Goal: Information Seeking & Learning: Learn about a topic

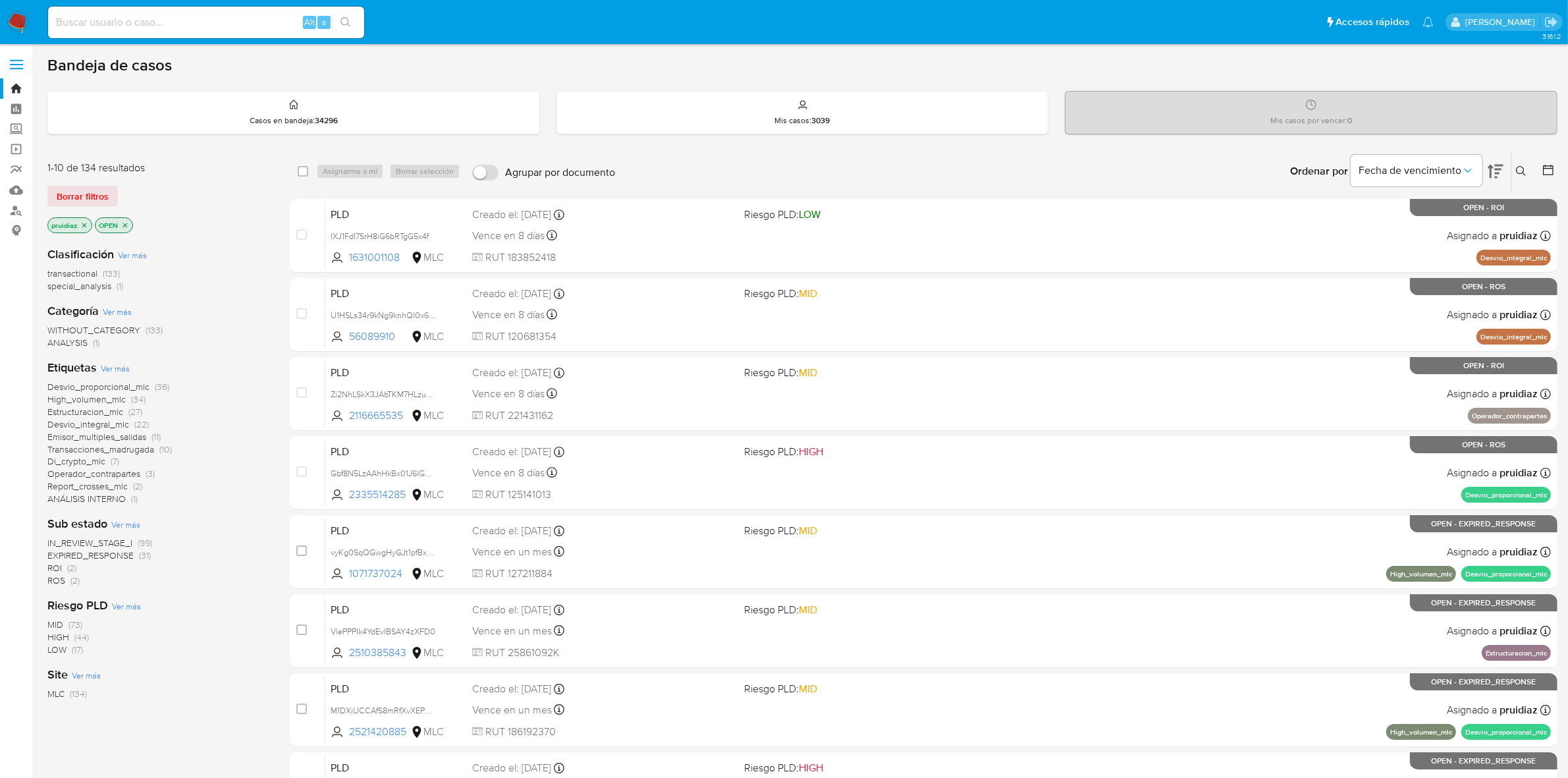
click at [19, 21] on img at bounding box center [18, 22] width 22 height 22
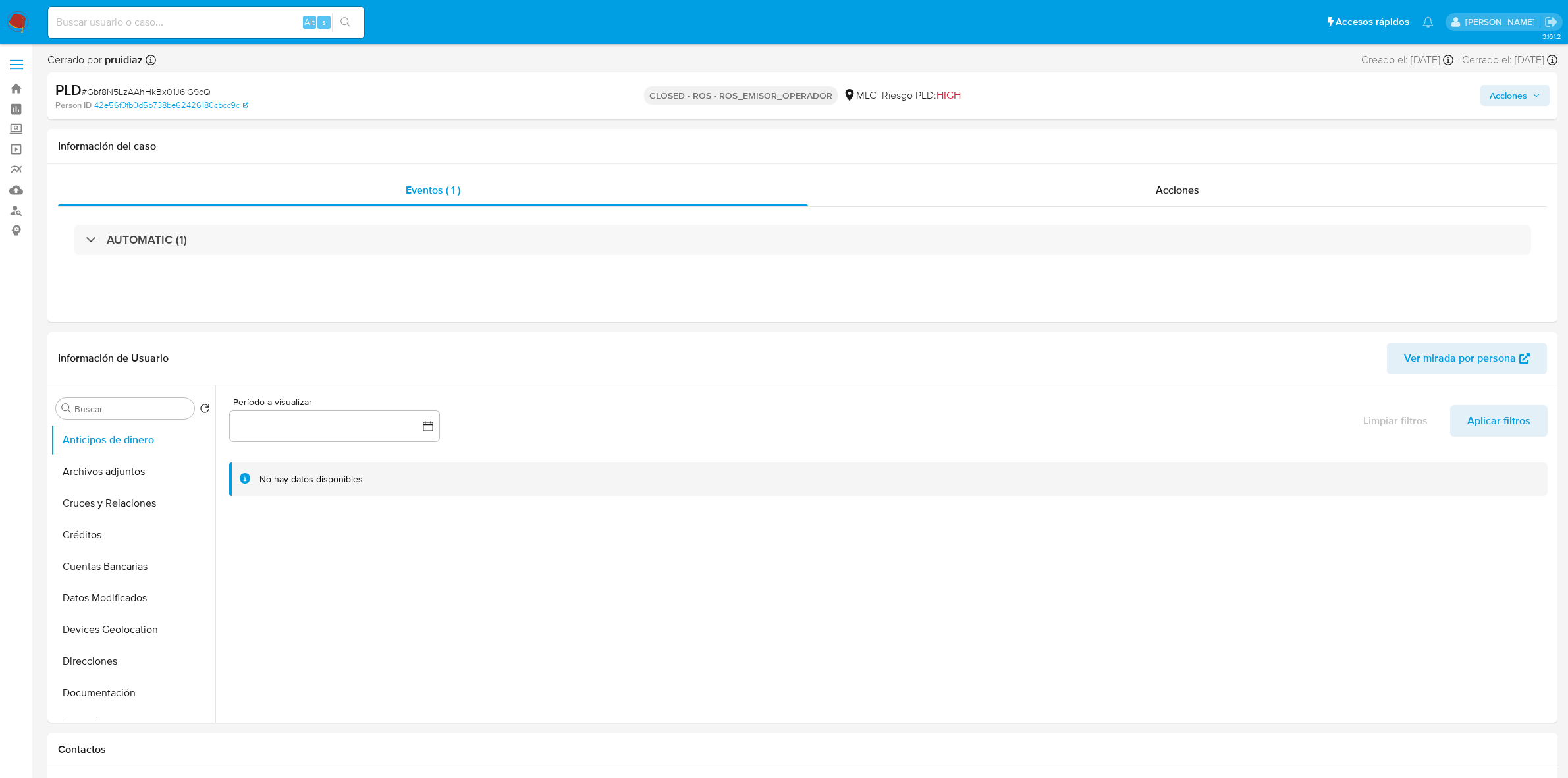
select select "10"
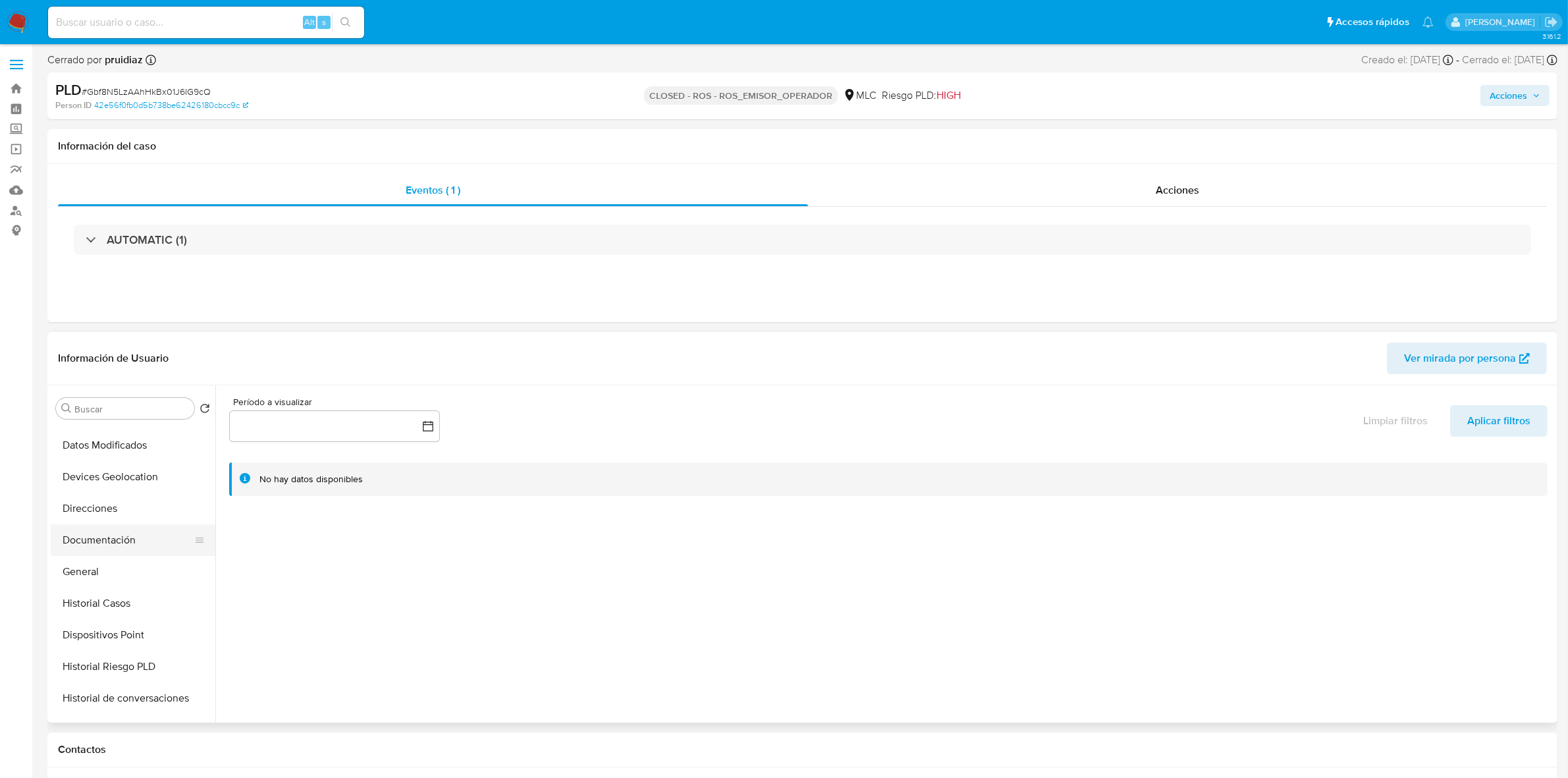
scroll to position [165, 0]
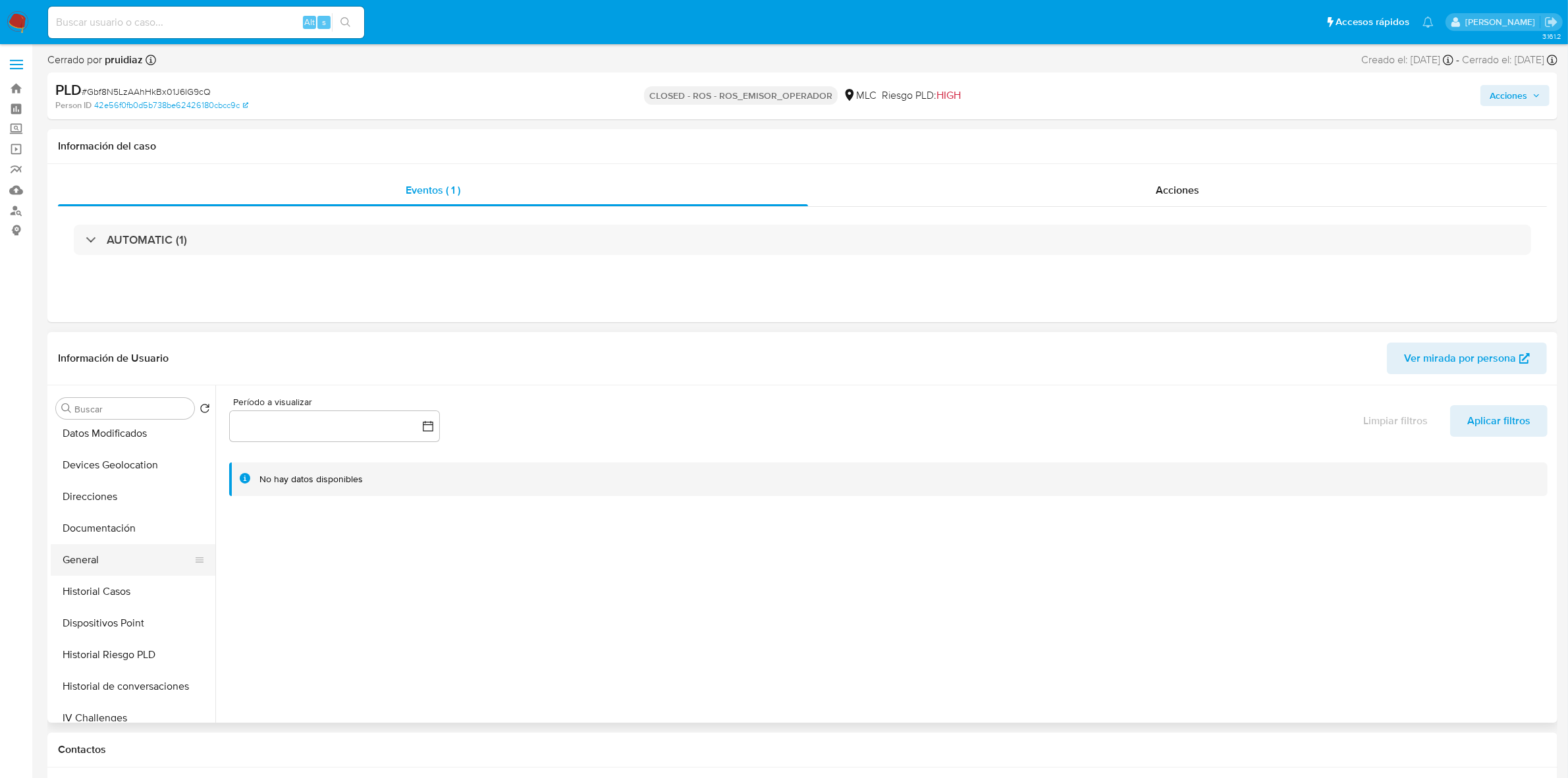
click at [97, 558] on button "General" at bounding box center [128, 560] width 154 height 31
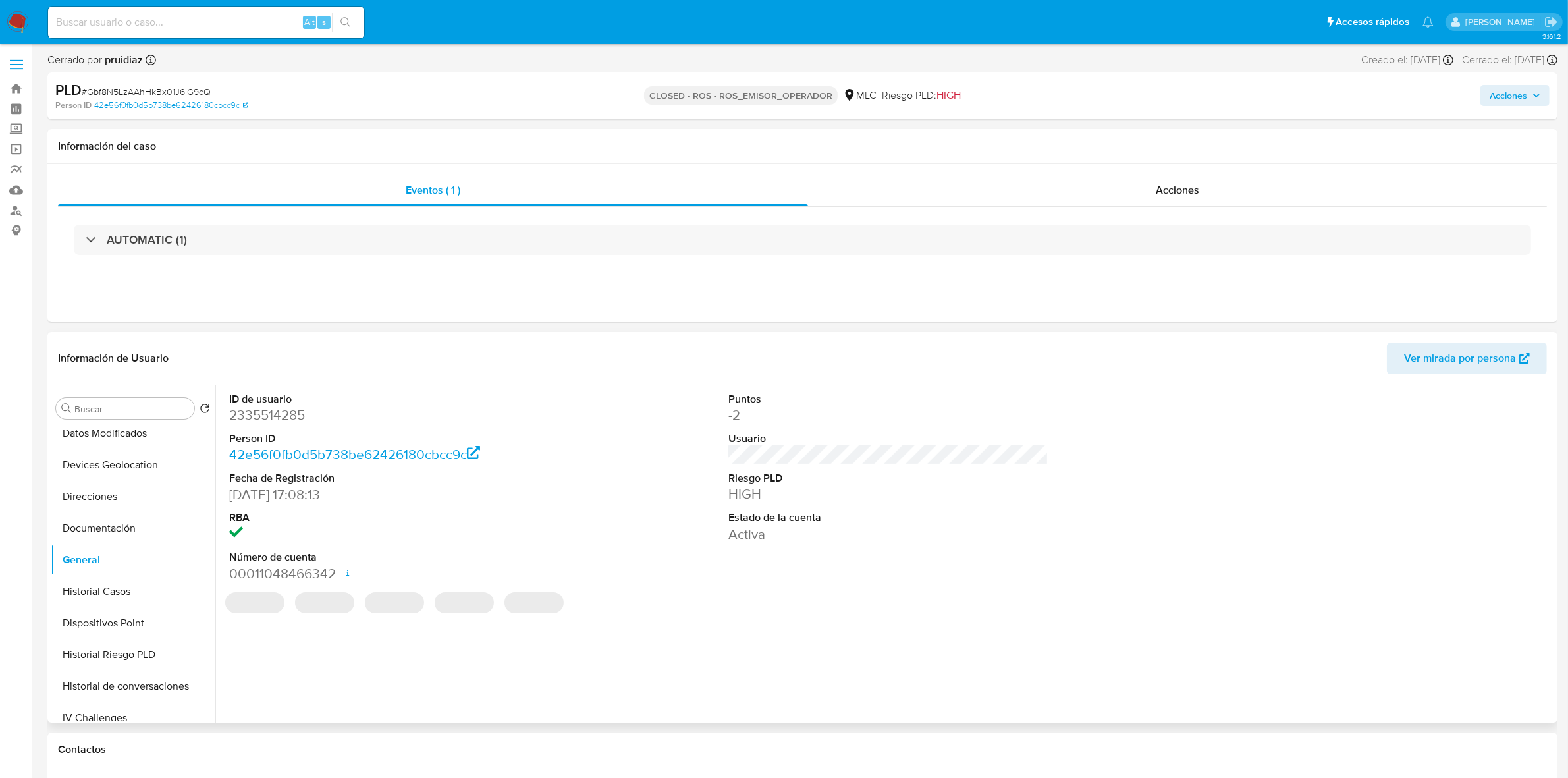
click at [264, 410] on dd "2335514285" at bounding box center [389, 414] width 320 height 19
copy dd "2335514285"
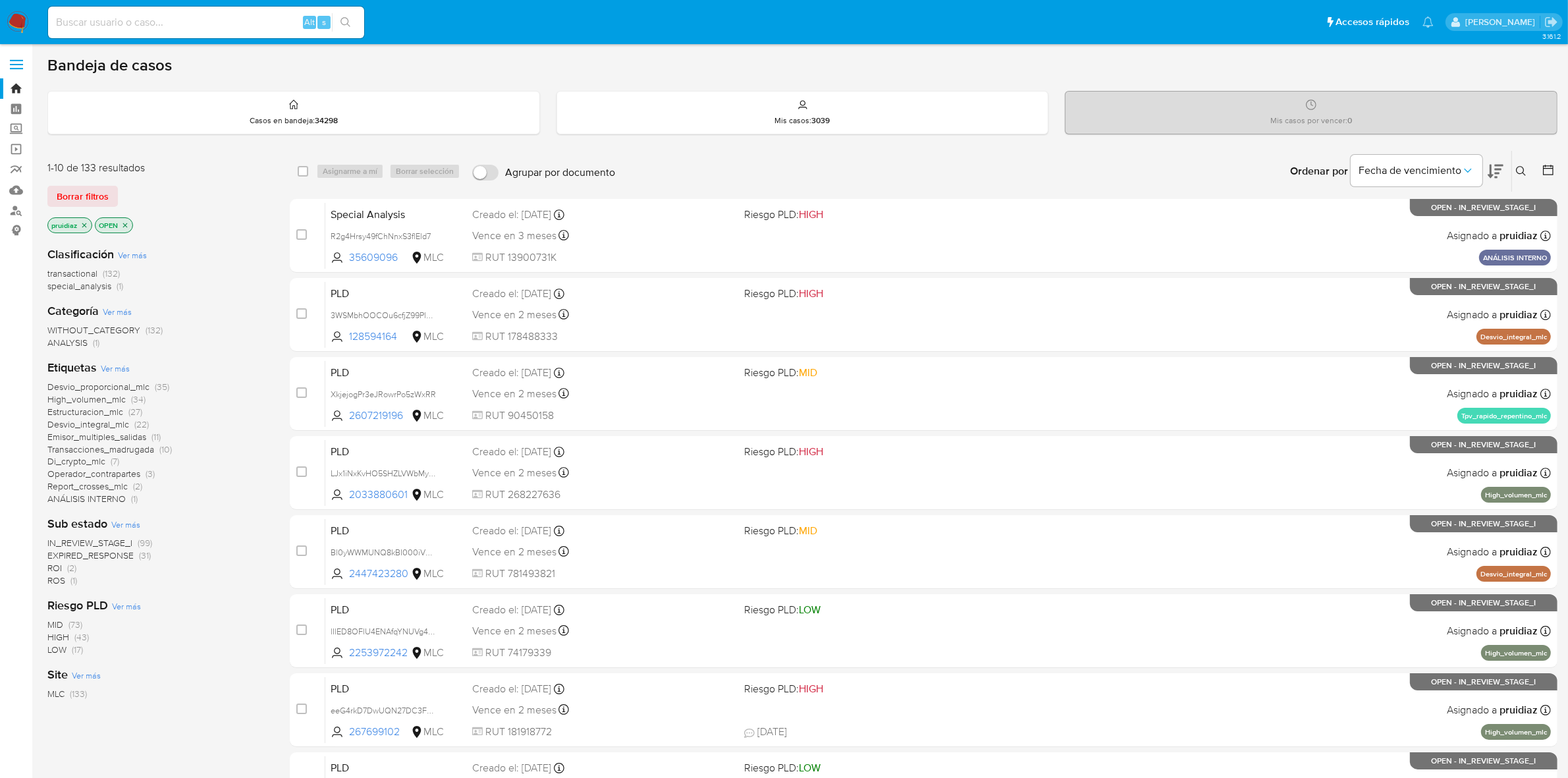
click at [1499, 176] on icon at bounding box center [1495, 171] width 16 height 16
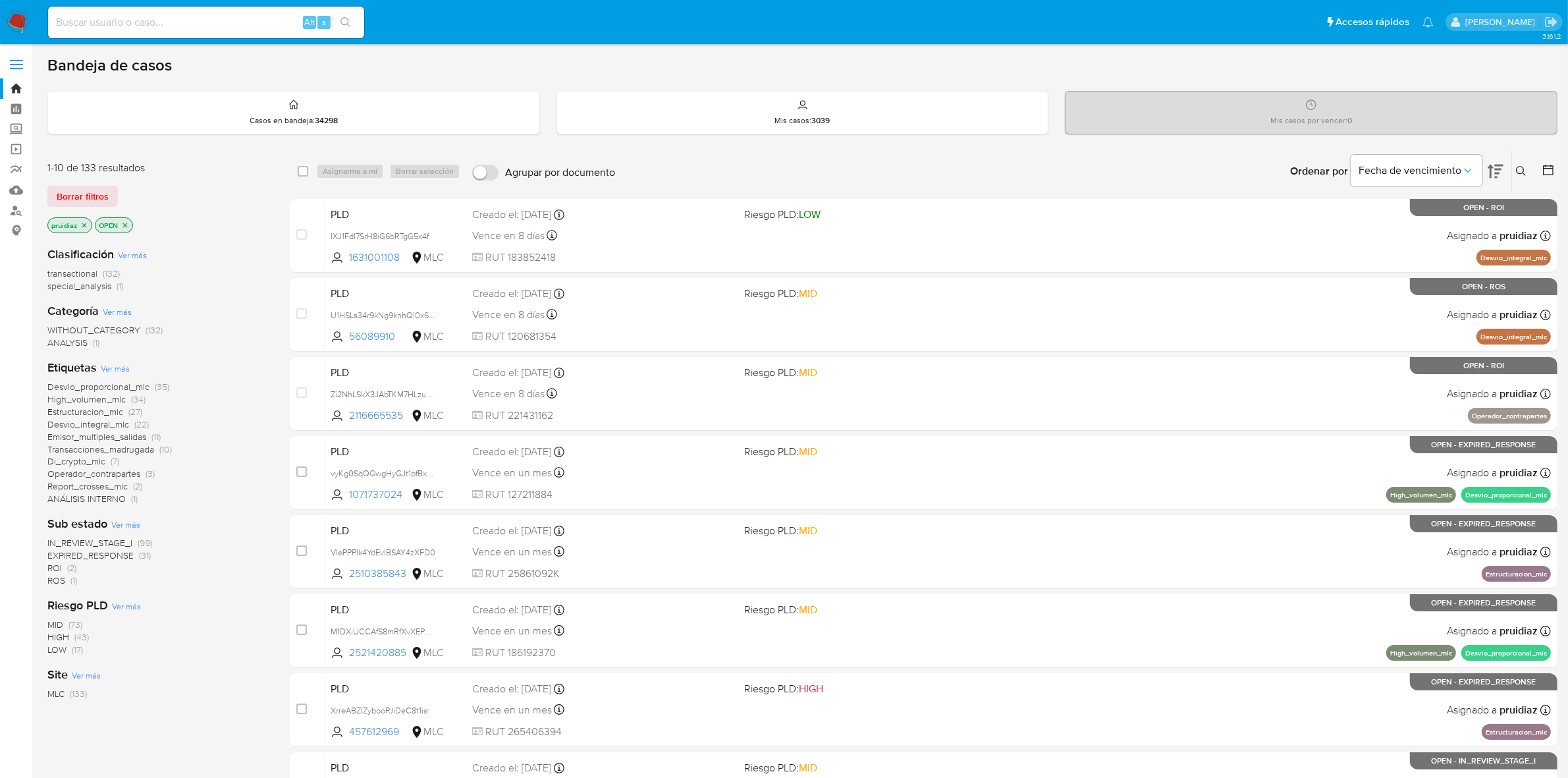
click at [50, 565] on span "ROI" at bounding box center [54, 568] width 14 height 13
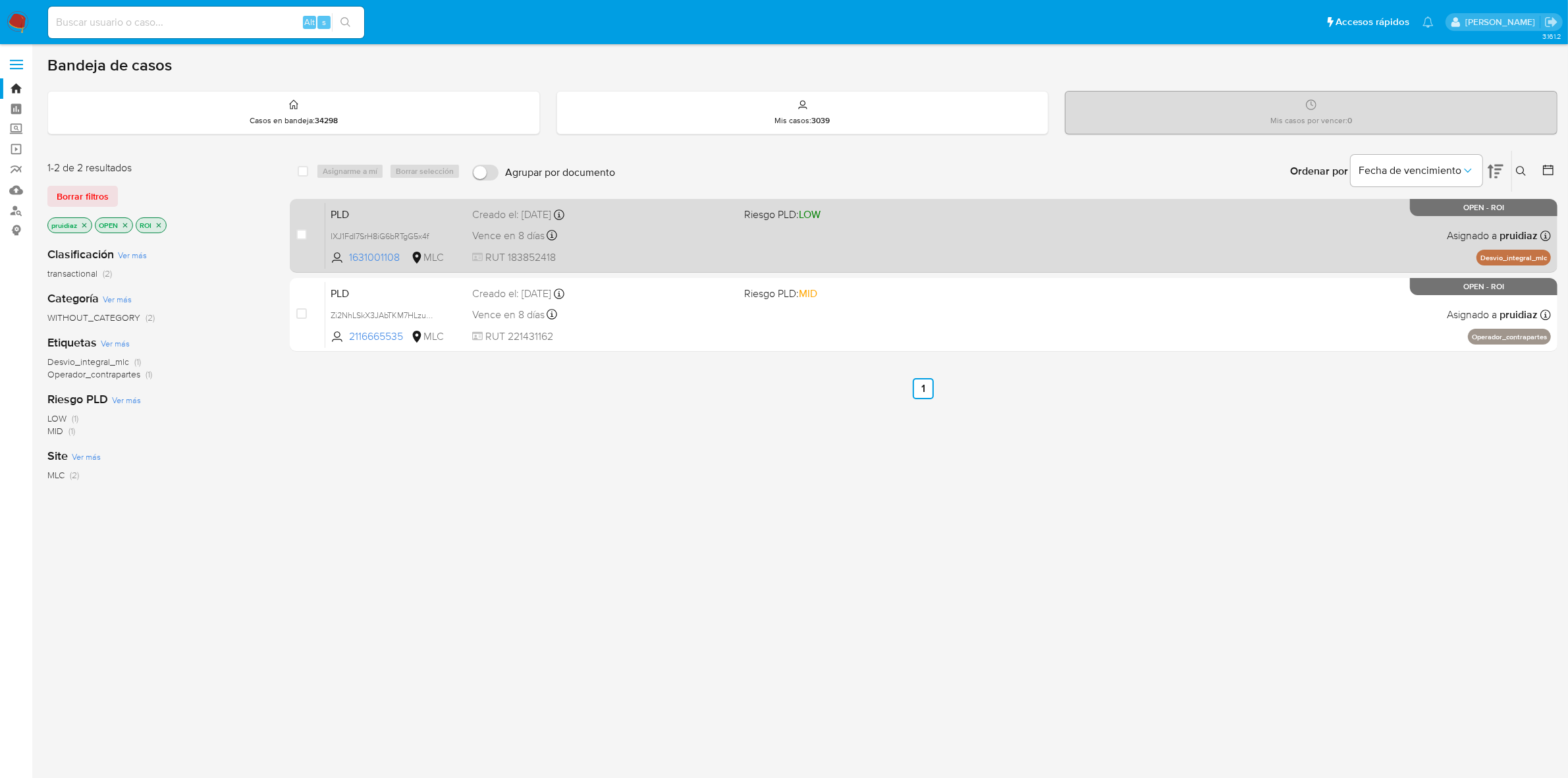
click at [702, 245] on div "PLD IXJ1FdI7SrH8iG6bRTgG5x4f 1631001108 MLC Riesgo PLD: LOW Creado el: 12/07/20…" at bounding box center [938, 235] width 1225 height 67
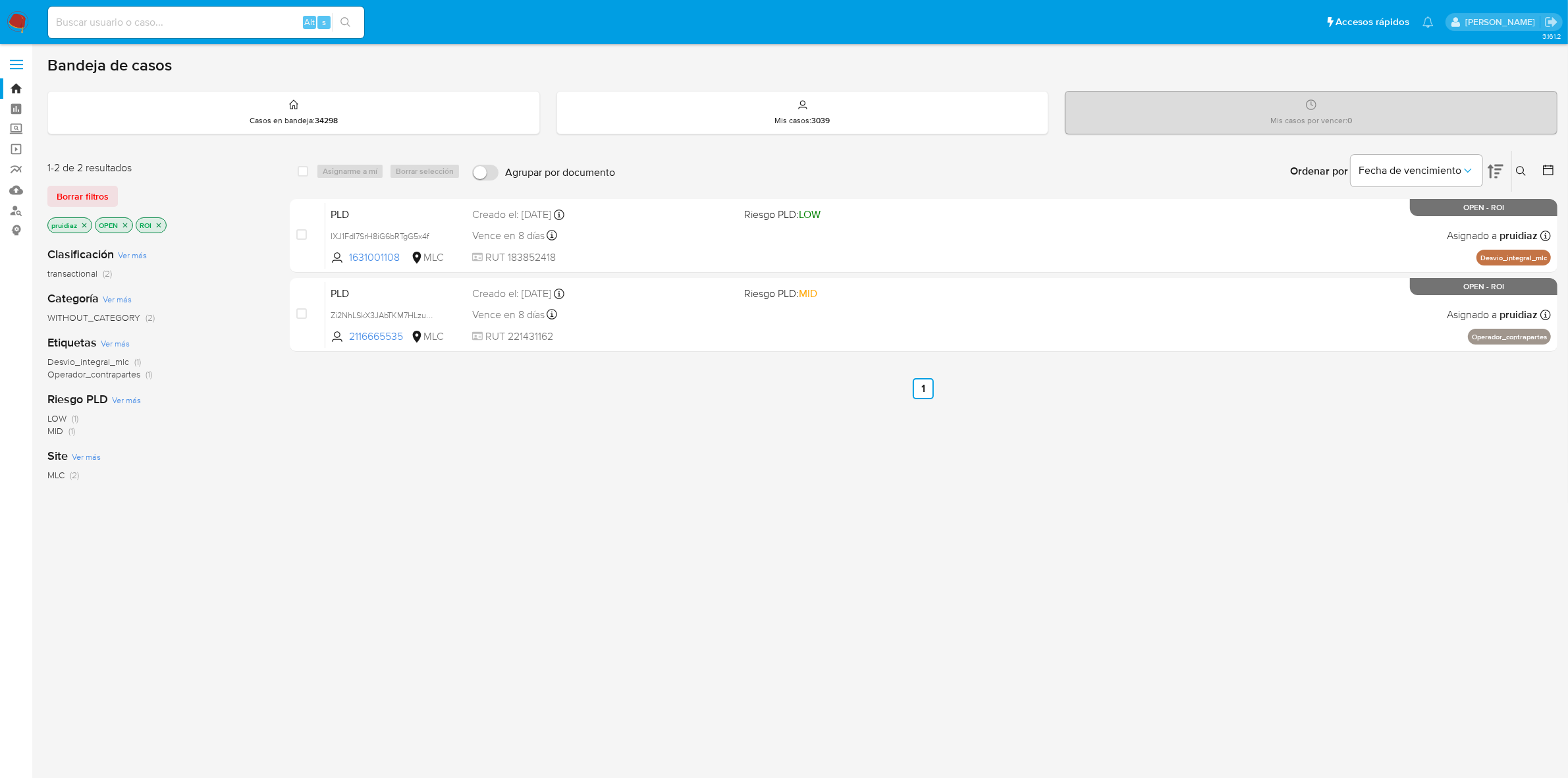
click at [13, 19] on img at bounding box center [18, 22] width 22 height 22
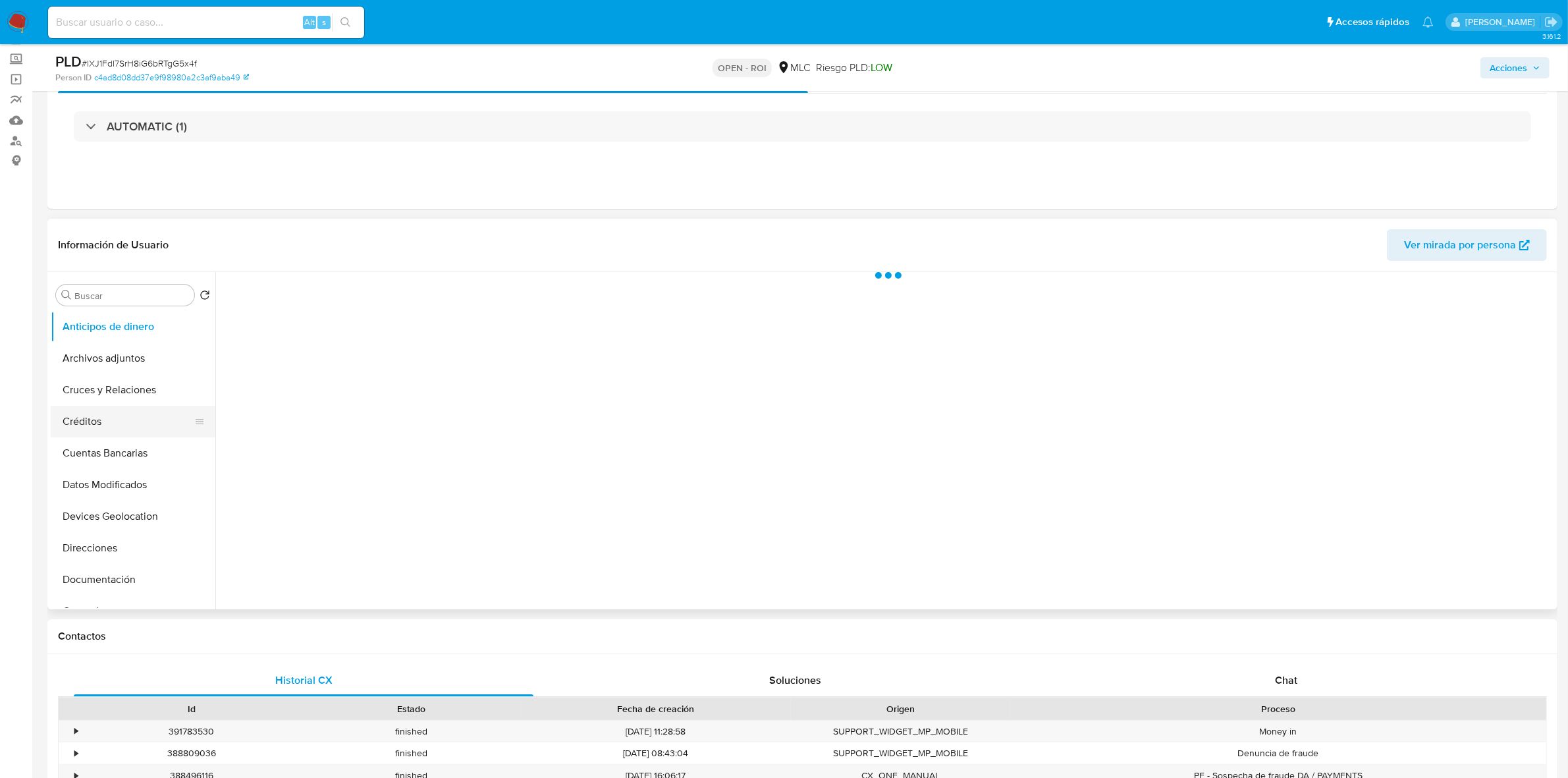
scroll to position [165, 0]
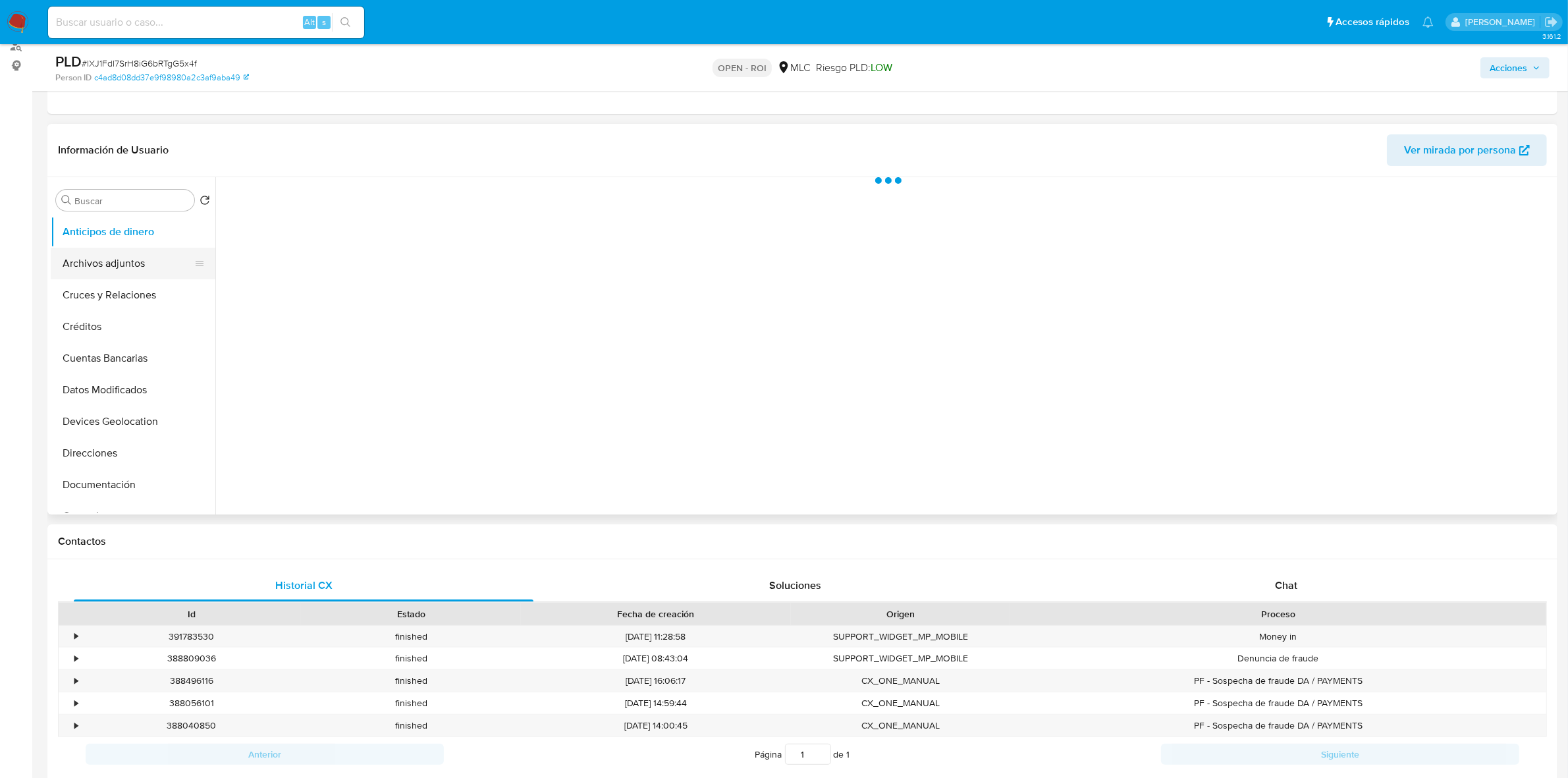
click at [97, 265] on button "Archivos adjuntos" at bounding box center [128, 263] width 154 height 31
select select "10"
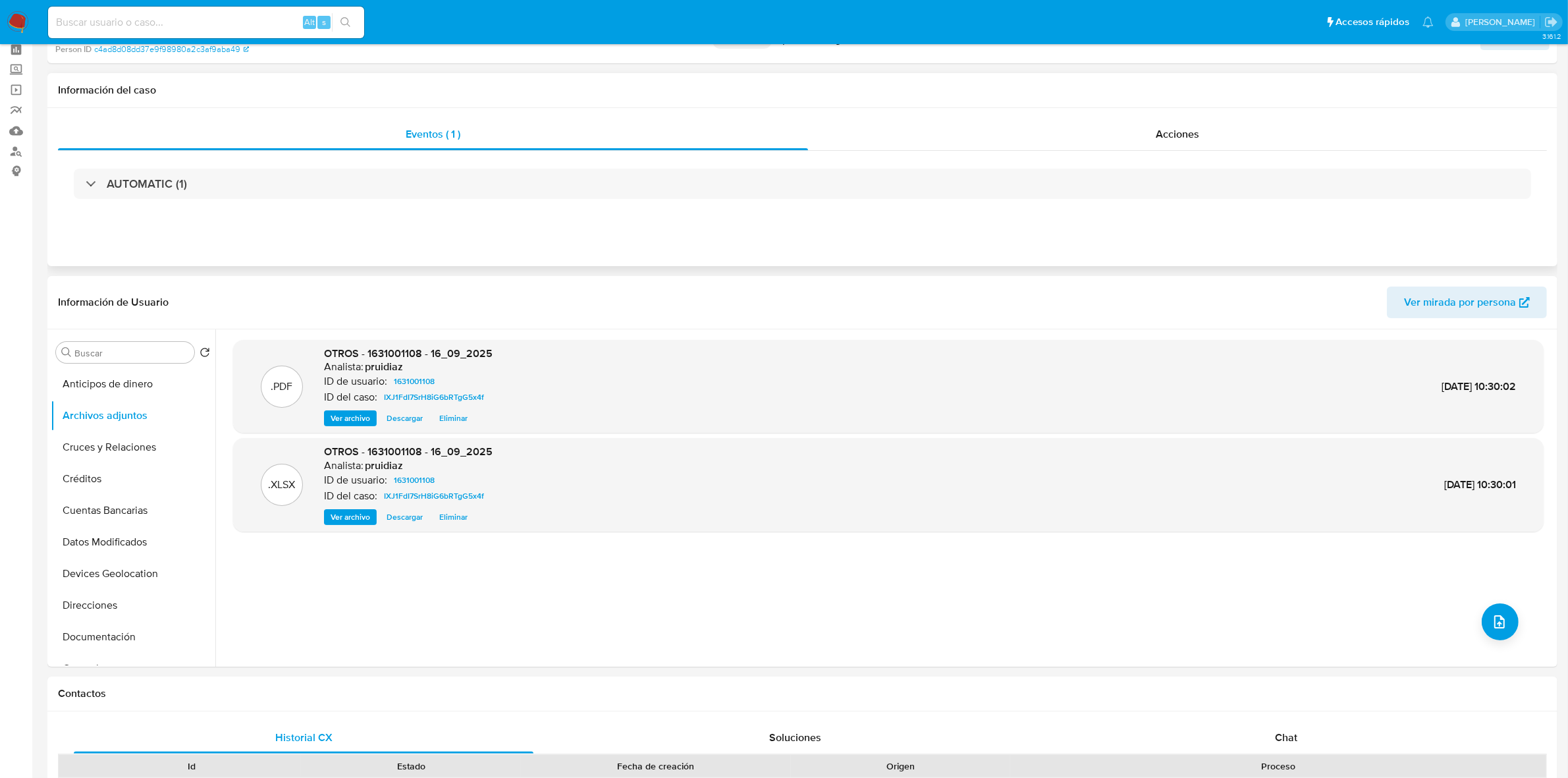
scroll to position [0, 0]
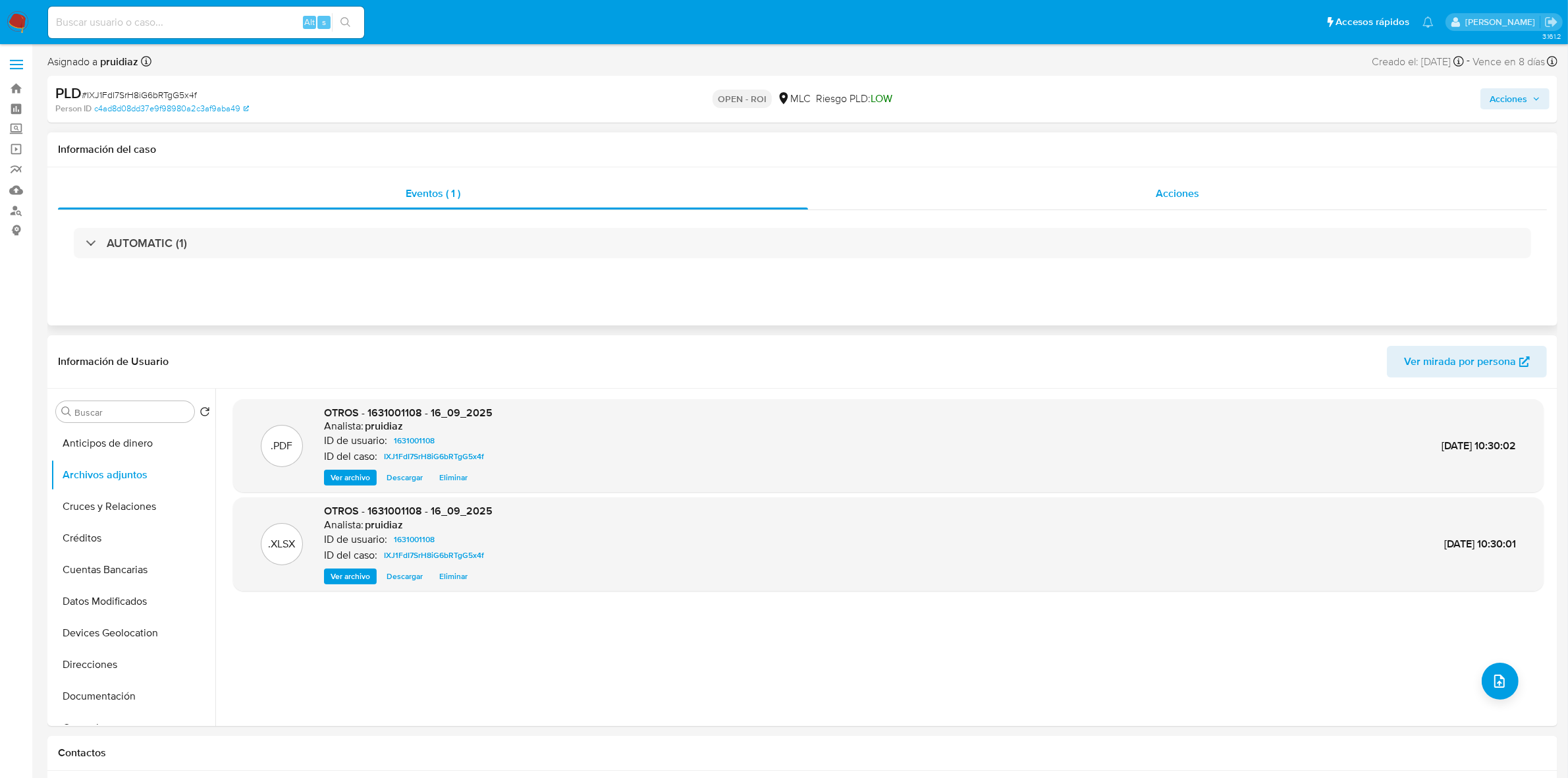
click at [1187, 186] on span "Acciones" at bounding box center [1177, 193] width 43 height 15
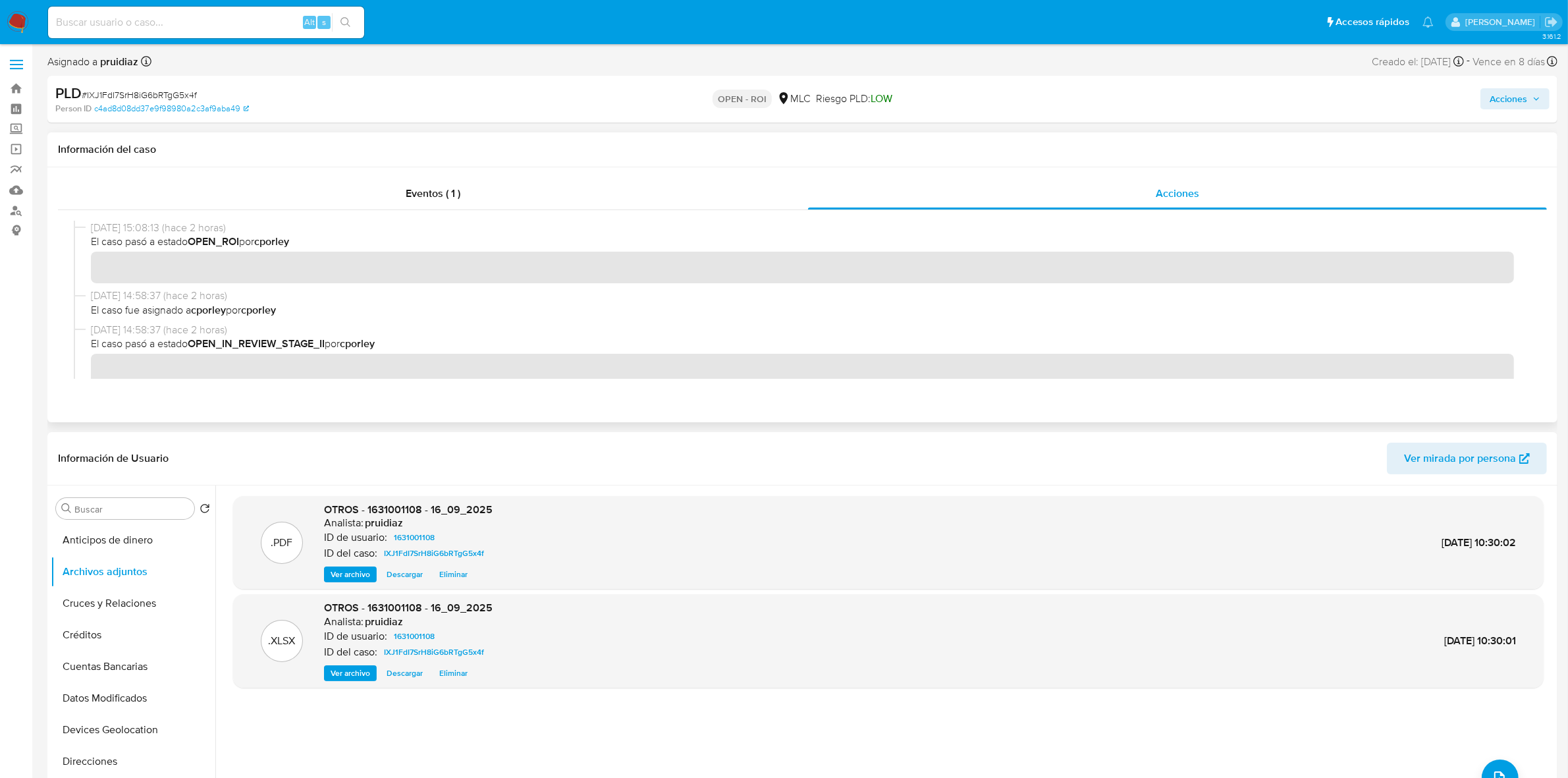
click at [453, 135] on div "Información del caso" at bounding box center [802, 150] width 1510 height 35
click at [1506, 106] on span "Acciones" at bounding box center [1508, 99] width 37 height 21
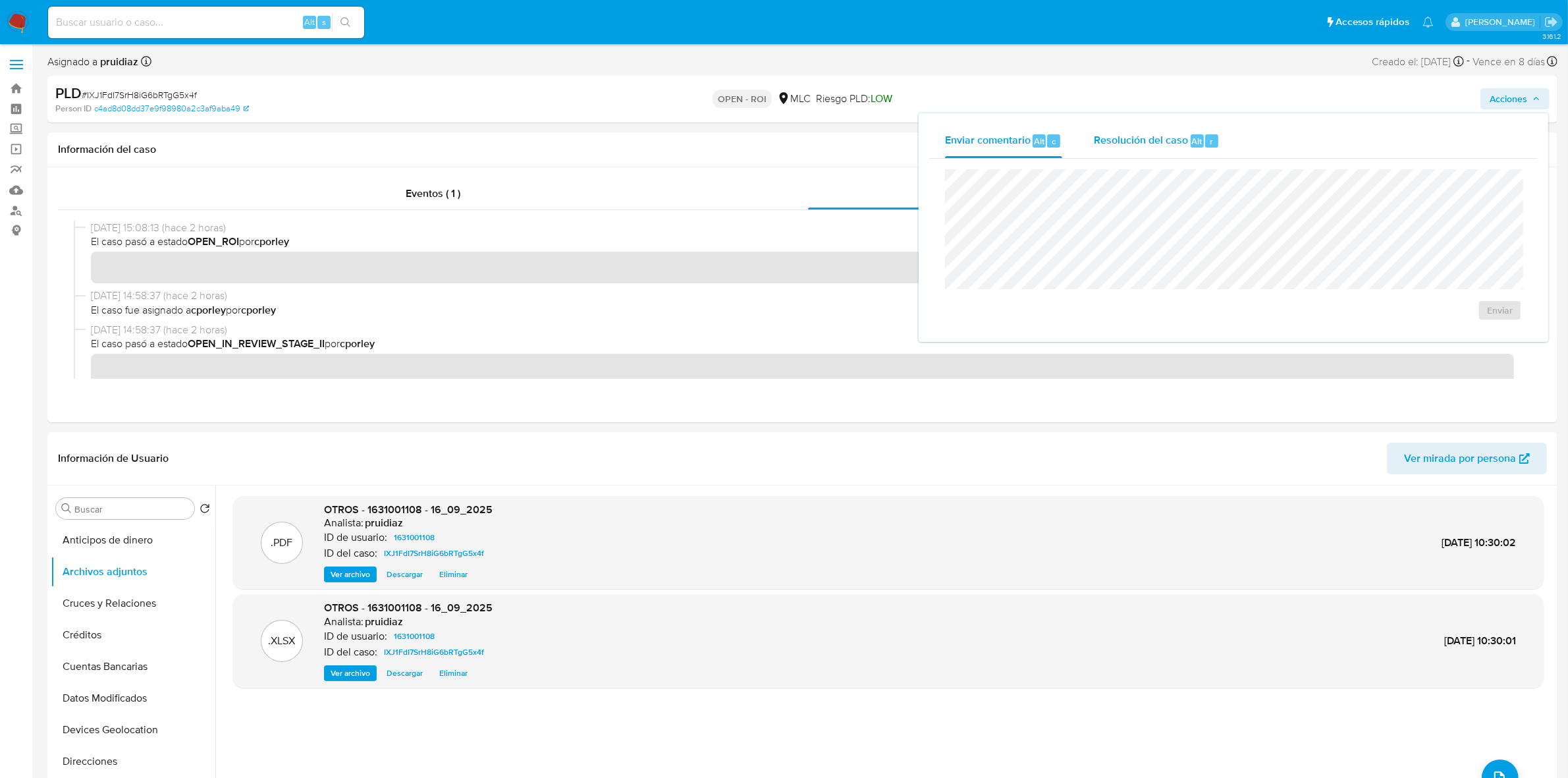
click at [1154, 156] on div "Resolución del caso Alt r" at bounding box center [1157, 141] width 126 height 34
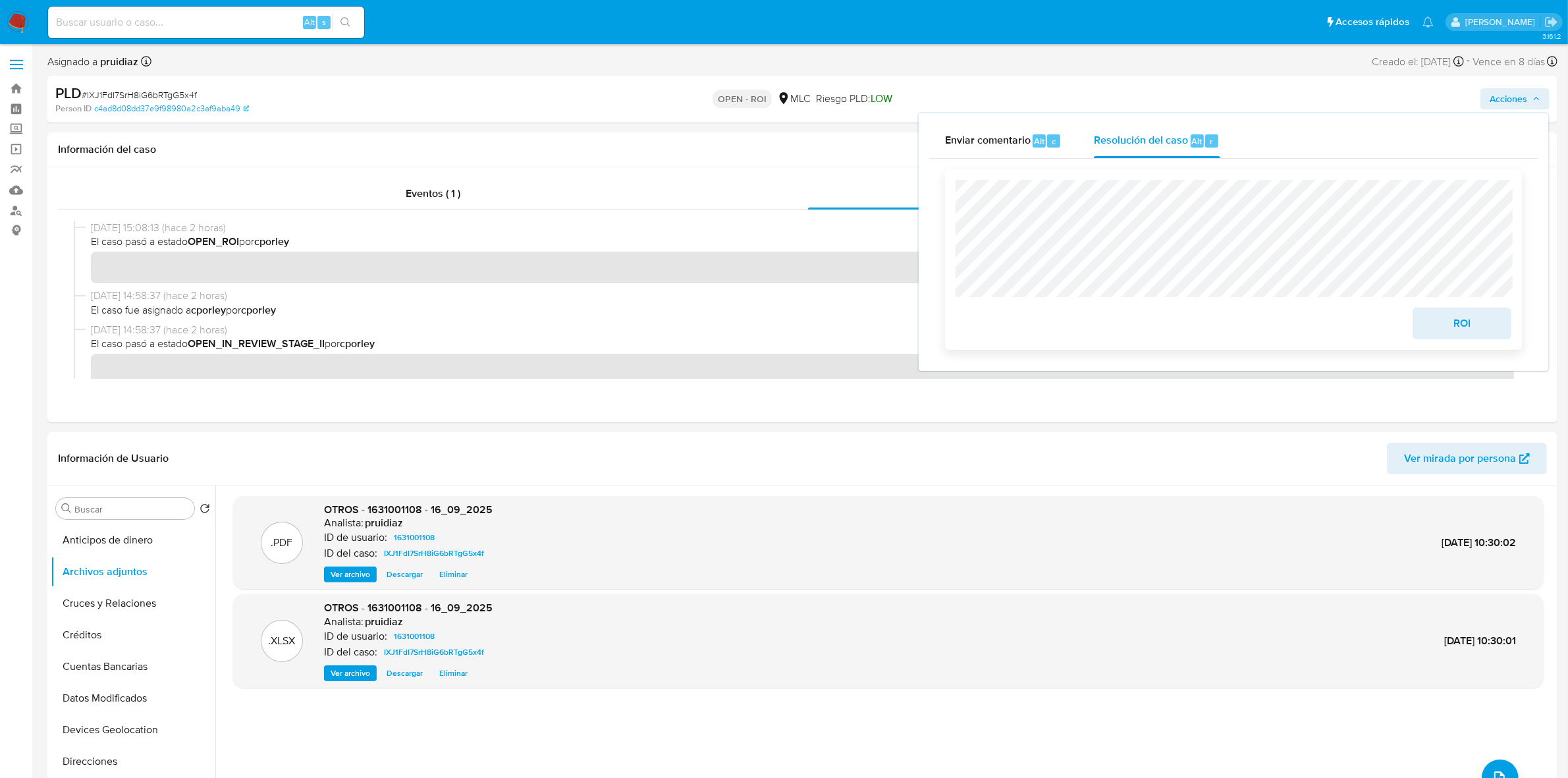
click at [1464, 333] on span "ROI" at bounding box center [1462, 323] width 64 height 29
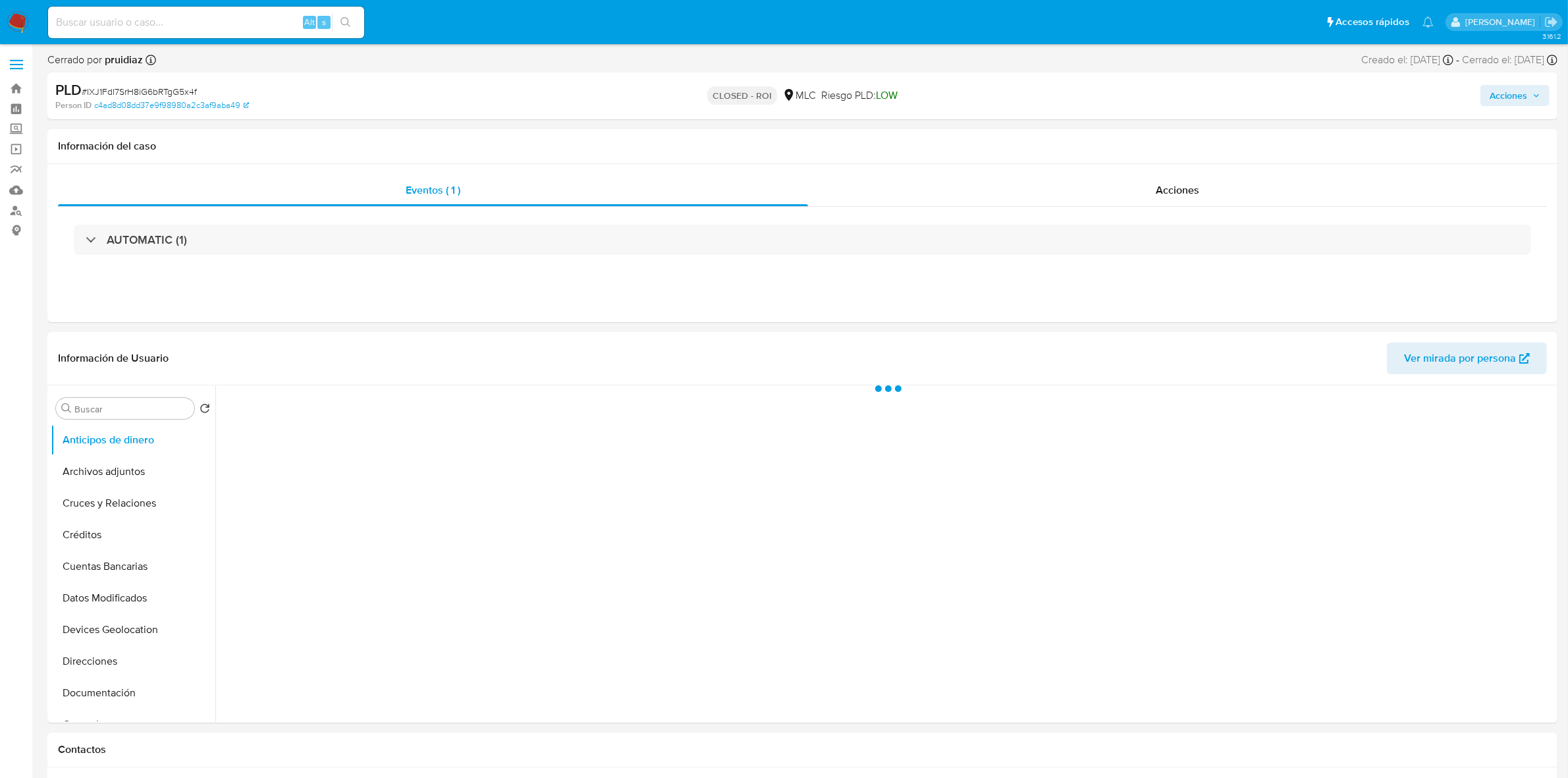
select select "10"
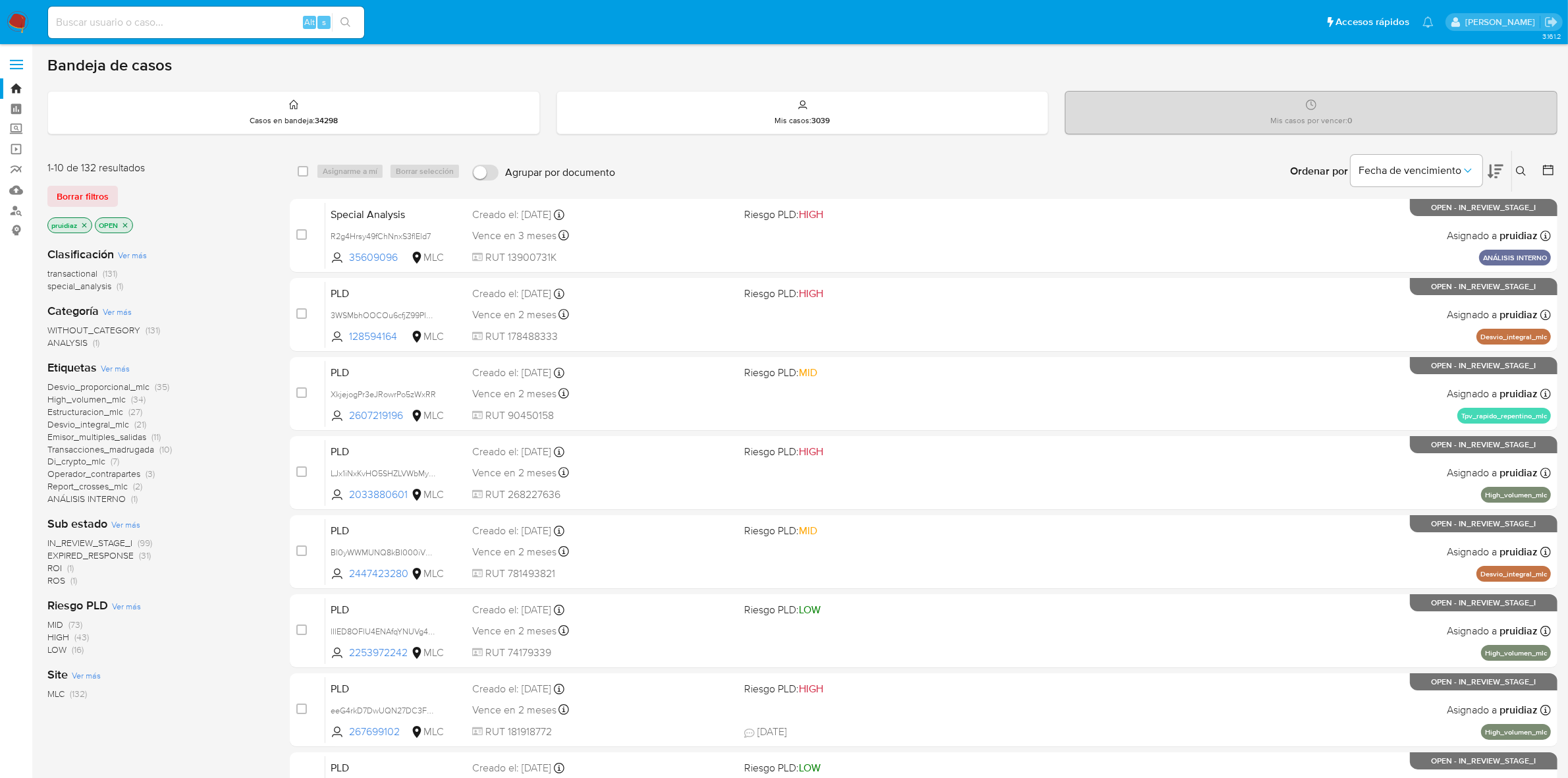
click at [1501, 167] on icon at bounding box center [1495, 171] width 16 height 16
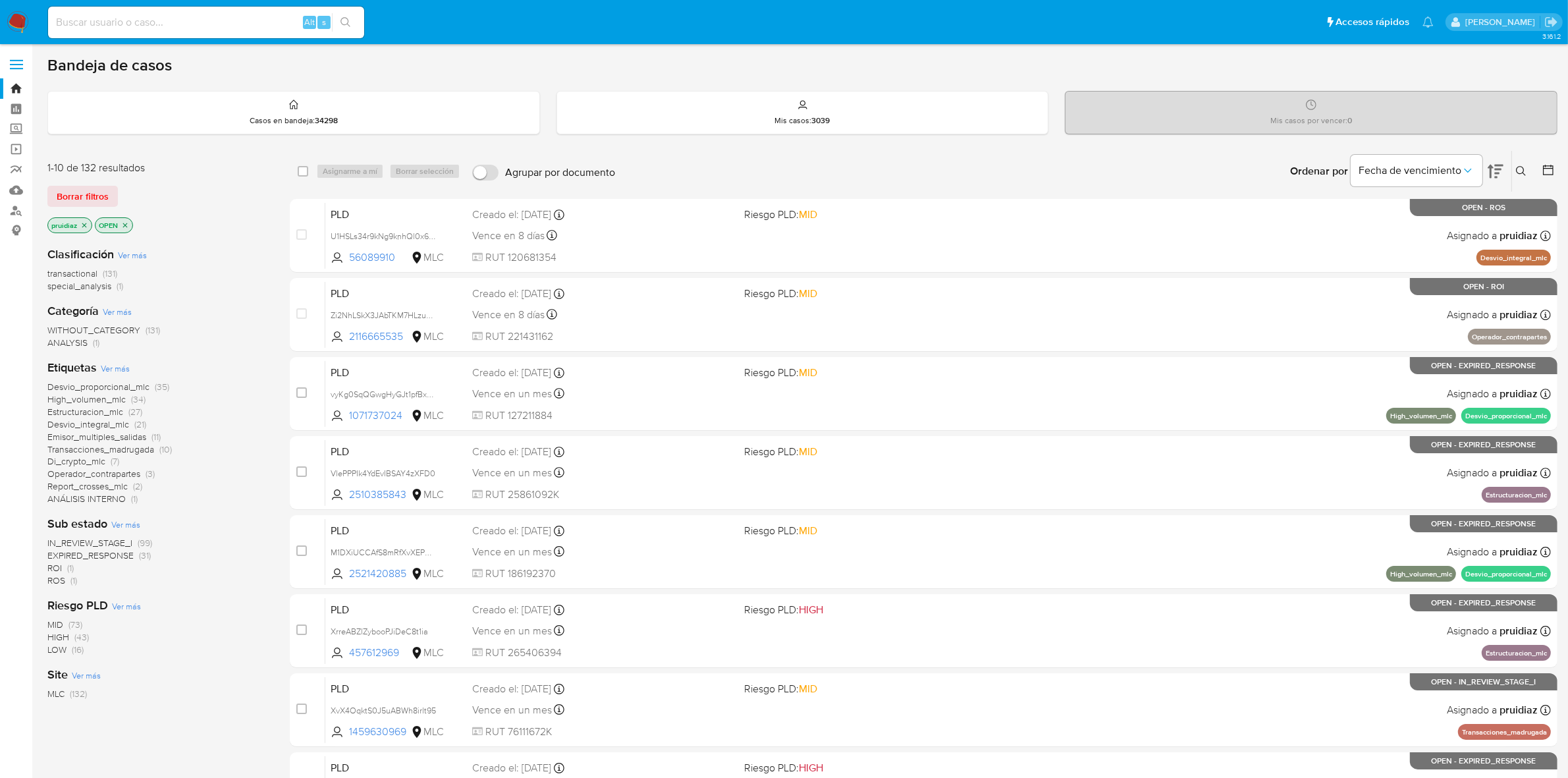
click at [19, 30] on img at bounding box center [18, 22] width 22 height 22
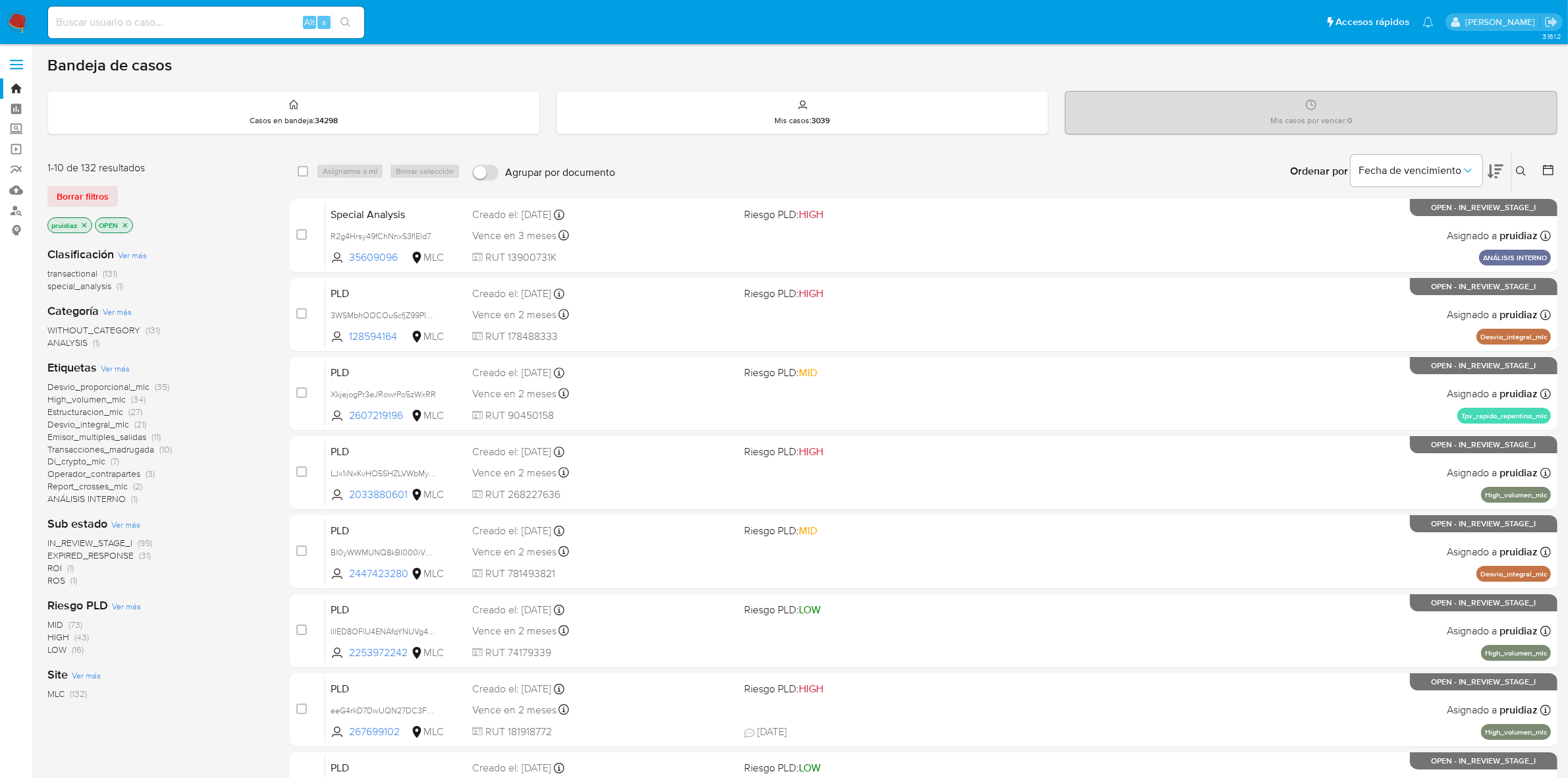
click at [1507, 173] on div "Ordenar por Fecha de vencimiento" at bounding box center [1395, 171] width 232 height 41
click at [1503, 168] on icon at bounding box center [1495, 171] width 16 height 16
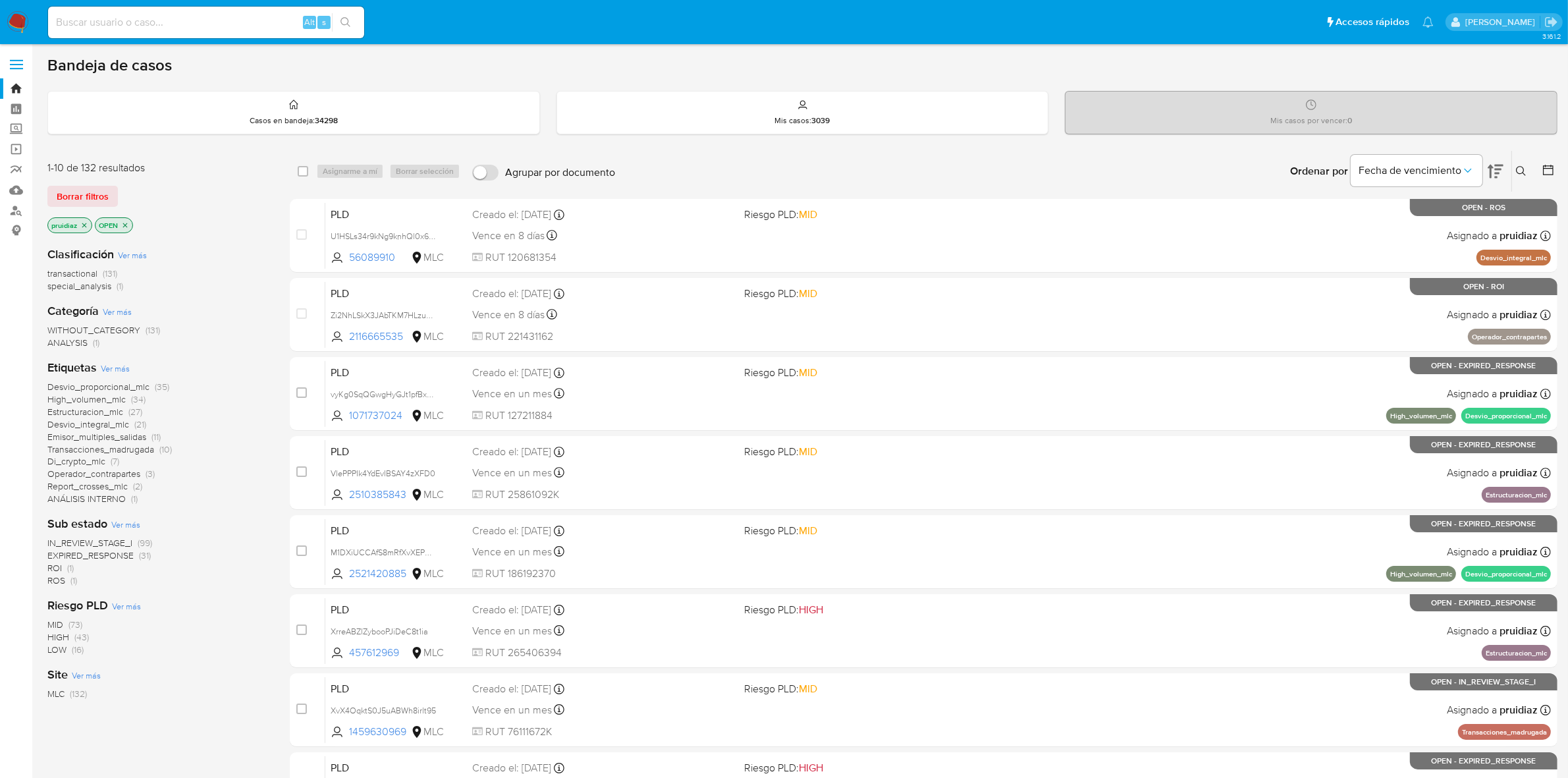
click at [21, 15] on img at bounding box center [18, 22] width 22 height 22
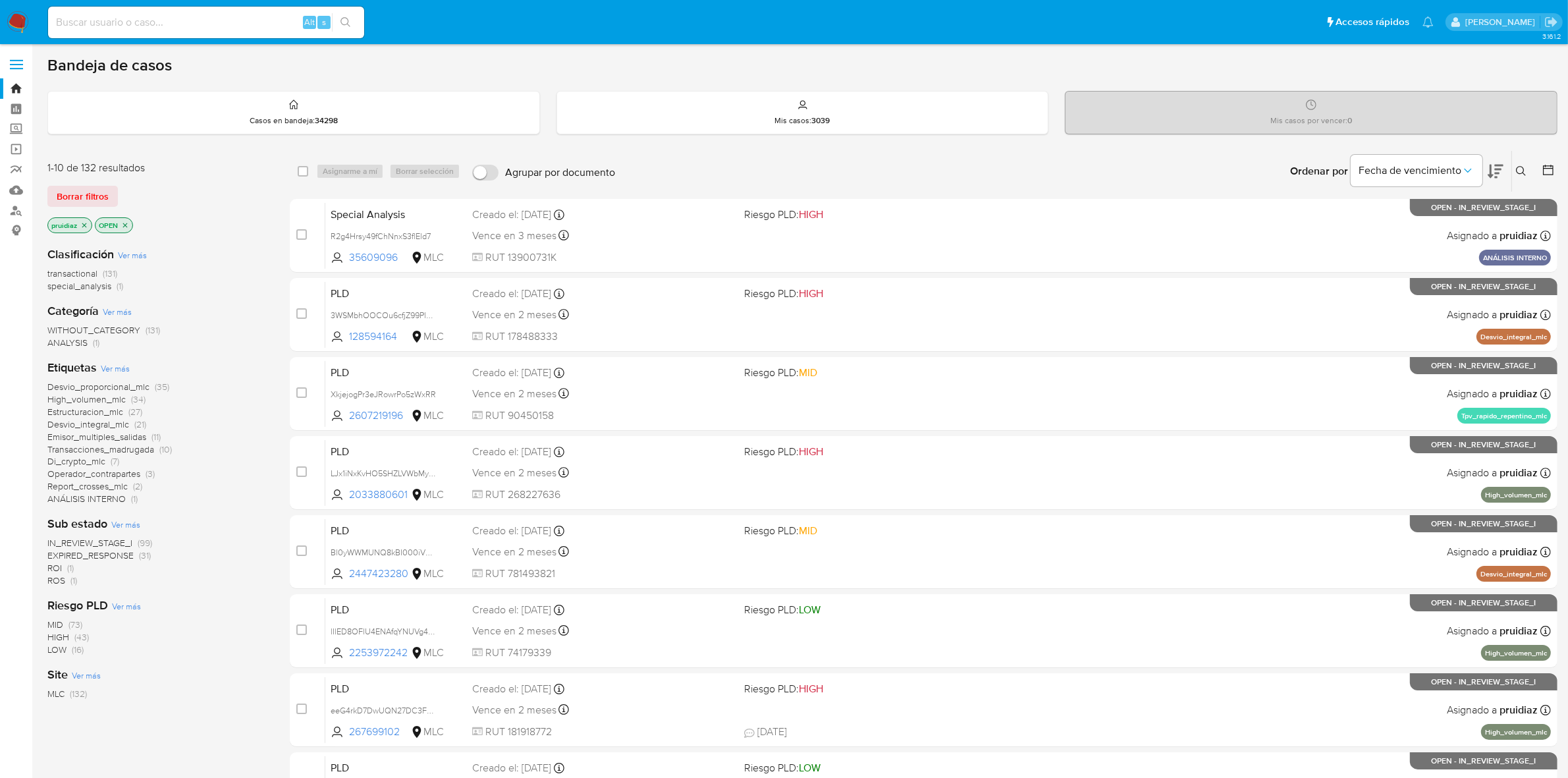
click at [1500, 177] on icon at bounding box center [1495, 171] width 16 height 16
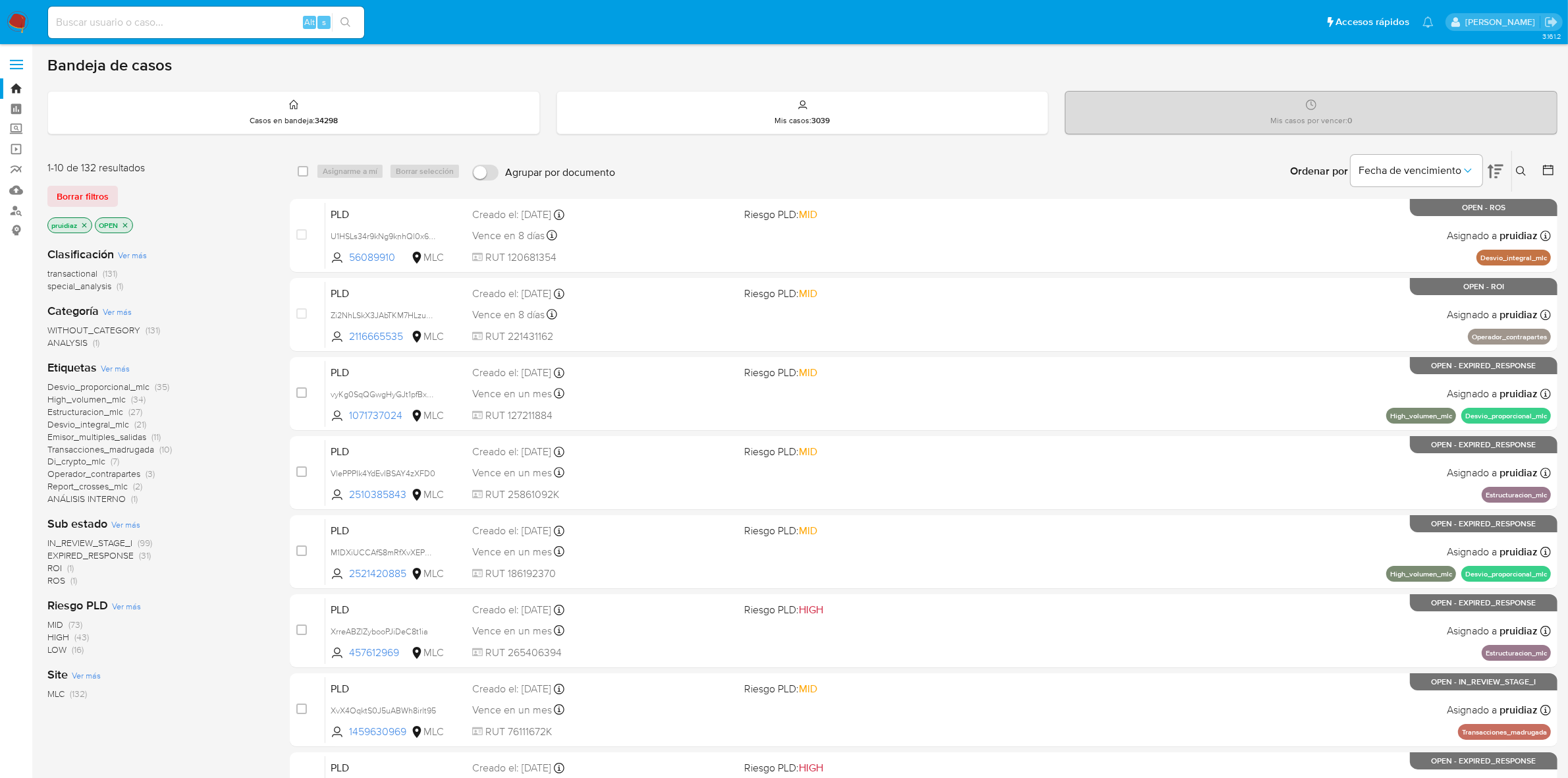
click at [10, 28] on img at bounding box center [18, 22] width 22 height 22
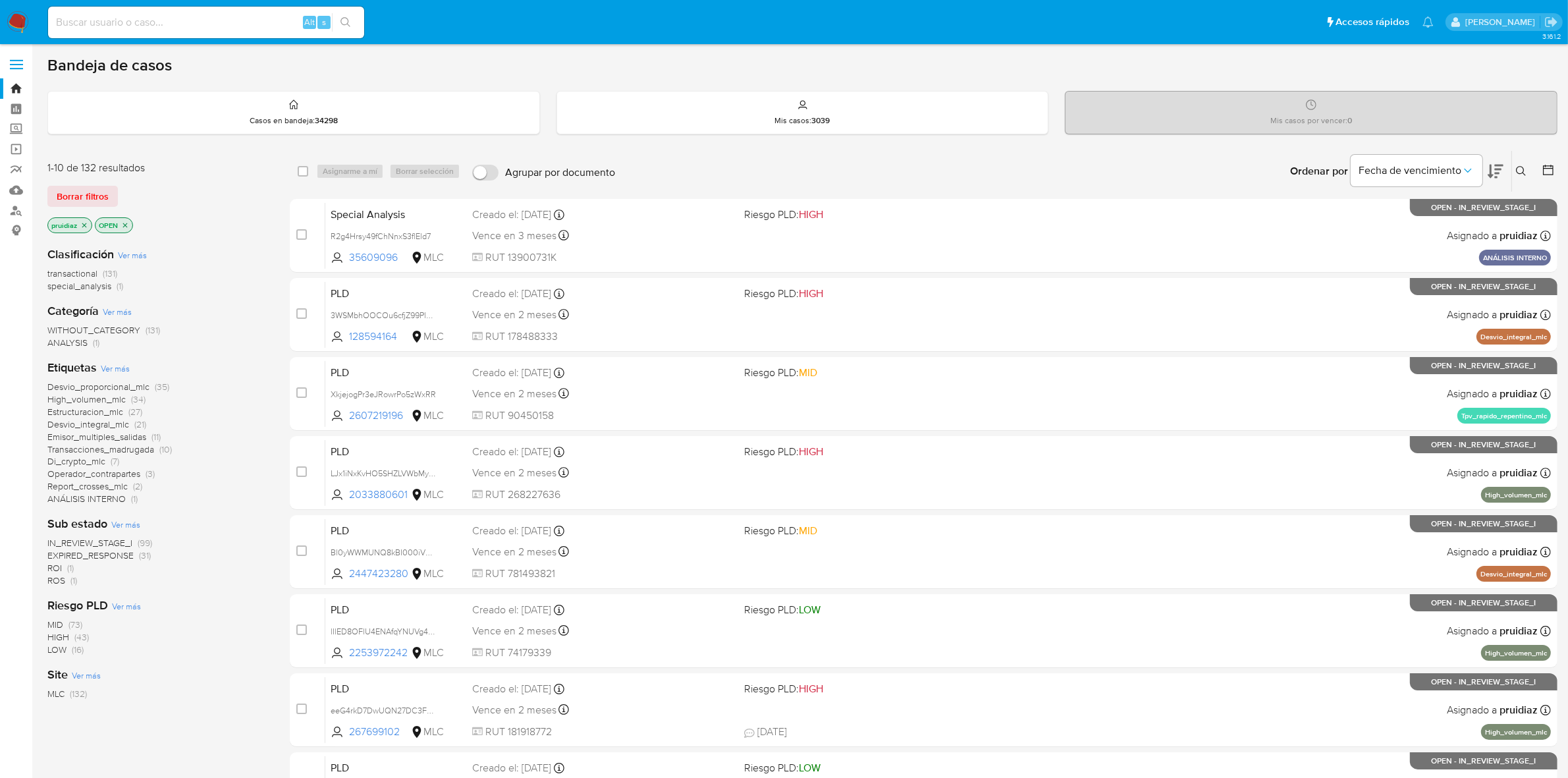
click at [1495, 178] on icon at bounding box center [1495, 171] width 16 height 16
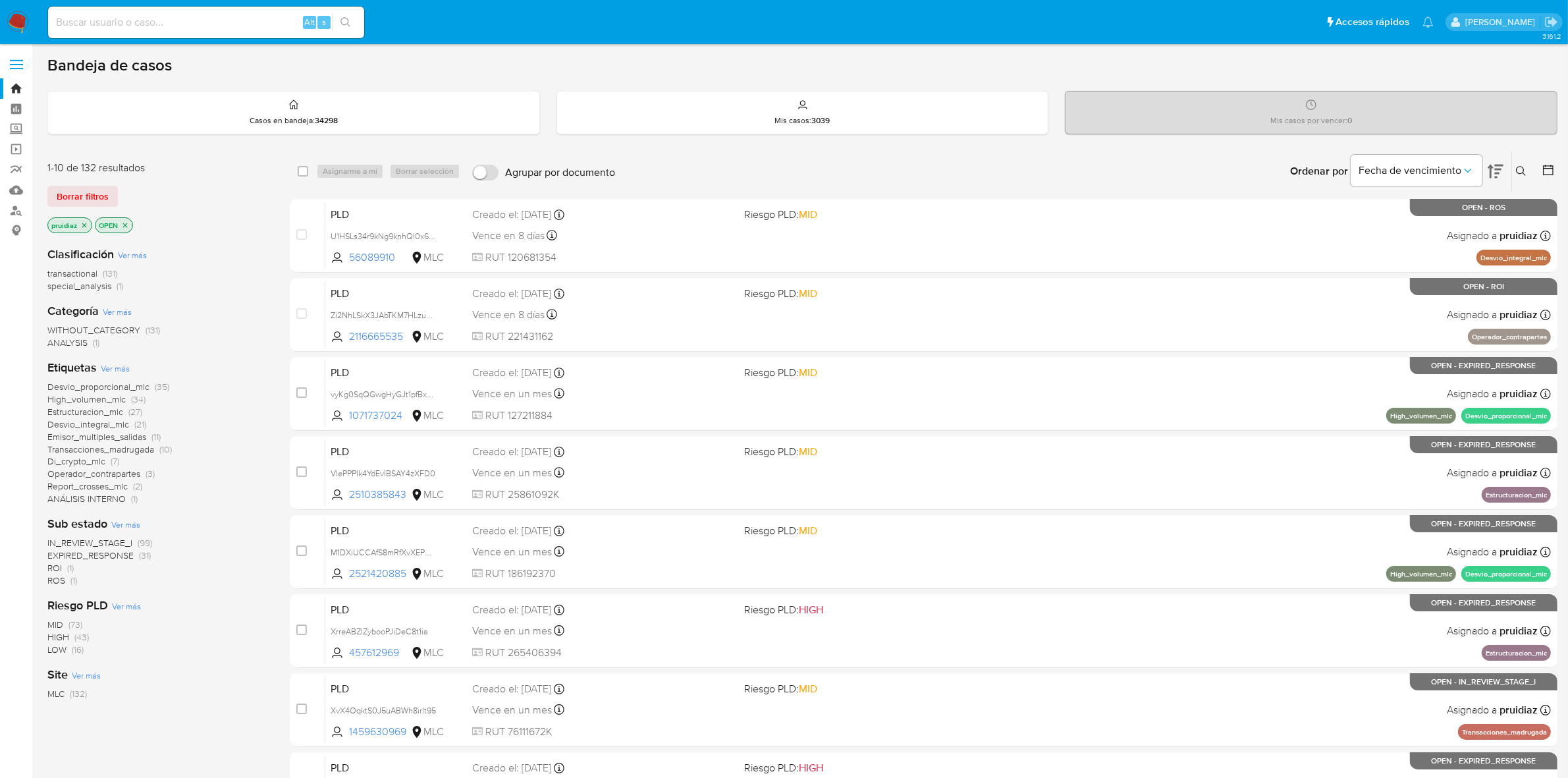
click at [10, 25] on img at bounding box center [18, 22] width 22 height 22
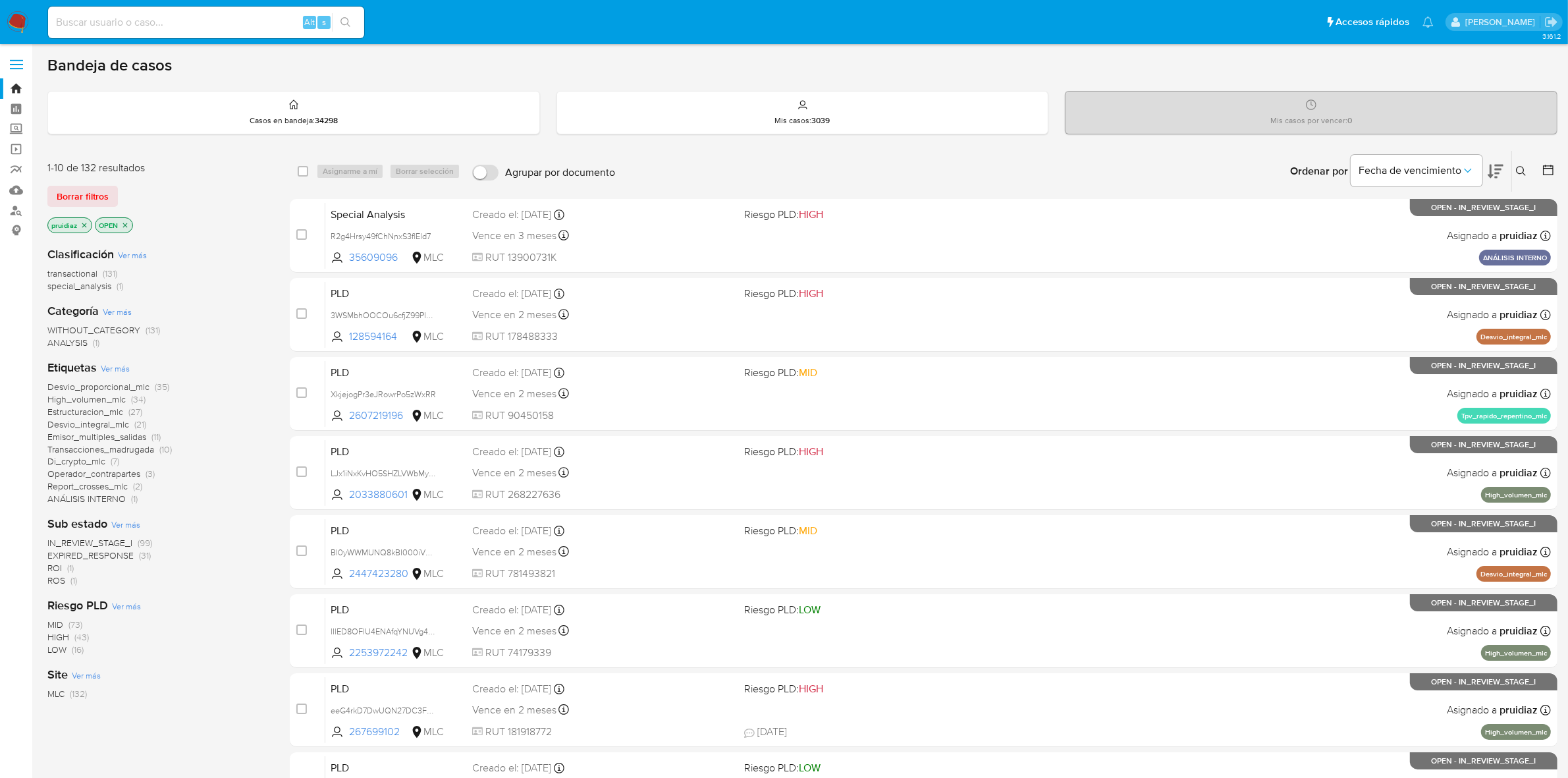
click at [1498, 172] on icon at bounding box center [1495, 171] width 16 height 13
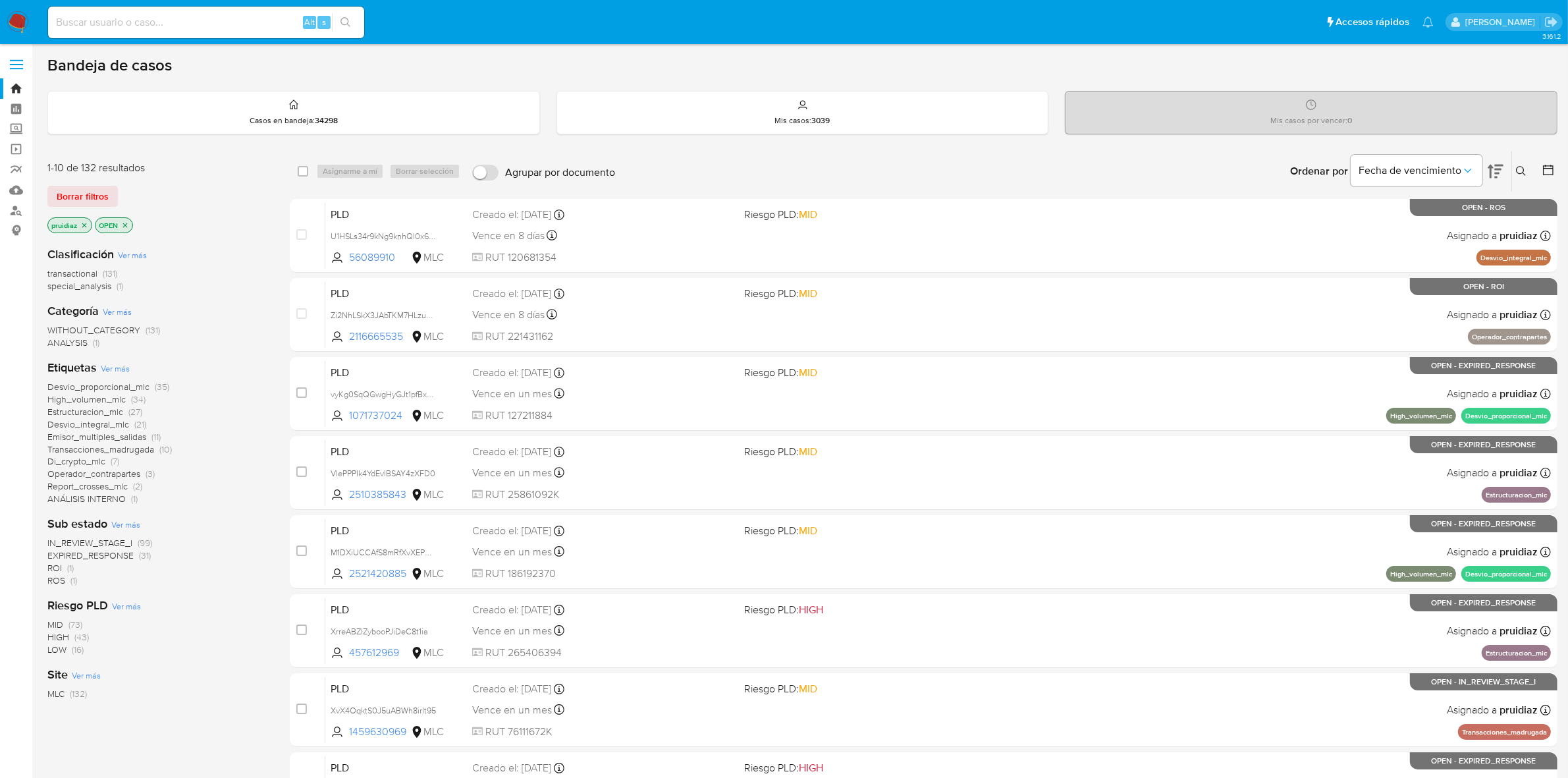
click at [683, 168] on div "Ordenar por Fecha de vencimiento No es posible ordenar los resultados mientras …" at bounding box center [1089, 171] width 936 height 41
click at [18, 22] on img at bounding box center [18, 22] width 22 height 22
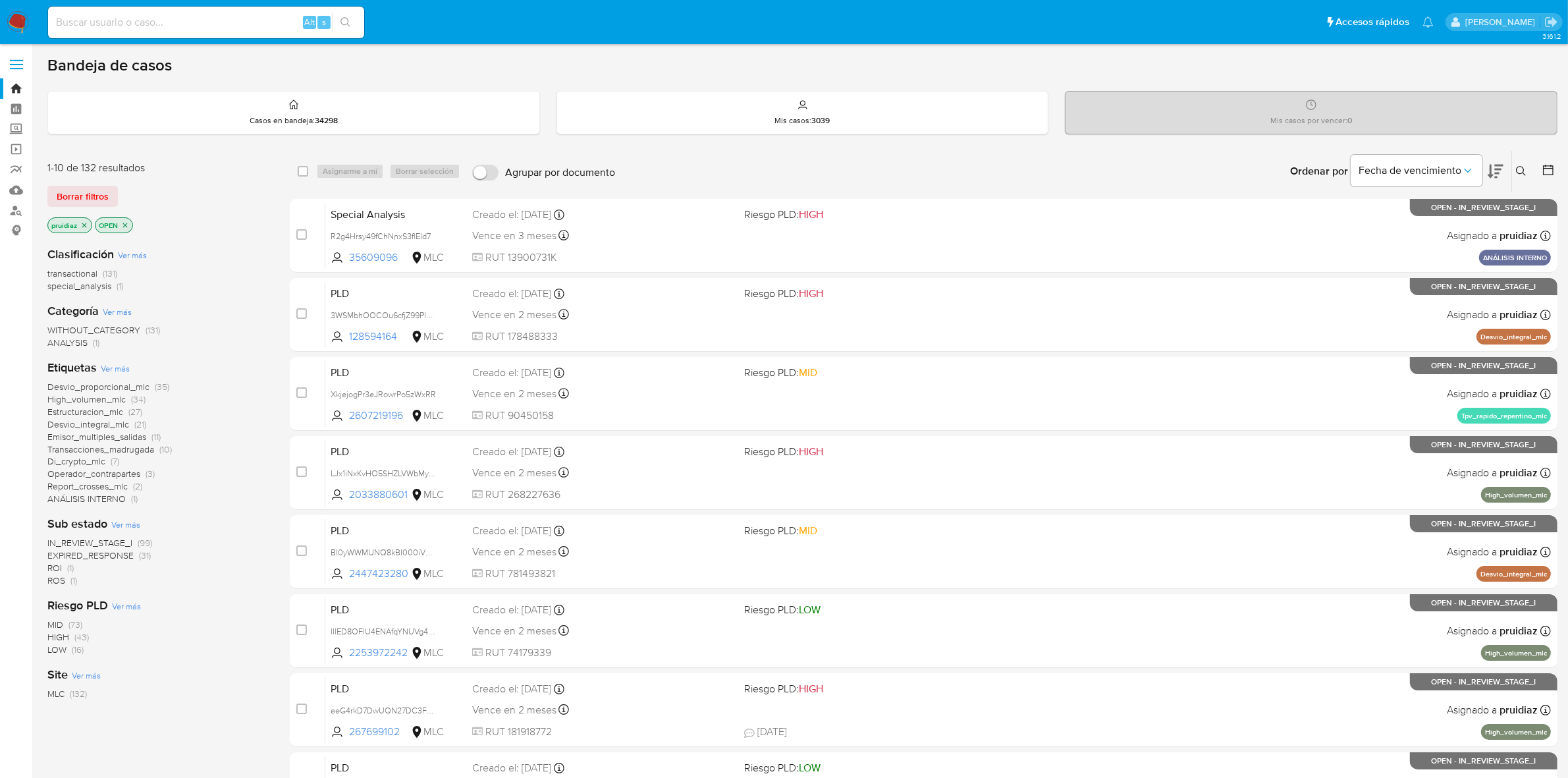
click at [1488, 173] on icon at bounding box center [1495, 171] width 16 height 16
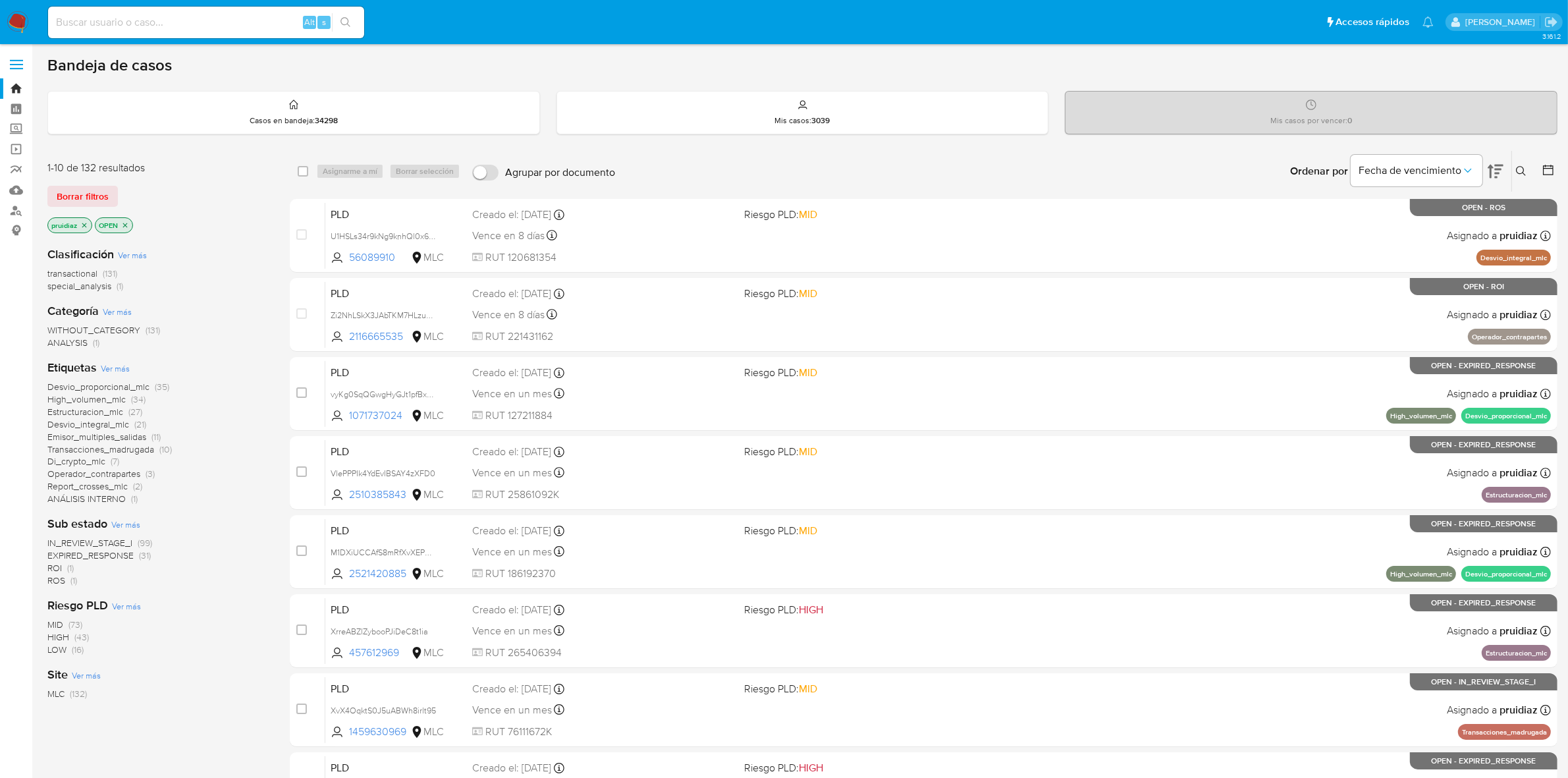
click at [51, 581] on span "ROS" at bounding box center [56, 581] width 18 height 13
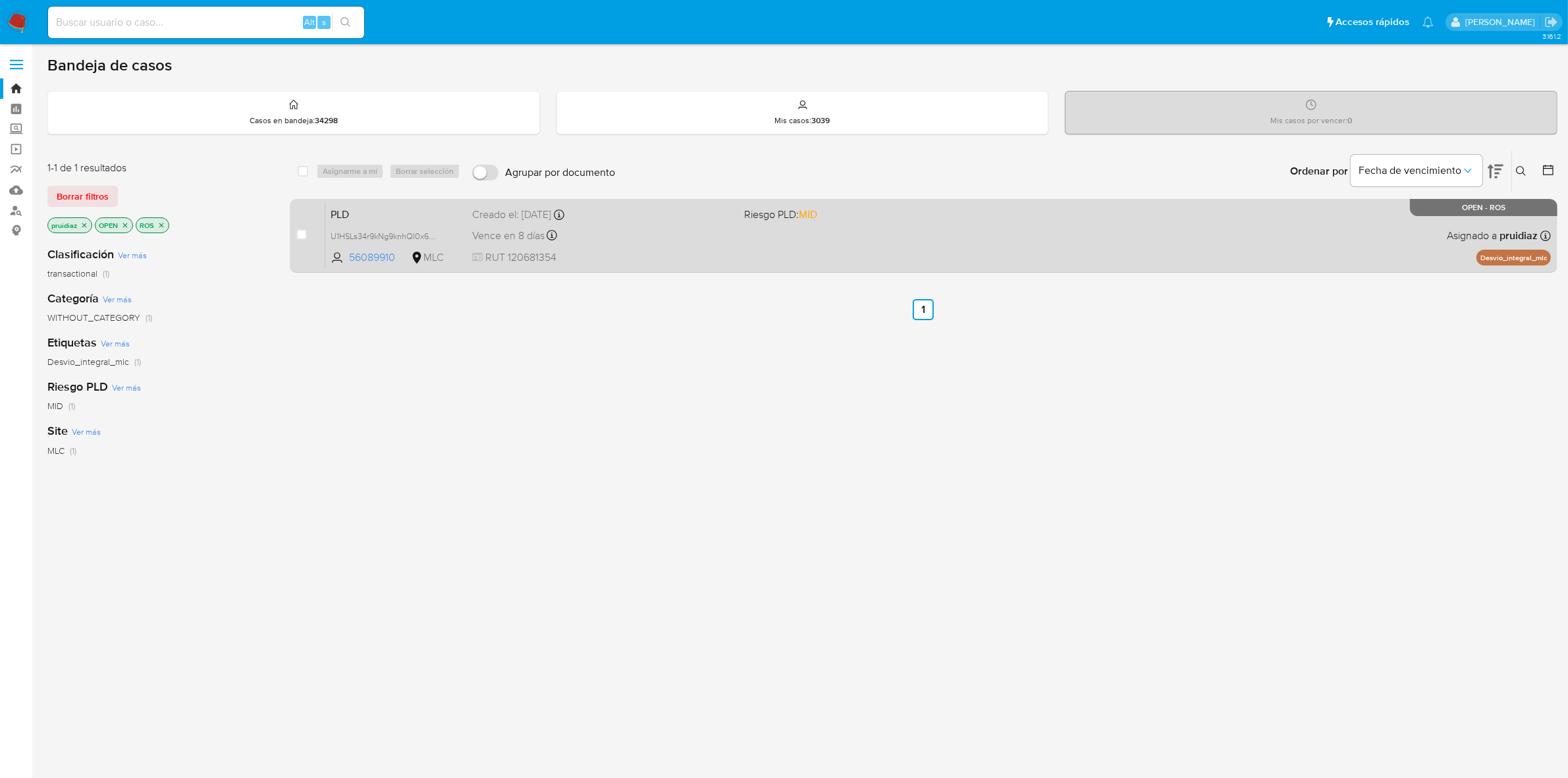
click at [738, 242] on div "PLD U1HSLs34r9kNg9knhQl0x6z3 56089910 MLC Riesgo PLD: MID Creado el: 12/07/2025…" at bounding box center [938, 235] width 1225 height 67
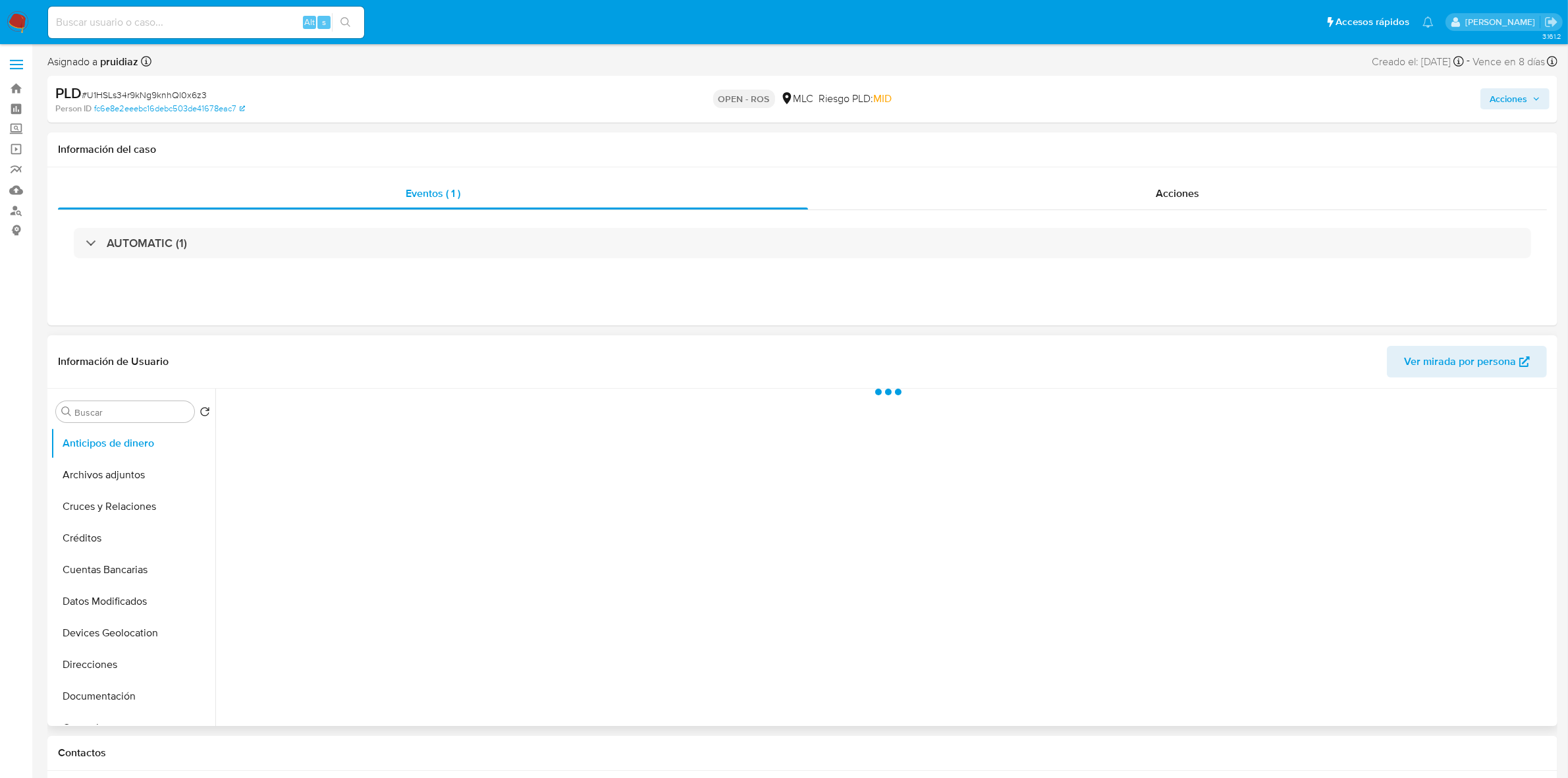
select select "10"
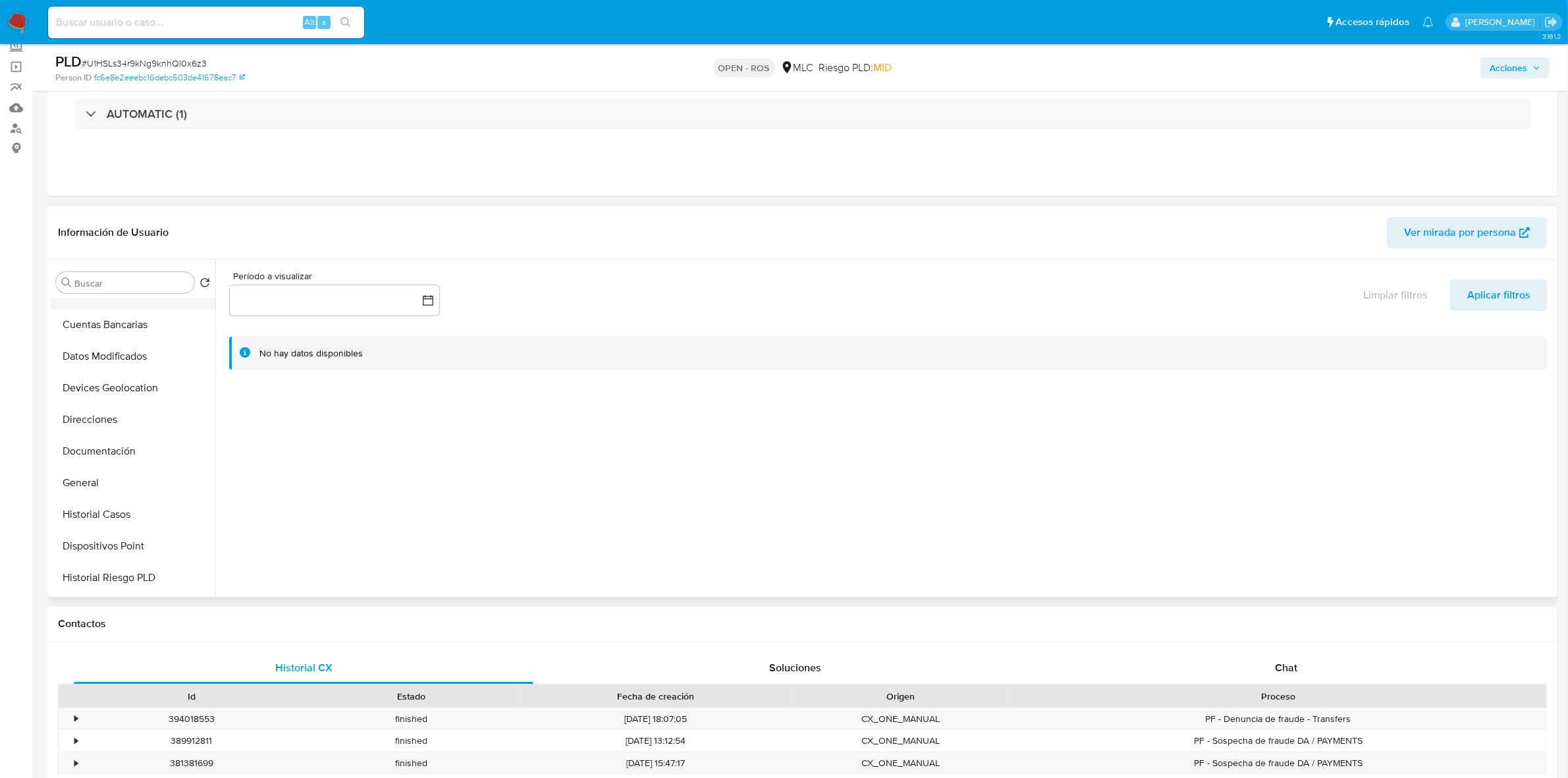
scroll to position [165, 0]
click at [104, 397] on button "Documentación" at bounding box center [128, 402] width 154 height 31
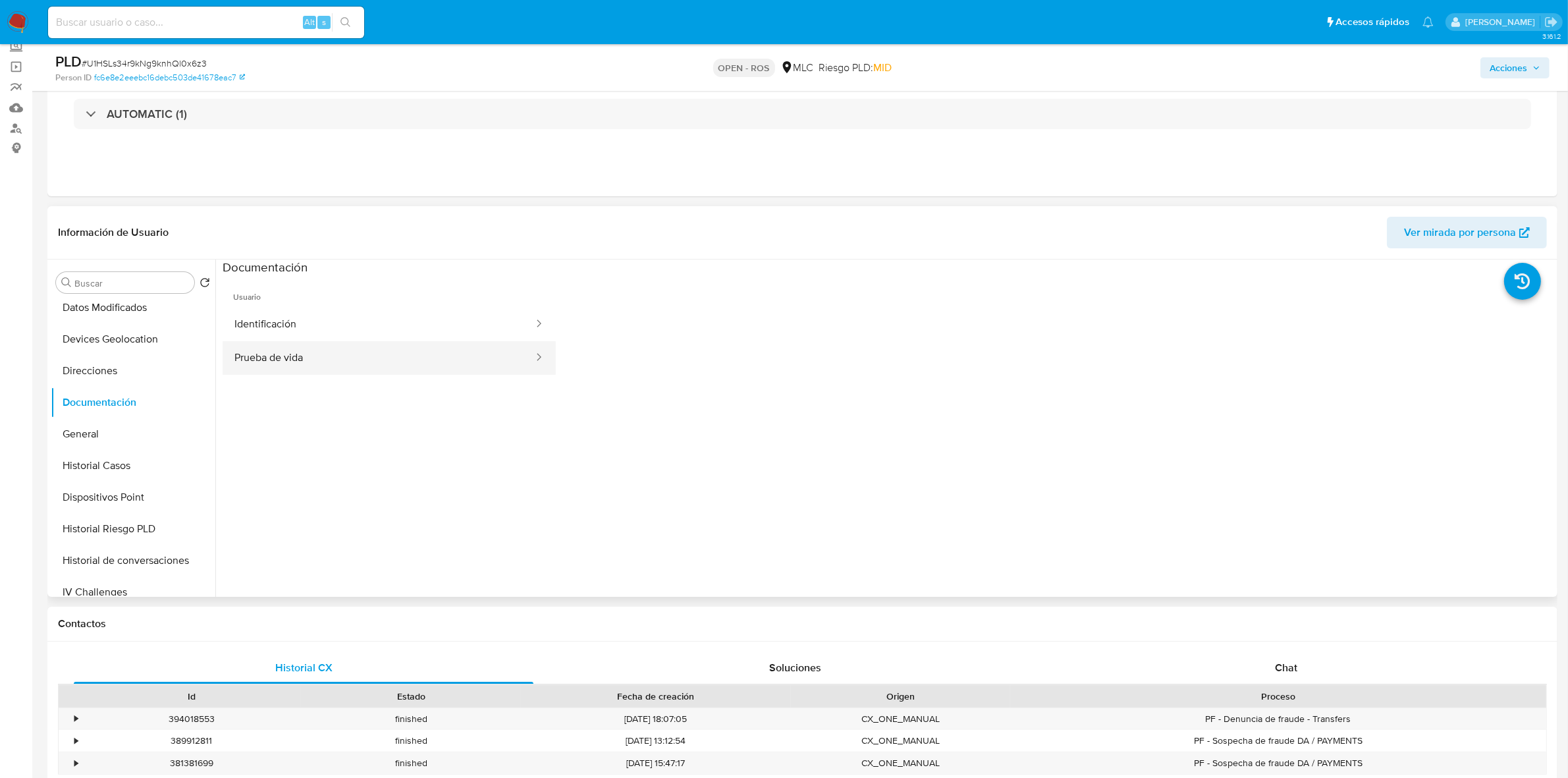
click at [336, 367] on button "Prueba de vida" at bounding box center [379, 358] width 312 height 34
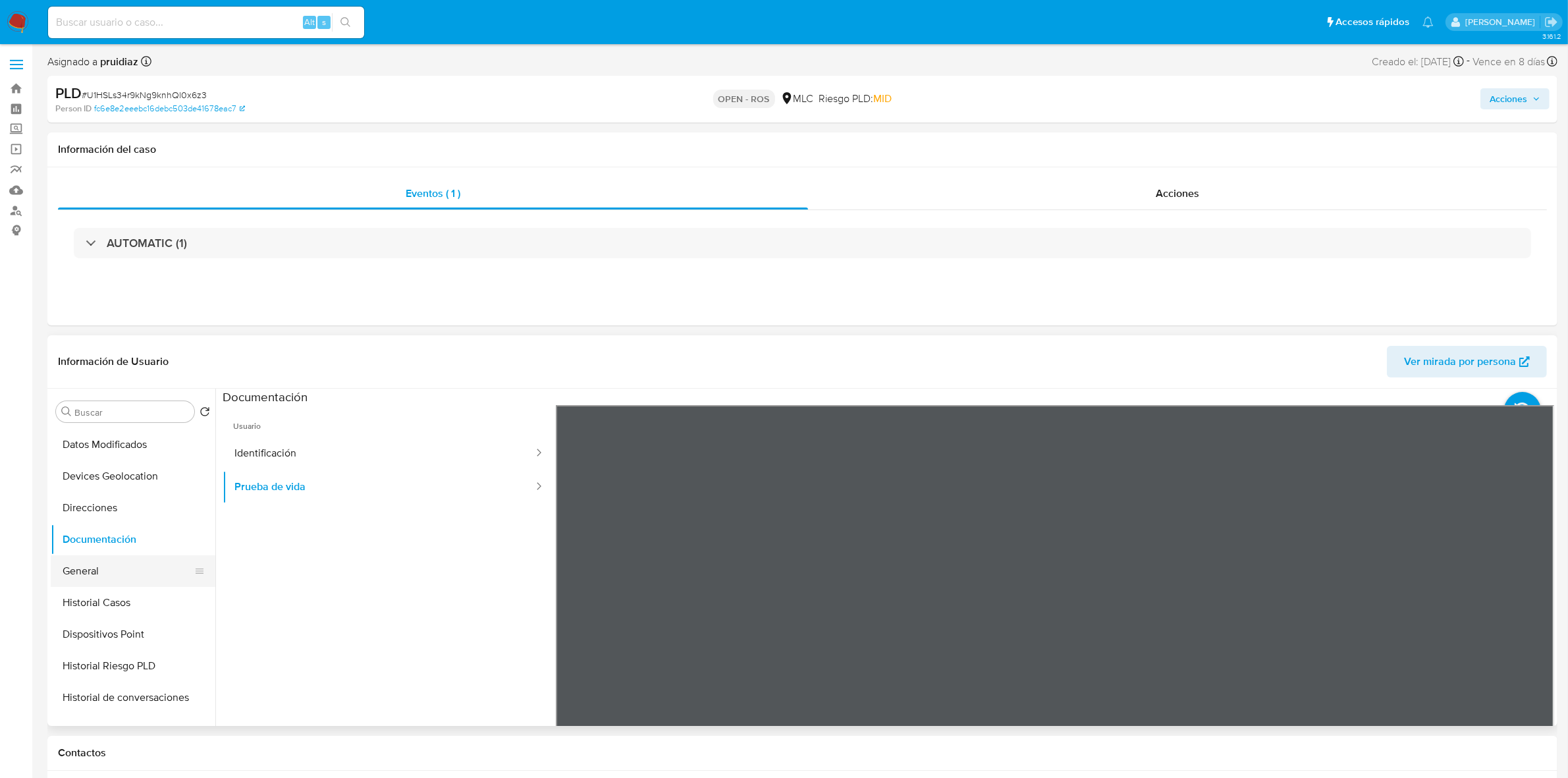
scroll to position [0, 0]
click at [103, 472] on button "Archivos adjuntos" at bounding box center [128, 475] width 154 height 31
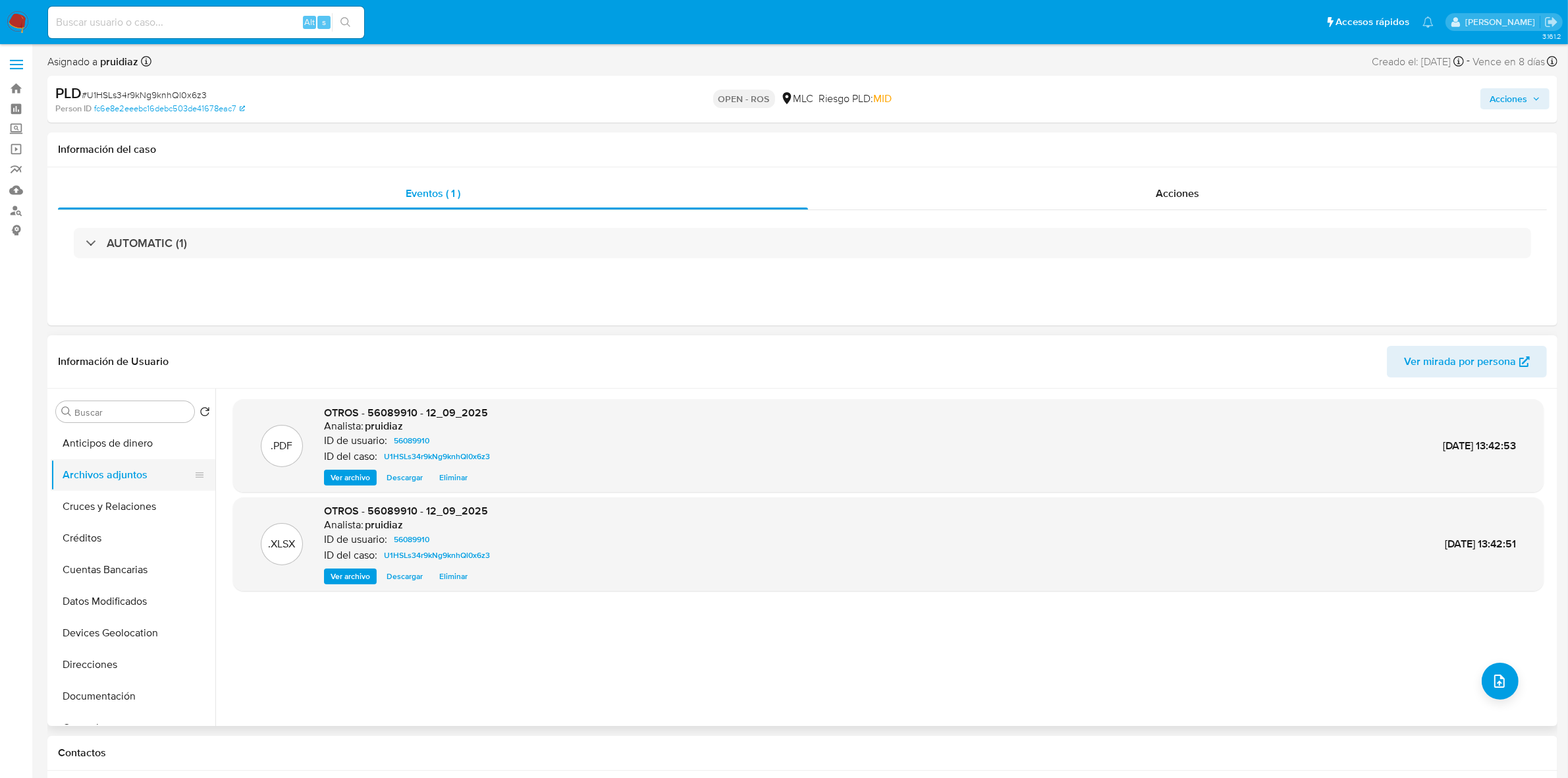
scroll to position [82, 0]
click at [102, 613] on button "Documentación" at bounding box center [128, 613] width 154 height 31
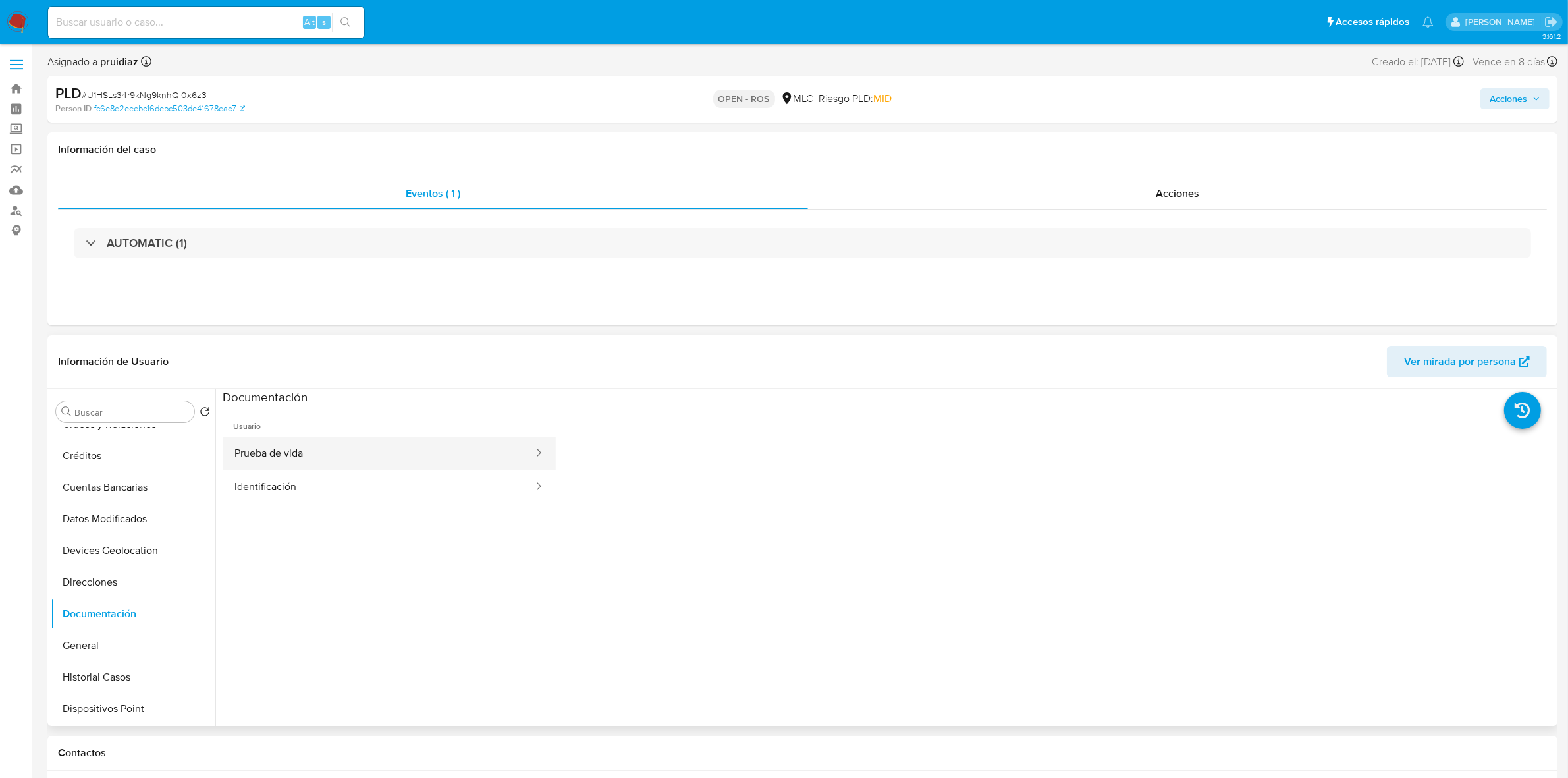
click at [313, 447] on button "Prueba de vida" at bounding box center [379, 453] width 312 height 34
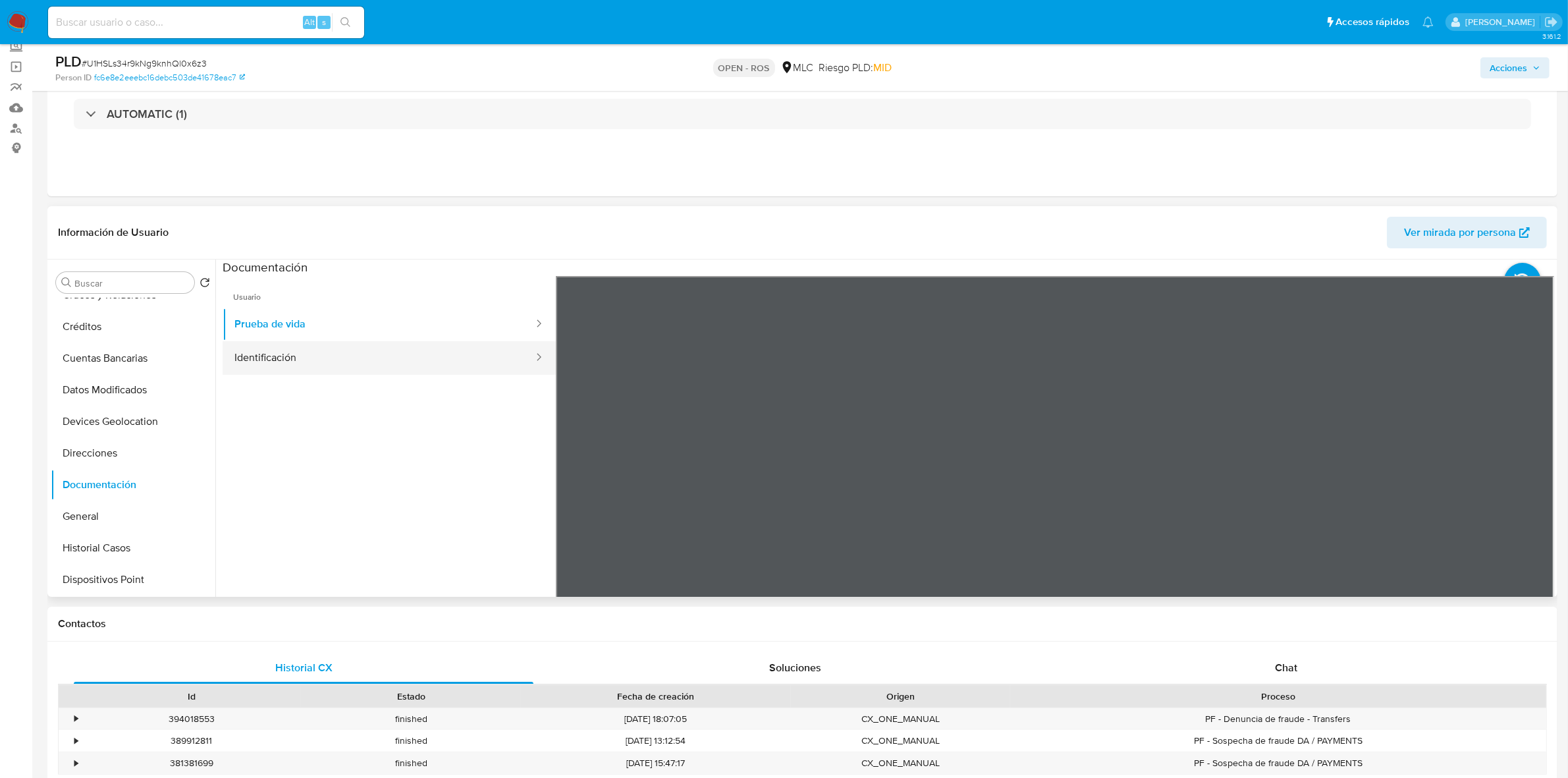
click at [288, 344] on button "Identificación" at bounding box center [379, 358] width 312 height 34
click at [1530, 483] on icon at bounding box center [1537, 489] width 26 height 26
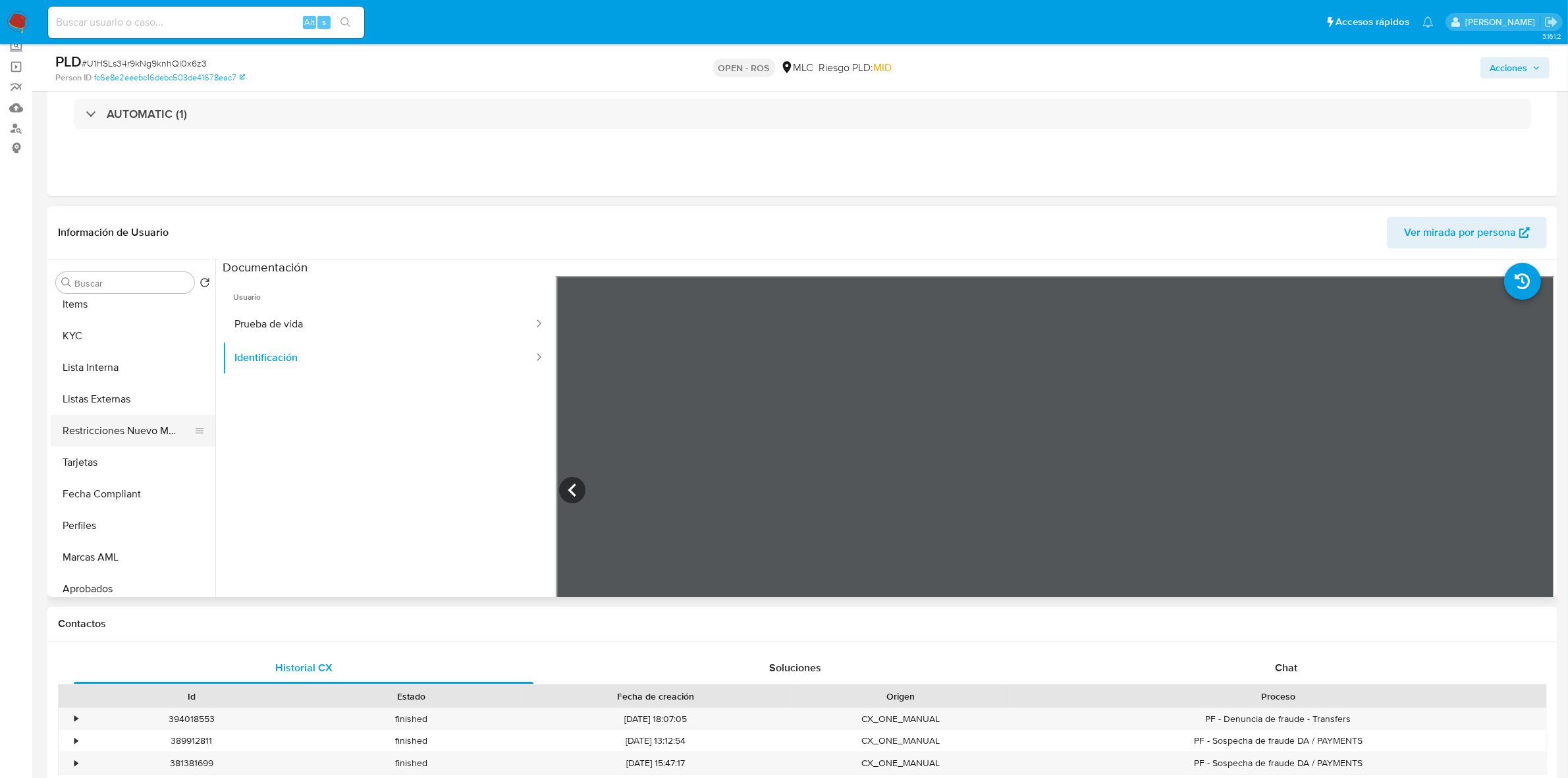
scroll to position [576, 0]
click at [125, 408] on button "Restricciones Nuevo Mundo" at bounding box center [128, 402] width 154 height 31
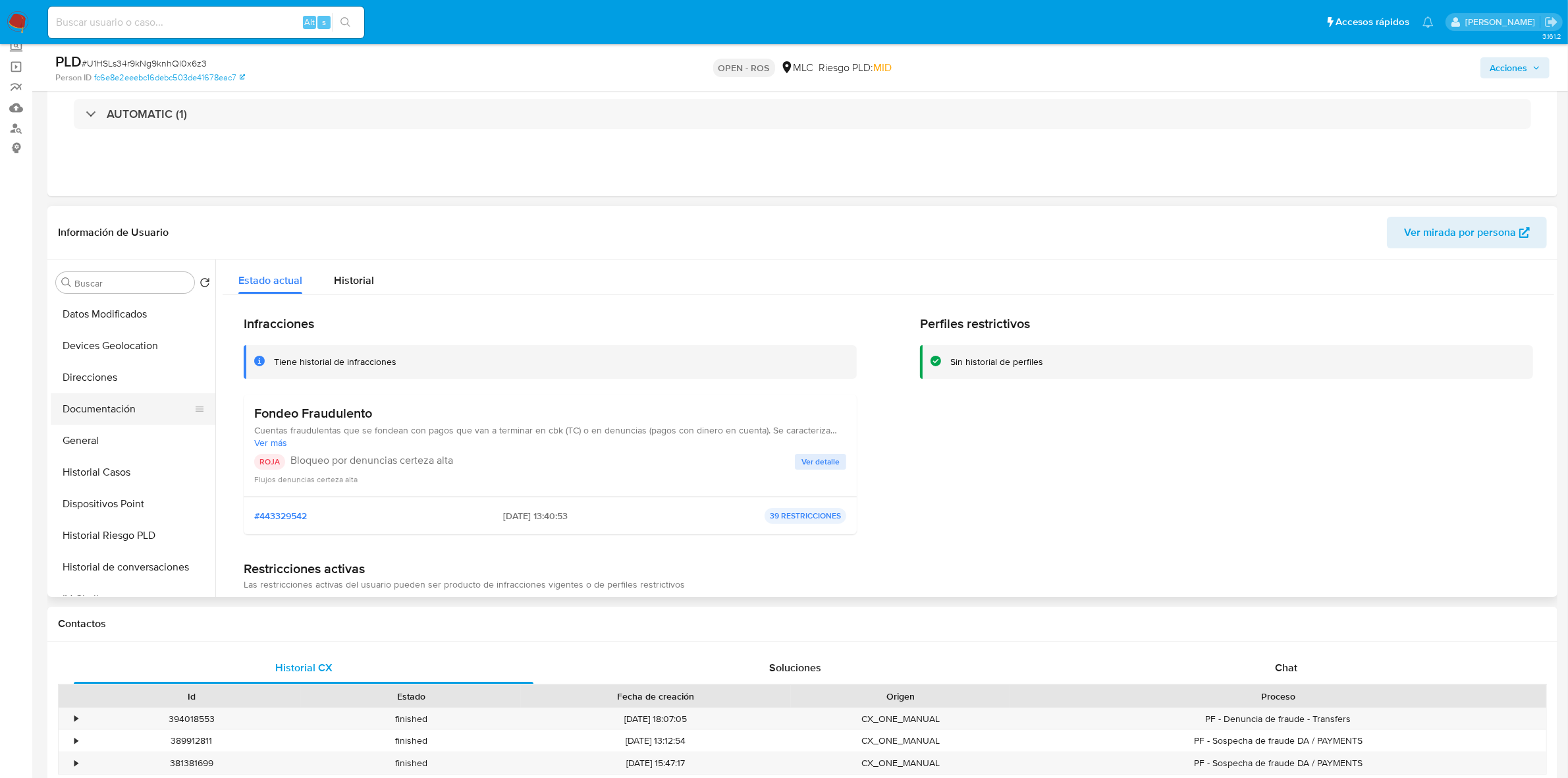
scroll to position [165, 0]
click at [80, 448] on button "General" at bounding box center [128, 434] width 154 height 31
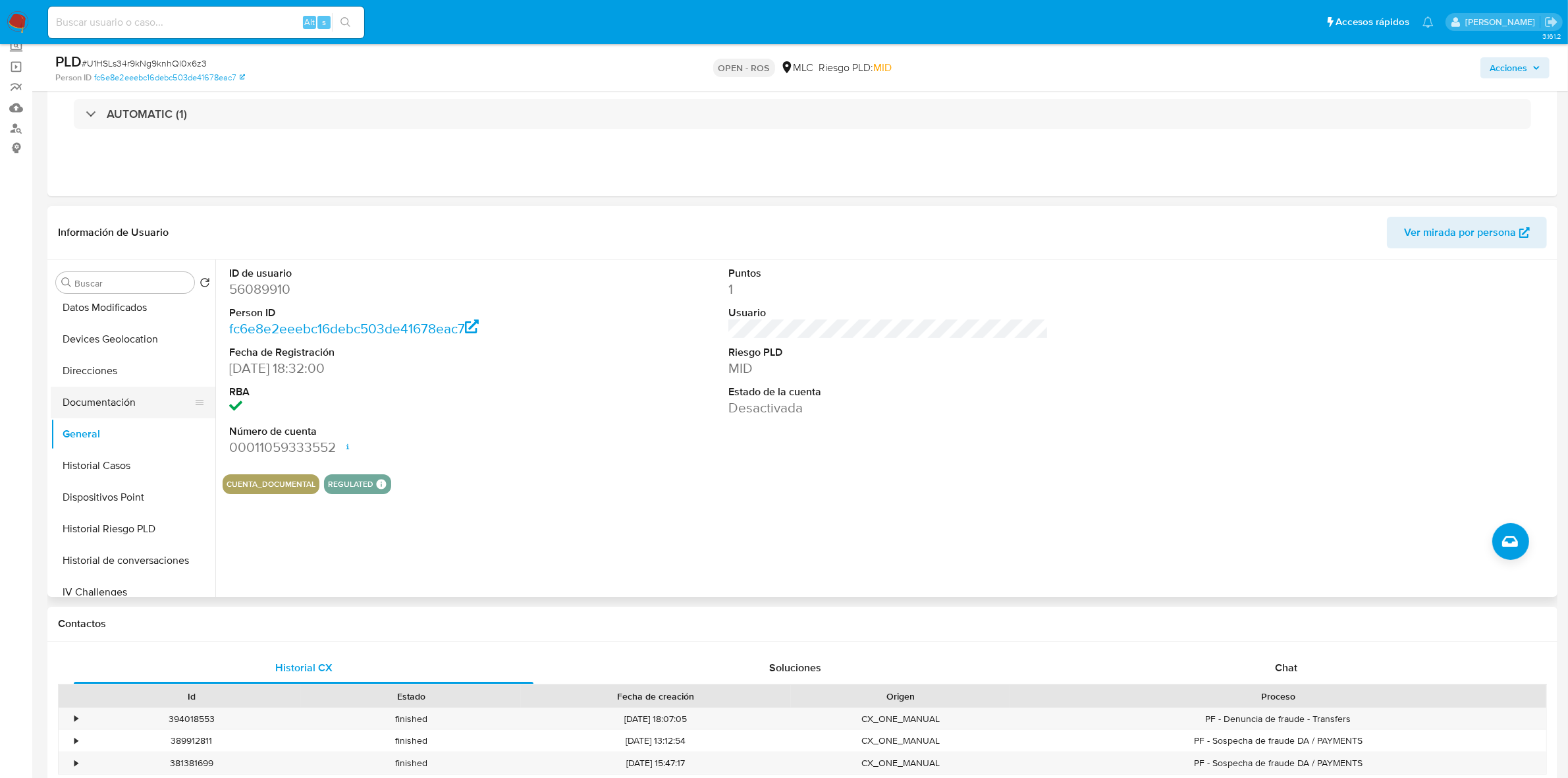
click at [108, 396] on button "Documentación" at bounding box center [128, 402] width 154 height 31
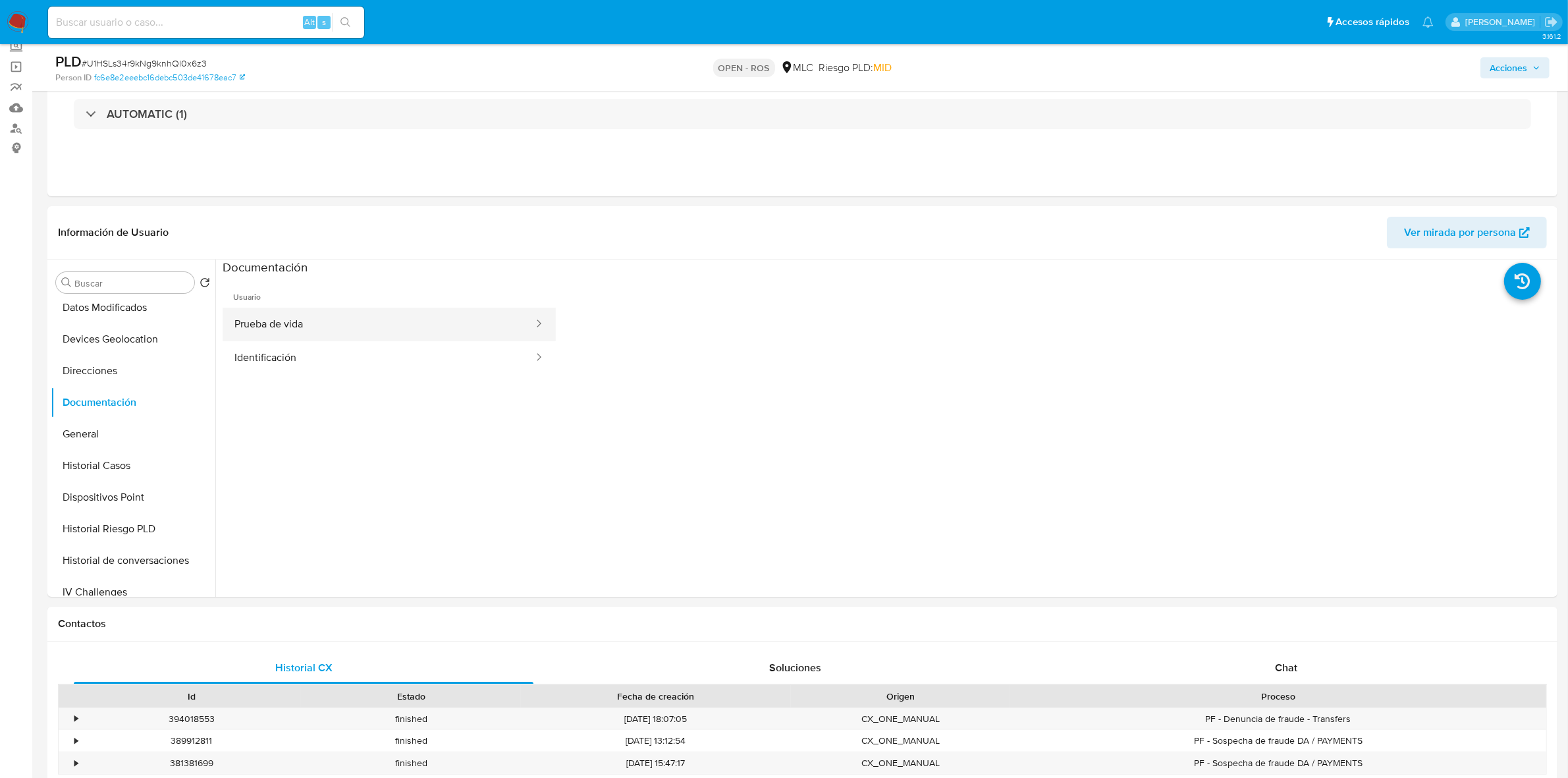
click at [277, 333] on button "Prueba de vida" at bounding box center [379, 324] width 312 height 34
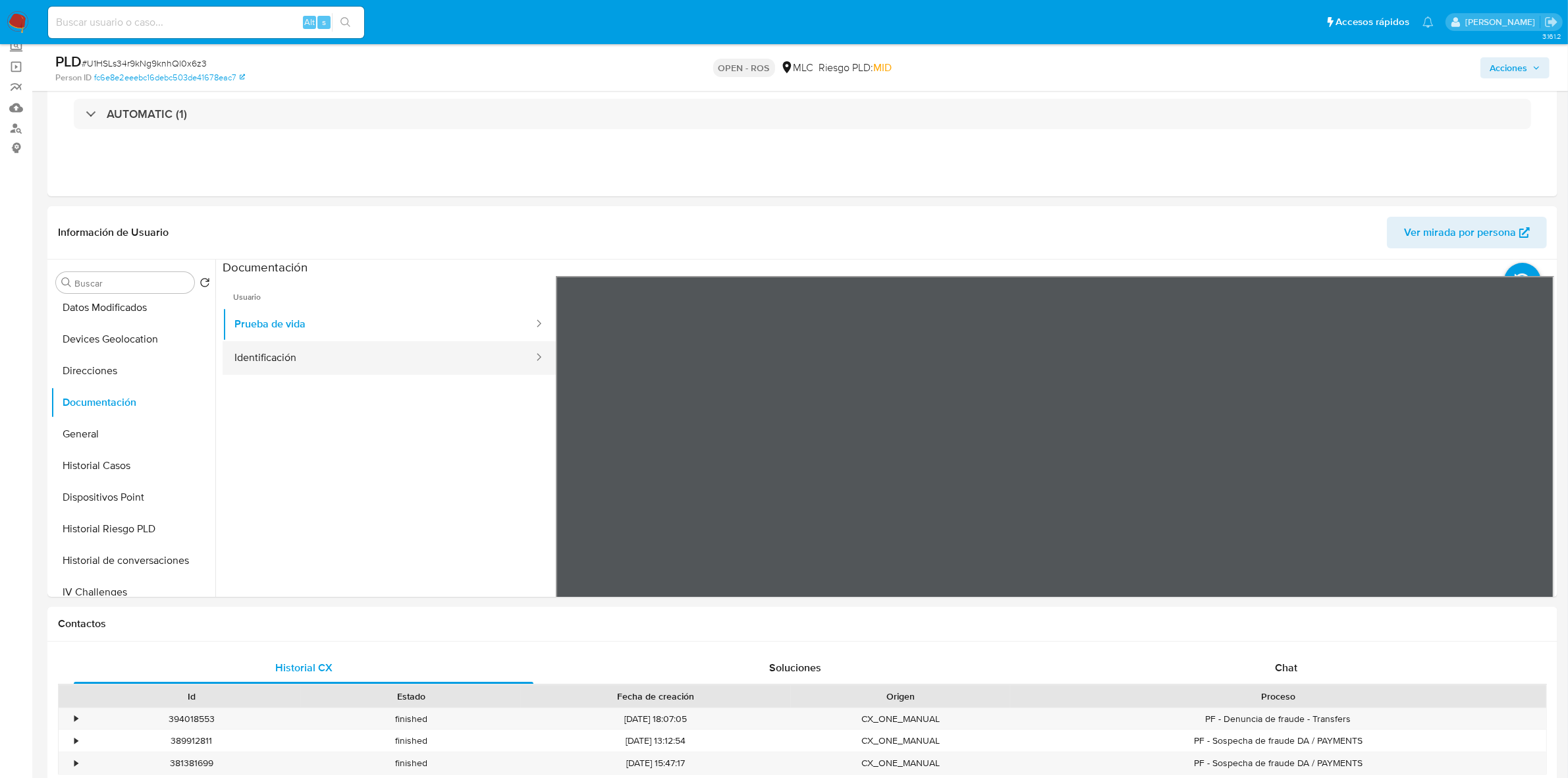
click at [287, 351] on button "Identificación" at bounding box center [379, 358] width 312 height 34
click at [1003, 251] on div "Información de Usuario Ver mirada por persona Buscar Volver al orden por defect…" at bounding box center [802, 402] width 1510 height 390
click at [1531, 489] on icon at bounding box center [1537, 489] width 26 height 26
drag, startPoint x: 560, startPoint y: 486, endPoint x: 551, endPoint y: 478, distance: 12.0
click at [560, 485] on icon at bounding box center [572, 489] width 26 height 26
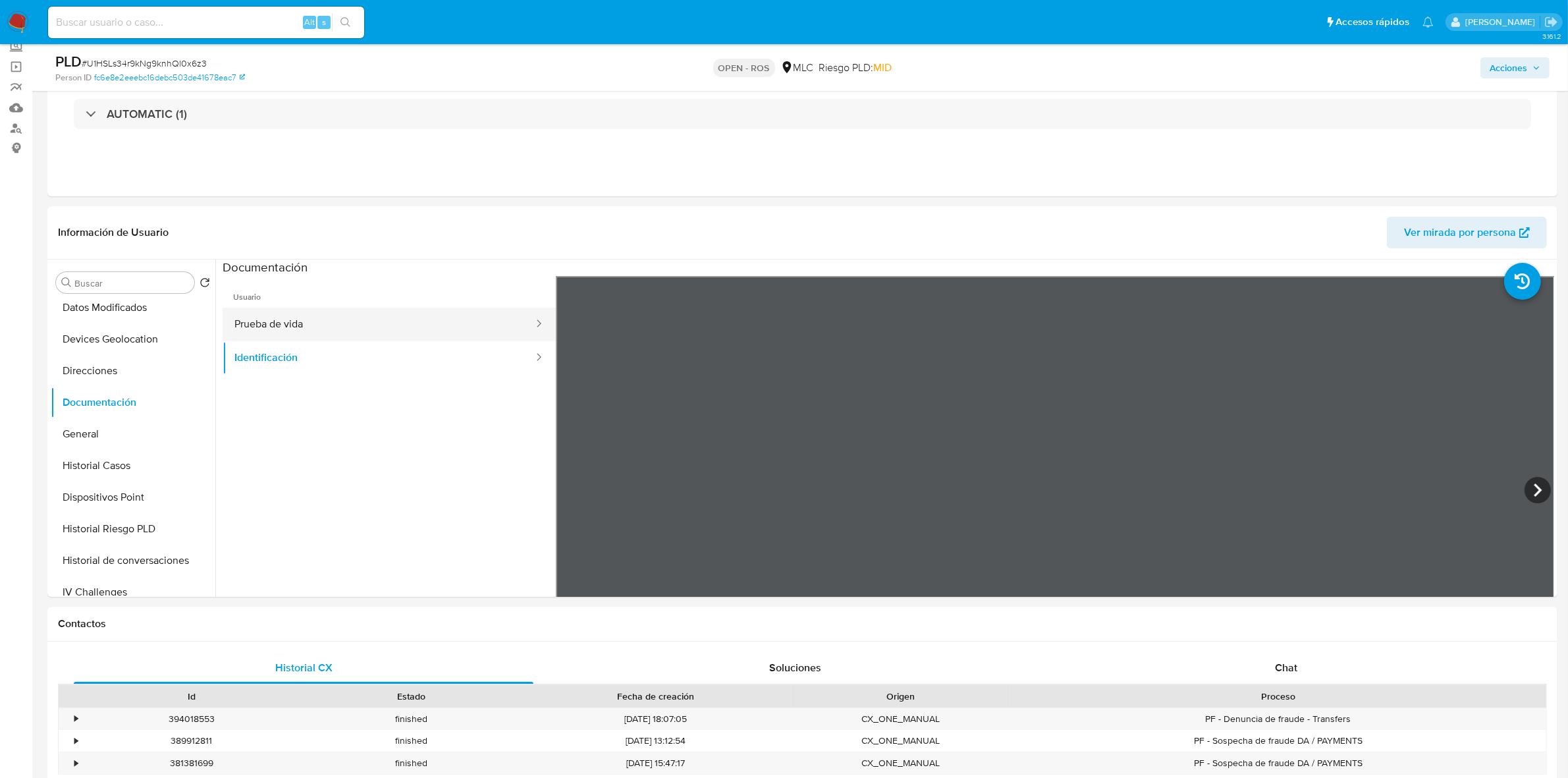
click at [296, 327] on button "Prueba de vida" at bounding box center [379, 324] width 312 height 34
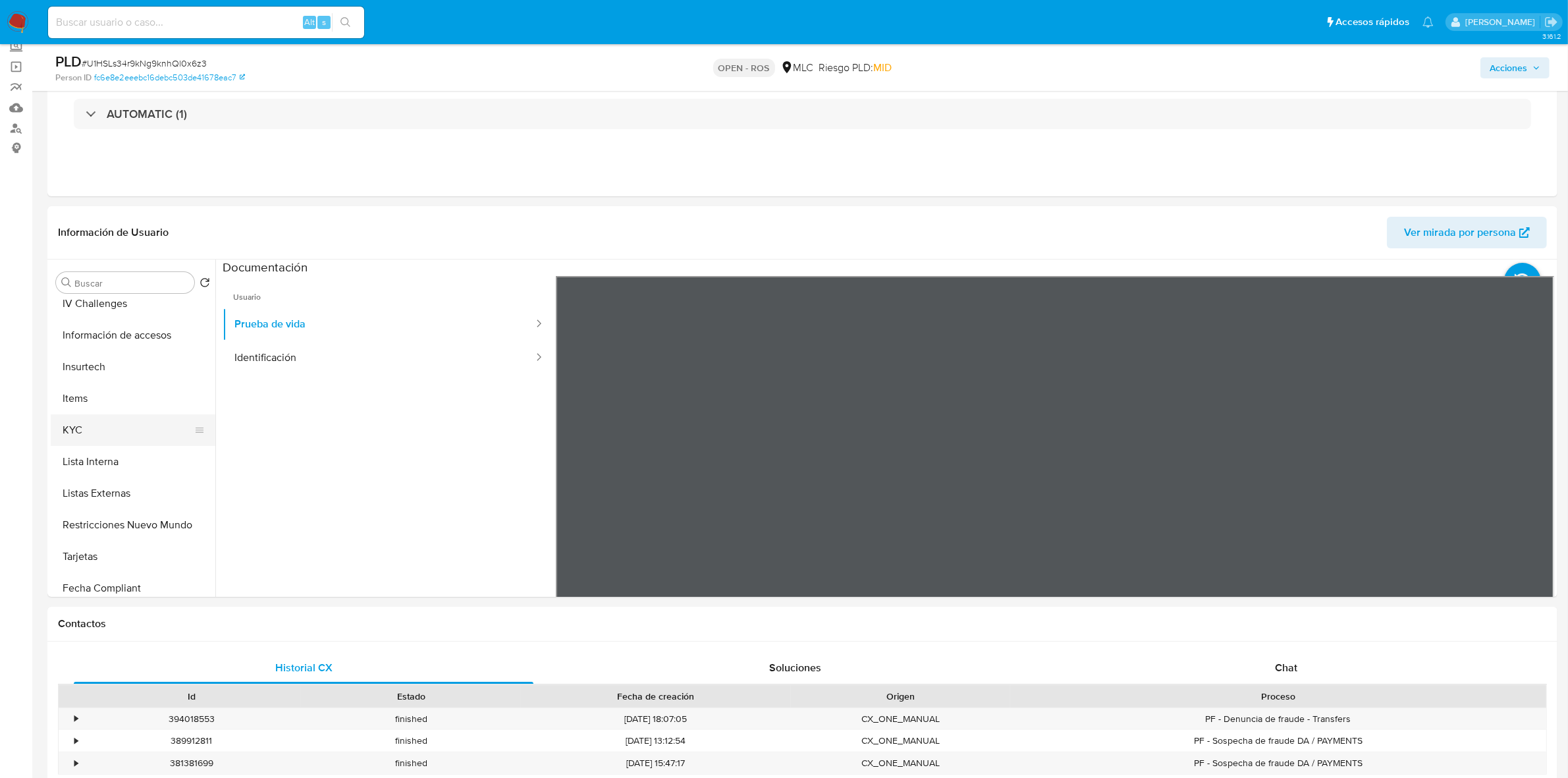
scroll to position [494, 0]
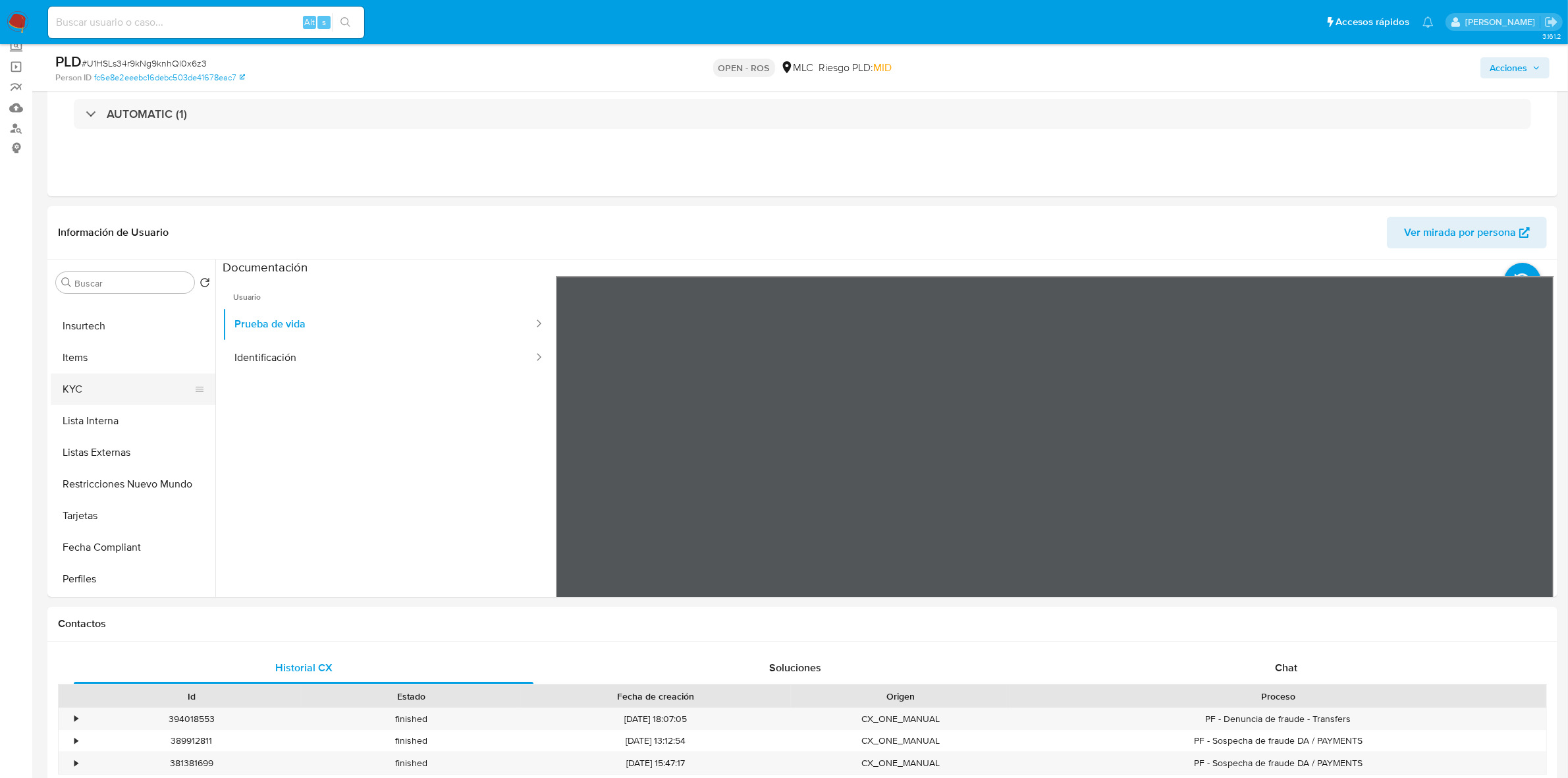
click at [90, 397] on button "KYC" at bounding box center [128, 389] width 154 height 31
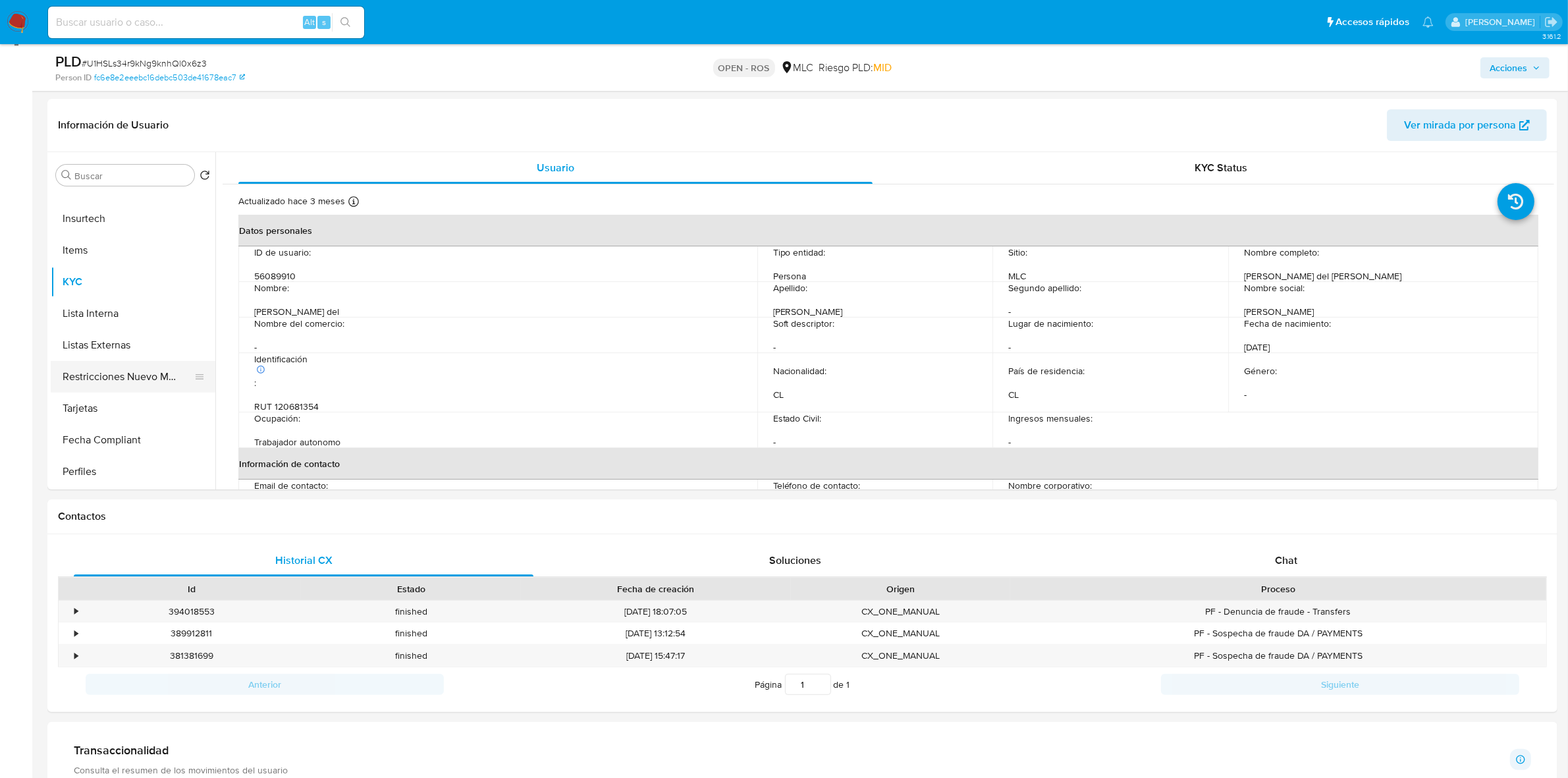
scroll to position [165, 0]
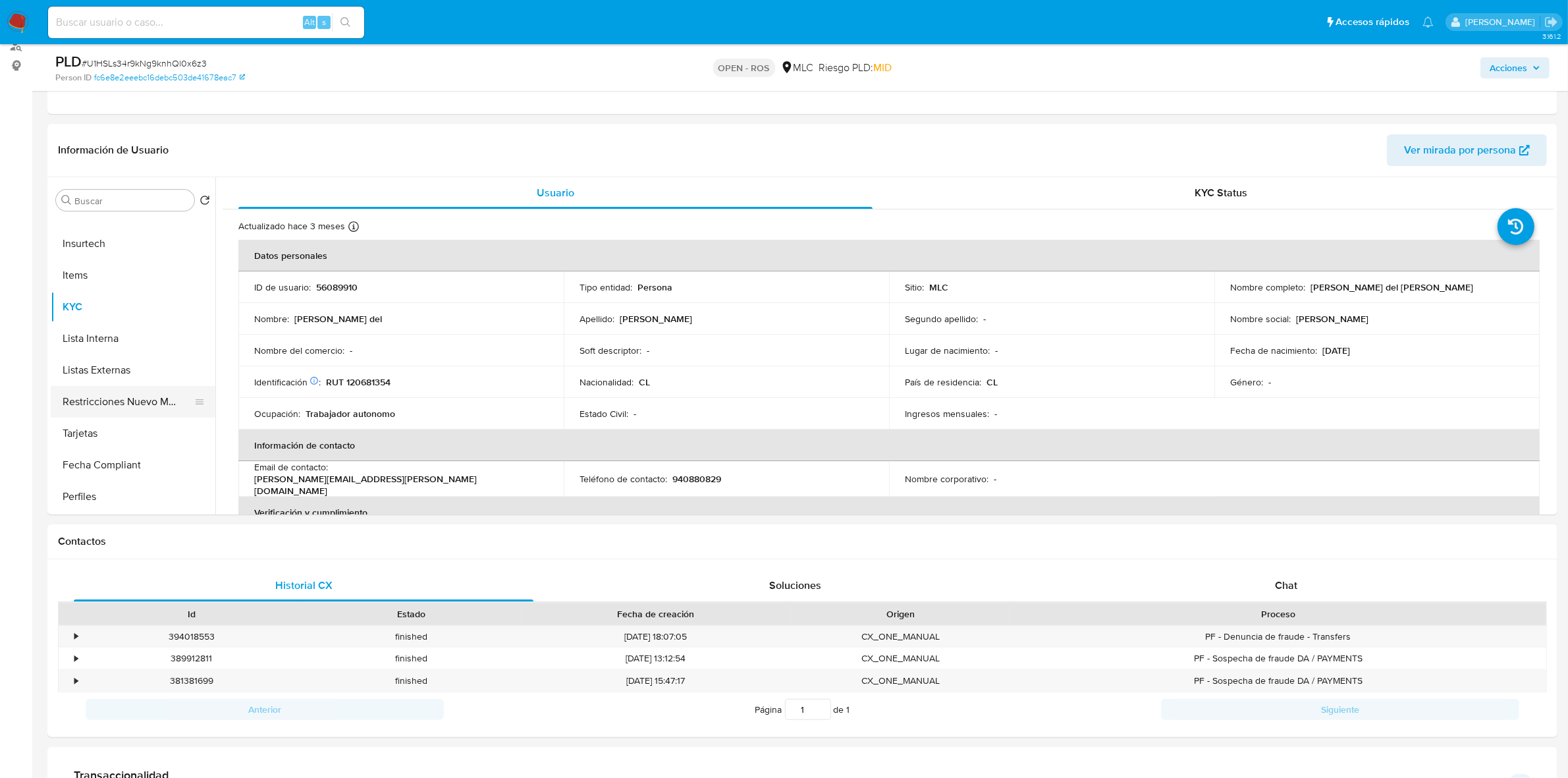
click at [173, 410] on button "Restricciones Nuevo Mundo" at bounding box center [128, 402] width 154 height 31
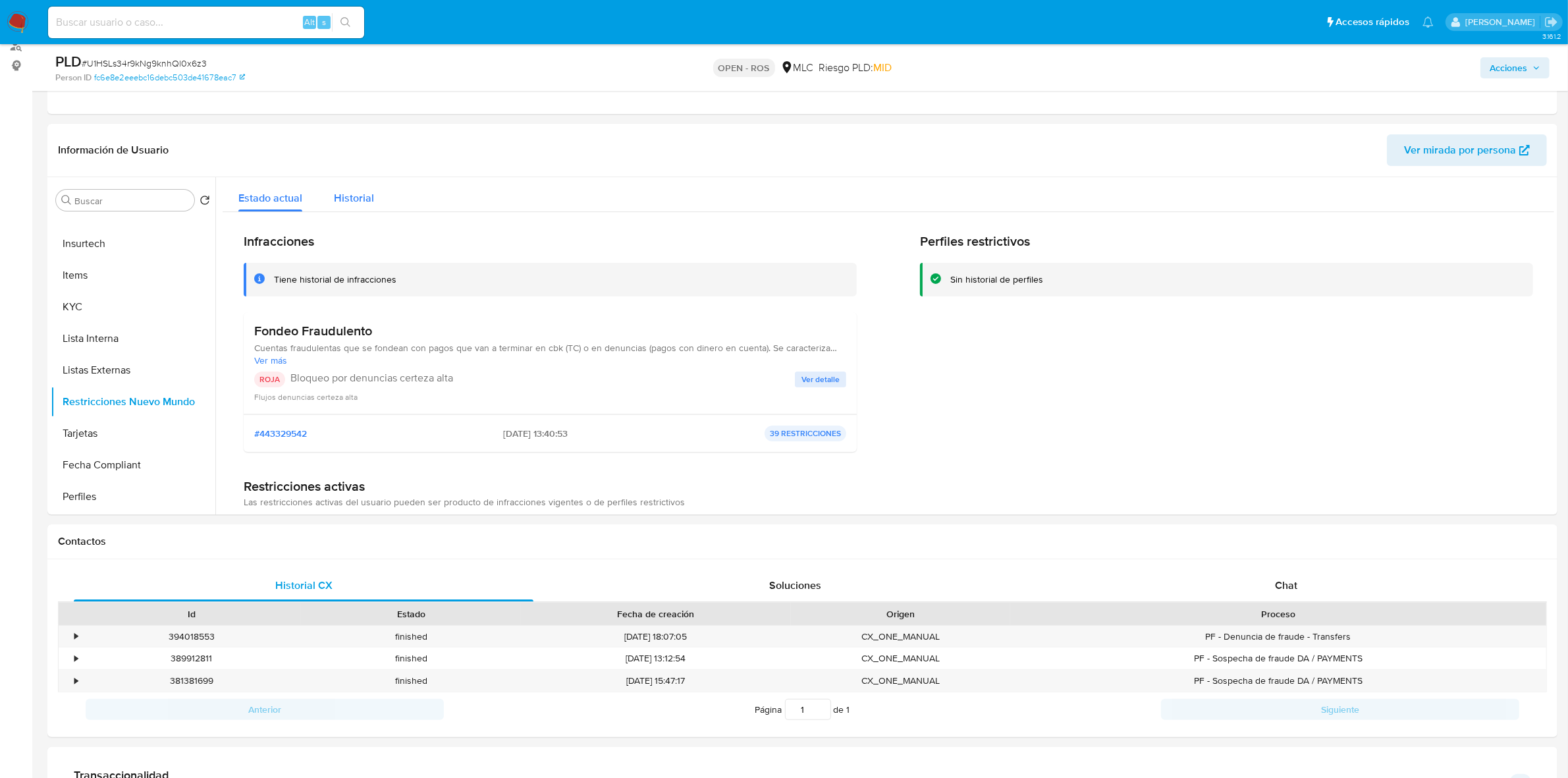
click at [350, 211] on div "Historial" at bounding box center [354, 194] width 40 height 35
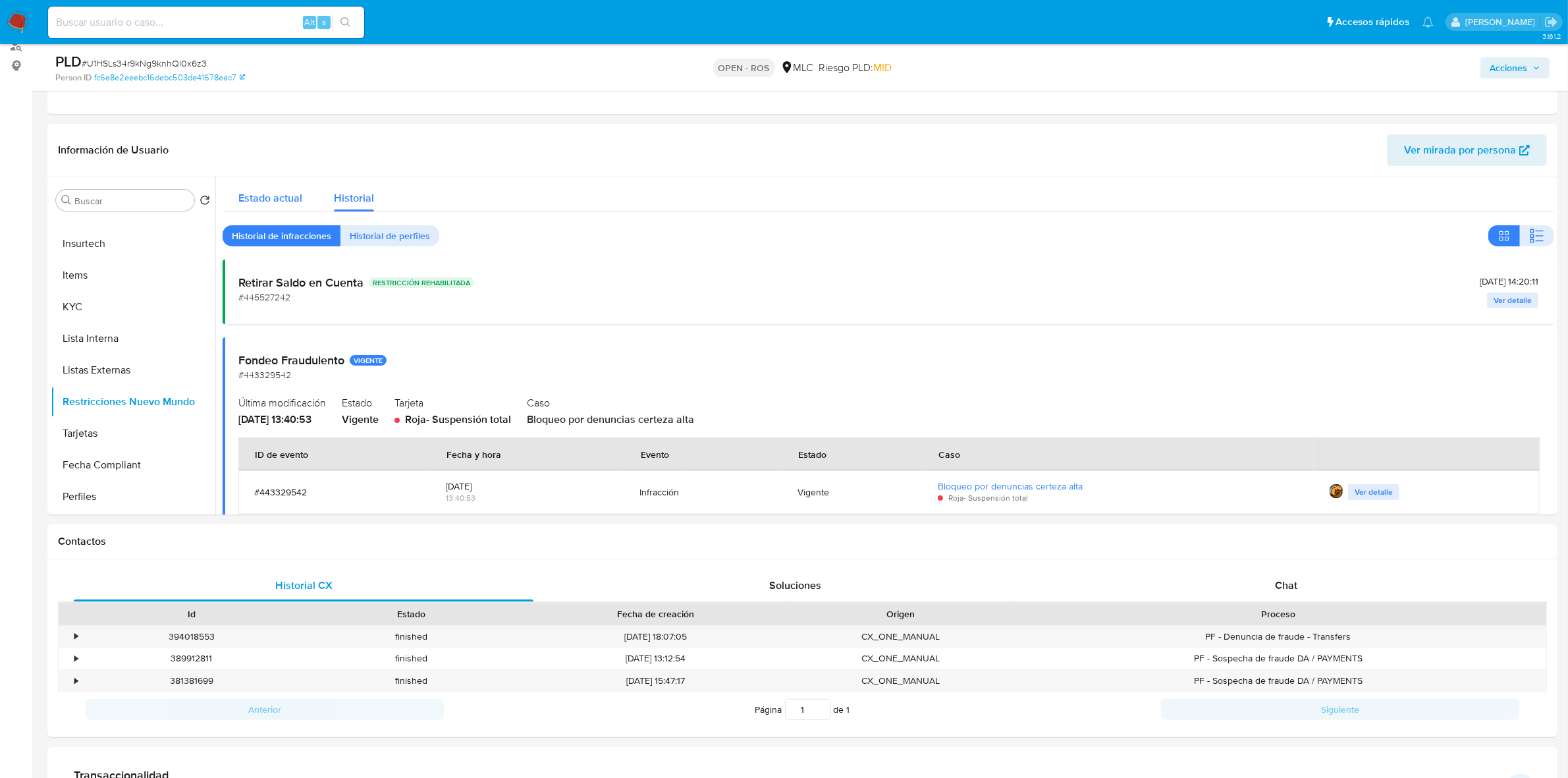
click at [257, 179] on div "Estado actual" at bounding box center [270, 194] width 64 height 35
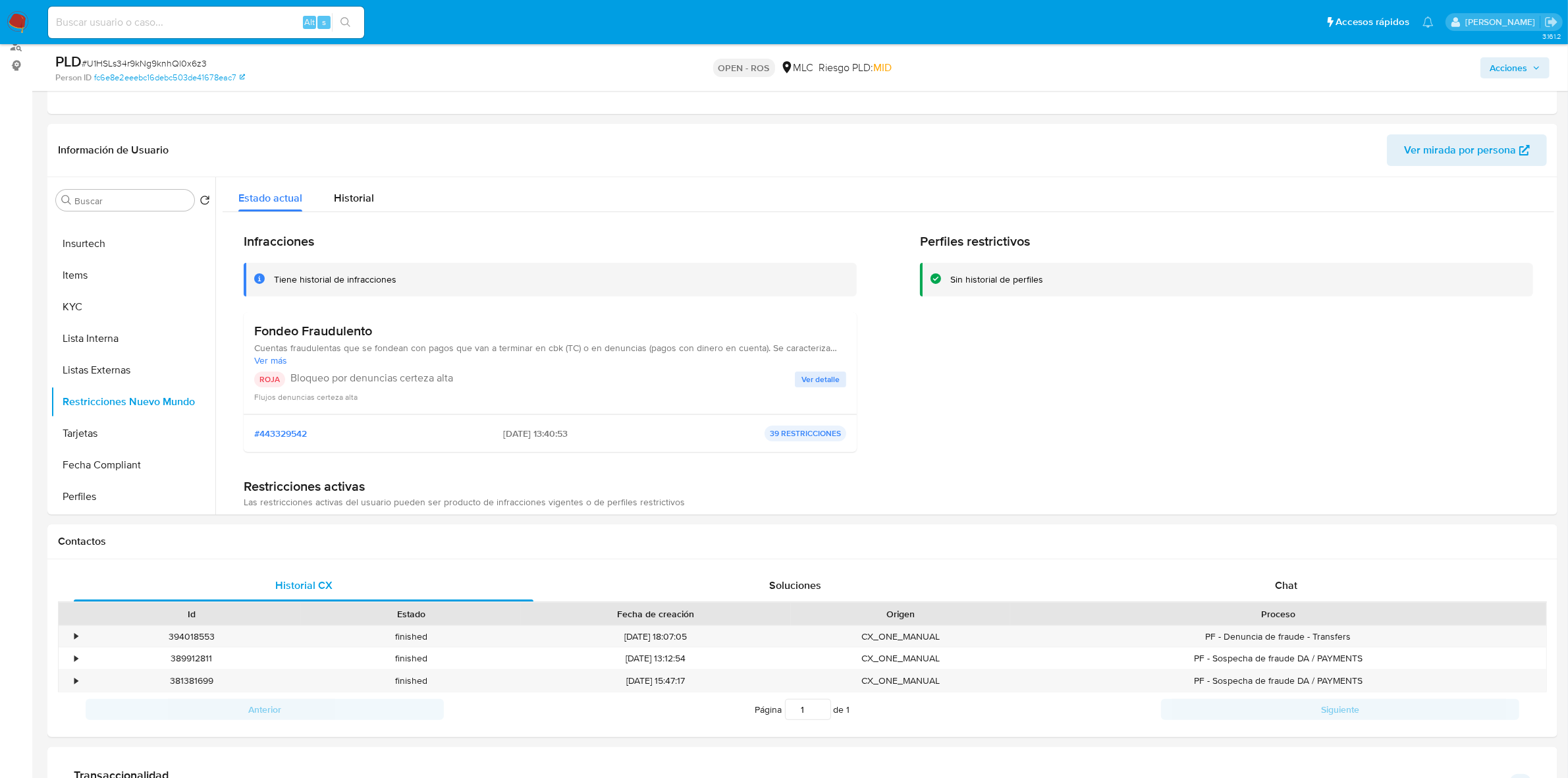
click at [349, 338] on h3 "Fondeo Fraudulento" at bounding box center [550, 331] width 592 height 16
drag, startPoint x: 349, startPoint y: 338, endPoint x: 359, endPoint y: 300, distance: 39.3
click at [348, 343] on div "Fondeo Fraudulento Cuentas fraudulentas que se fondean con pagos que van a term…" at bounding box center [550, 344] width 592 height 43
click at [322, 328] on h3 "Fondeo Fraudulento" at bounding box center [550, 331] width 592 height 16
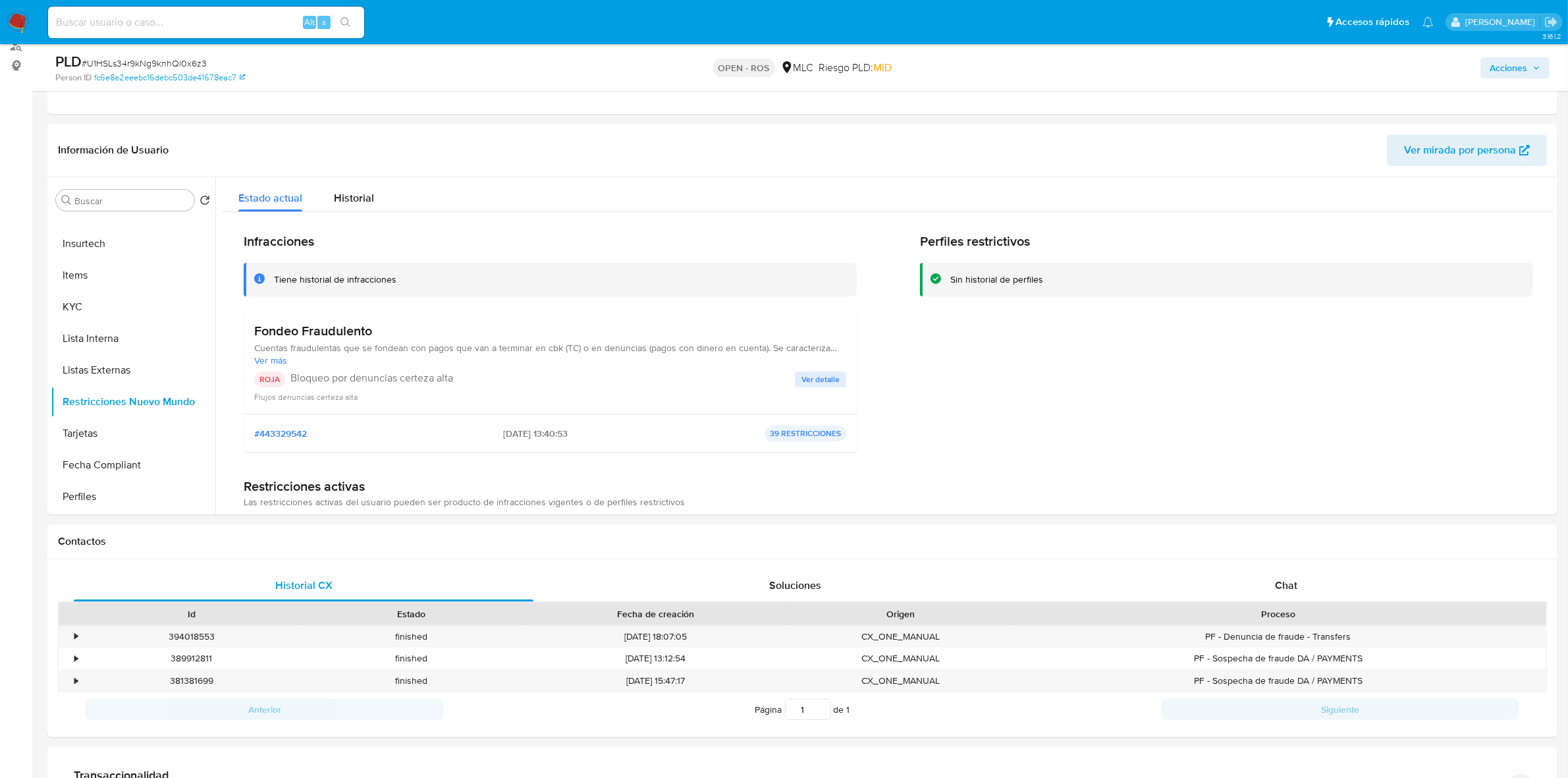
click at [322, 328] on h3 "Fondeo Fraudulento" at bounding box center [550, 331] width 592 height 16
click at [321, 328] on h3 "Fondeo Fraudulento" at bounding box center [550, 331] width 592 height 16
click at [303, 336] on h3 "Fondeo Fraudulento" at bounding box center [550, 331] width 592 height 16
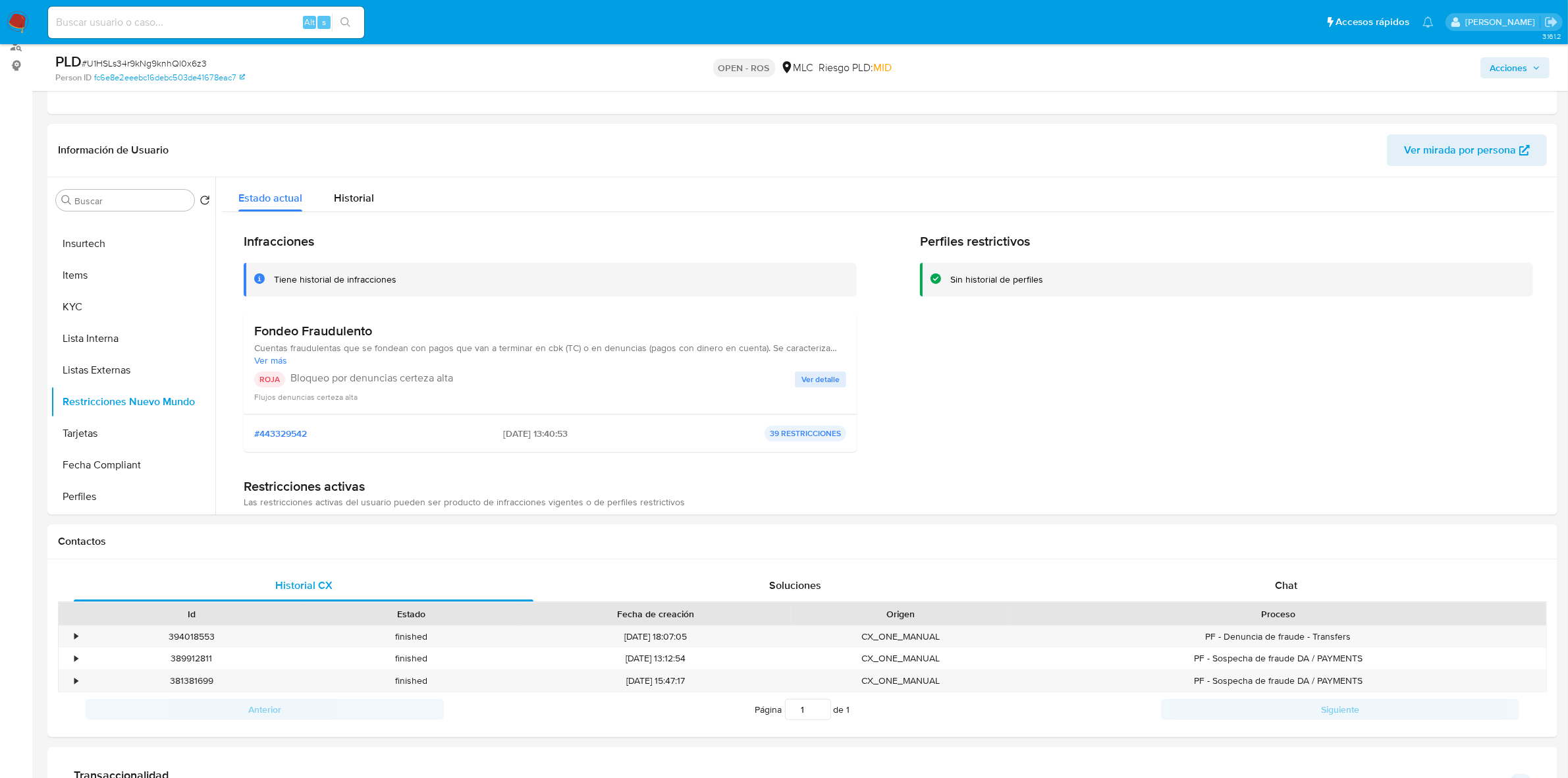
click at [346, 330] on h3 "Fondeo Fraudulento" at bounding box center [550, 331] width 592 height 16
click at [282, 333] on h3 "Fondeo Fraudulento" at bounding box center [550, 331] width 592 height 16
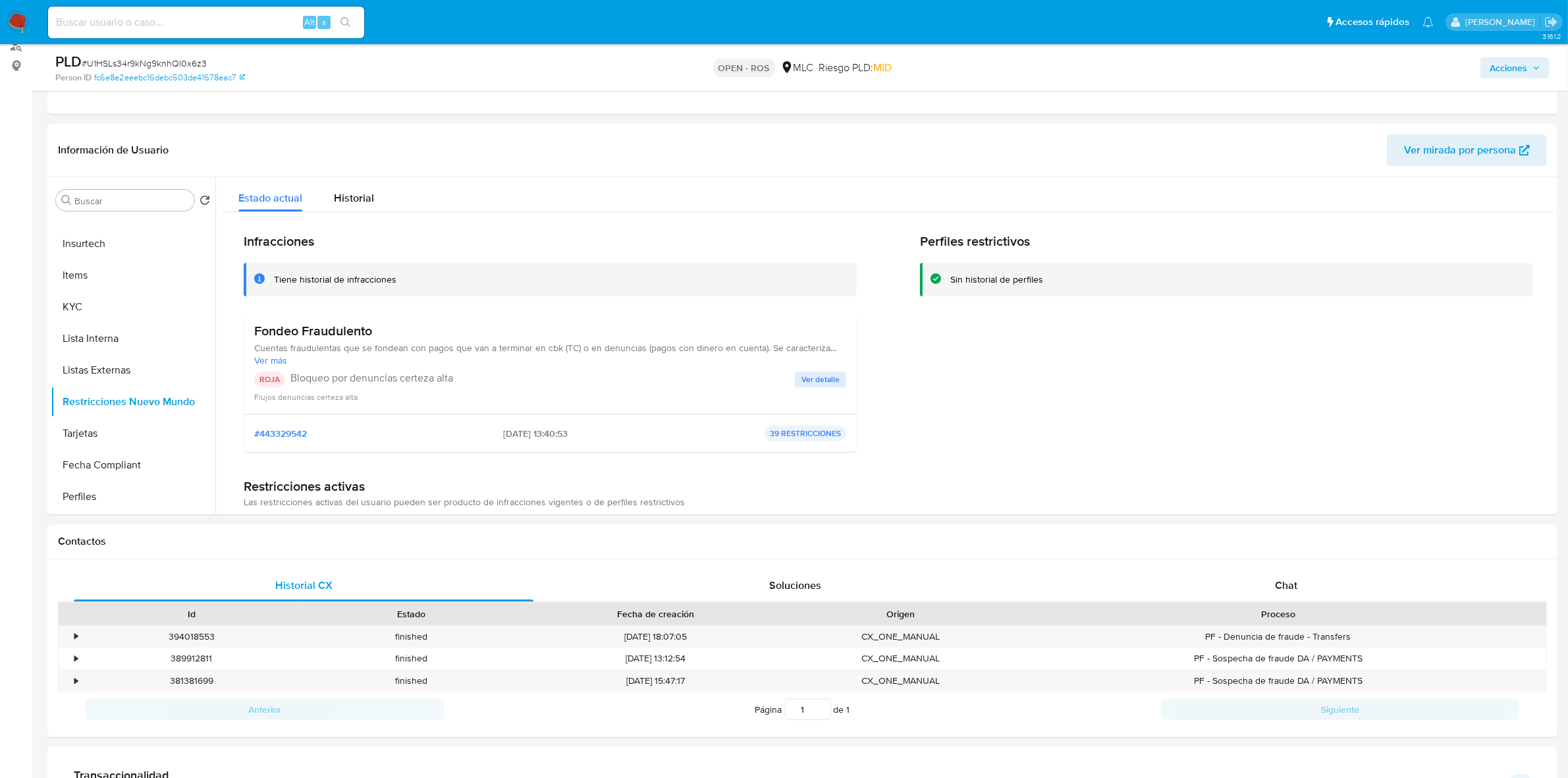
click at [282, 333] on h3 "Fondeo Fraudulento" at bounding box center [550, 331] width 592 height 16
click at [327, 336] on h3 "Fondeo Fraudulento" at bounding box center [550, 331] width 592 height 16
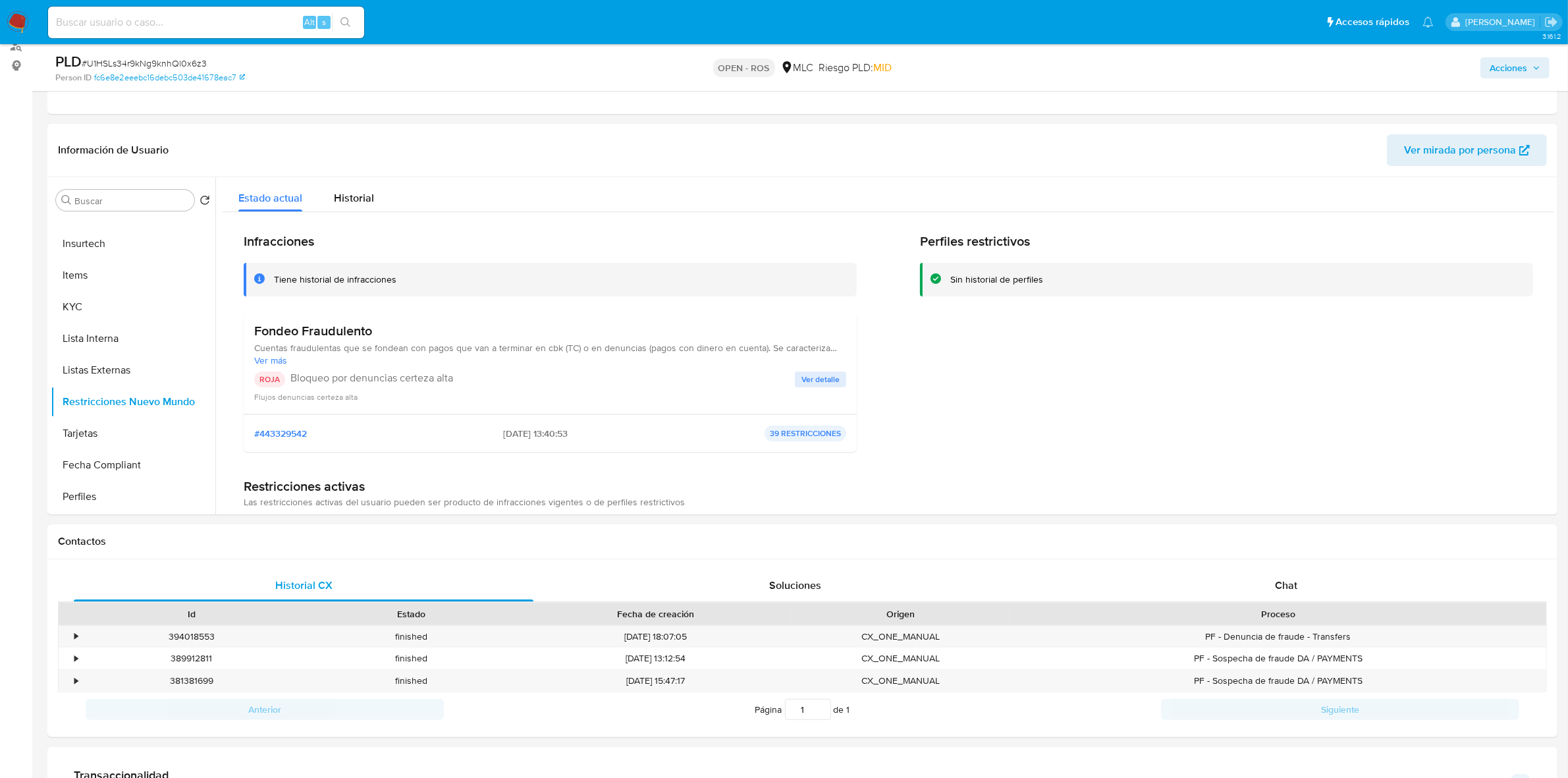
click at [343, 333] on h3 "Fondeo Fraudulento" at bounding box center [550, 331] width 592 height 16
click at [343, 334] on h3 "Fondeo Fraudulento" at bounding box center [550, 331] width 592 height 16
click at [343, 339] on h3 "Fondeo Fraudulento" at bounding box center [550, 331] width 592 height 16
click at [313, 313] on div "Fondeo Fraudulento Cuentas fraudulentas que se fondean con pagos que van a term…" at bounding box center [551, 363] width 613 height 102
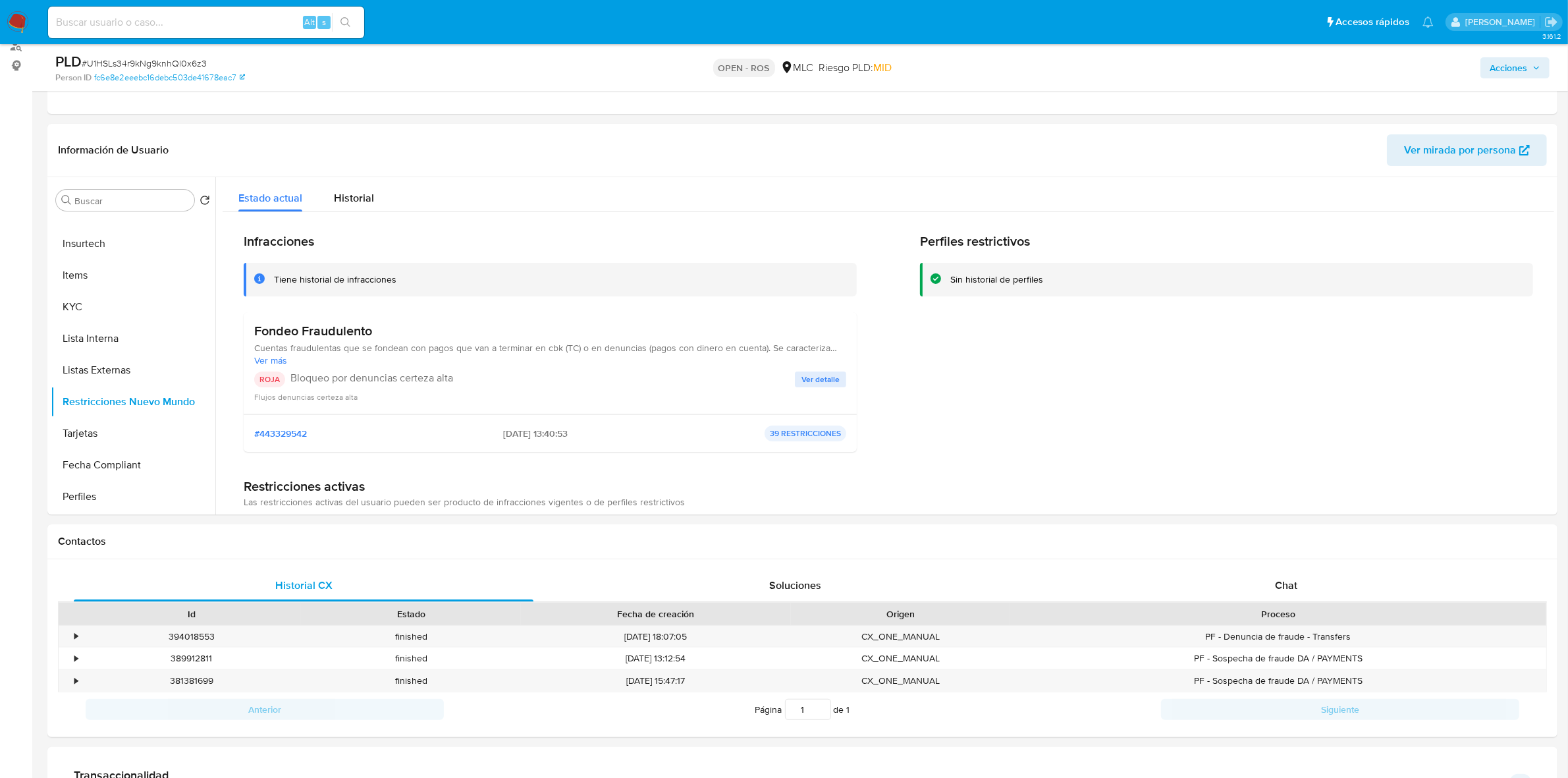
click at [298, 322] on h3 "Fondeo Fraudulento" at bounding box center [550, 331] width 592 height 16
click at [362, 339] on h3 "Fondeo Fraudulento" at bounding box center [550, 331] width 592 height 16
click at [327, 323] on h3 "Fondeo Fraudulento" at bounding box center [550, 331] width 592 height 16
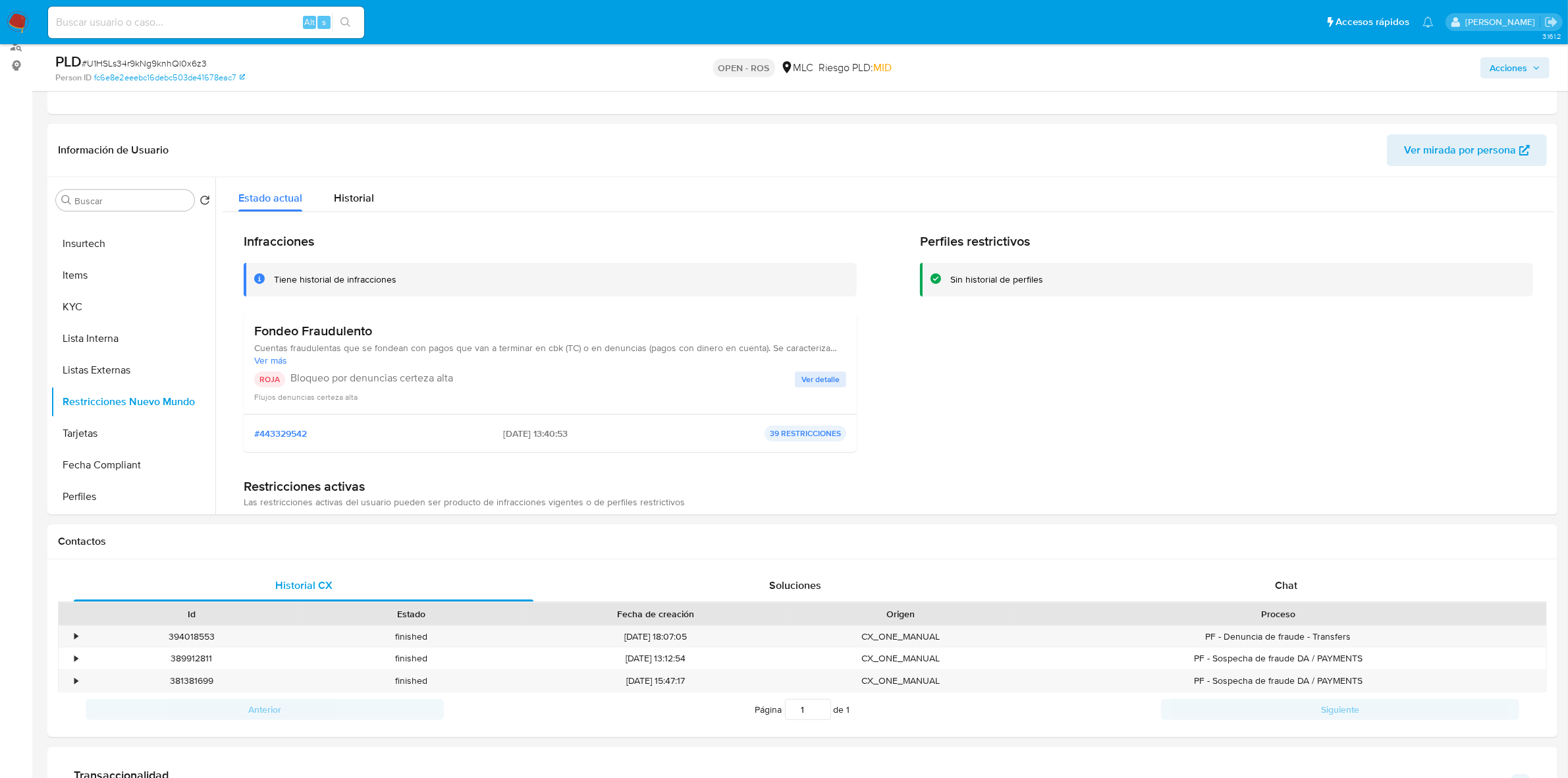
click at [327, 324] on h3 "Fondeo Fraudulento" at bounding box center [550, 331] width 592 height 16
click at [281, 331] on h3 "Fondeo Fraudulento" at bounding box center [550, 331] width 592 height 16
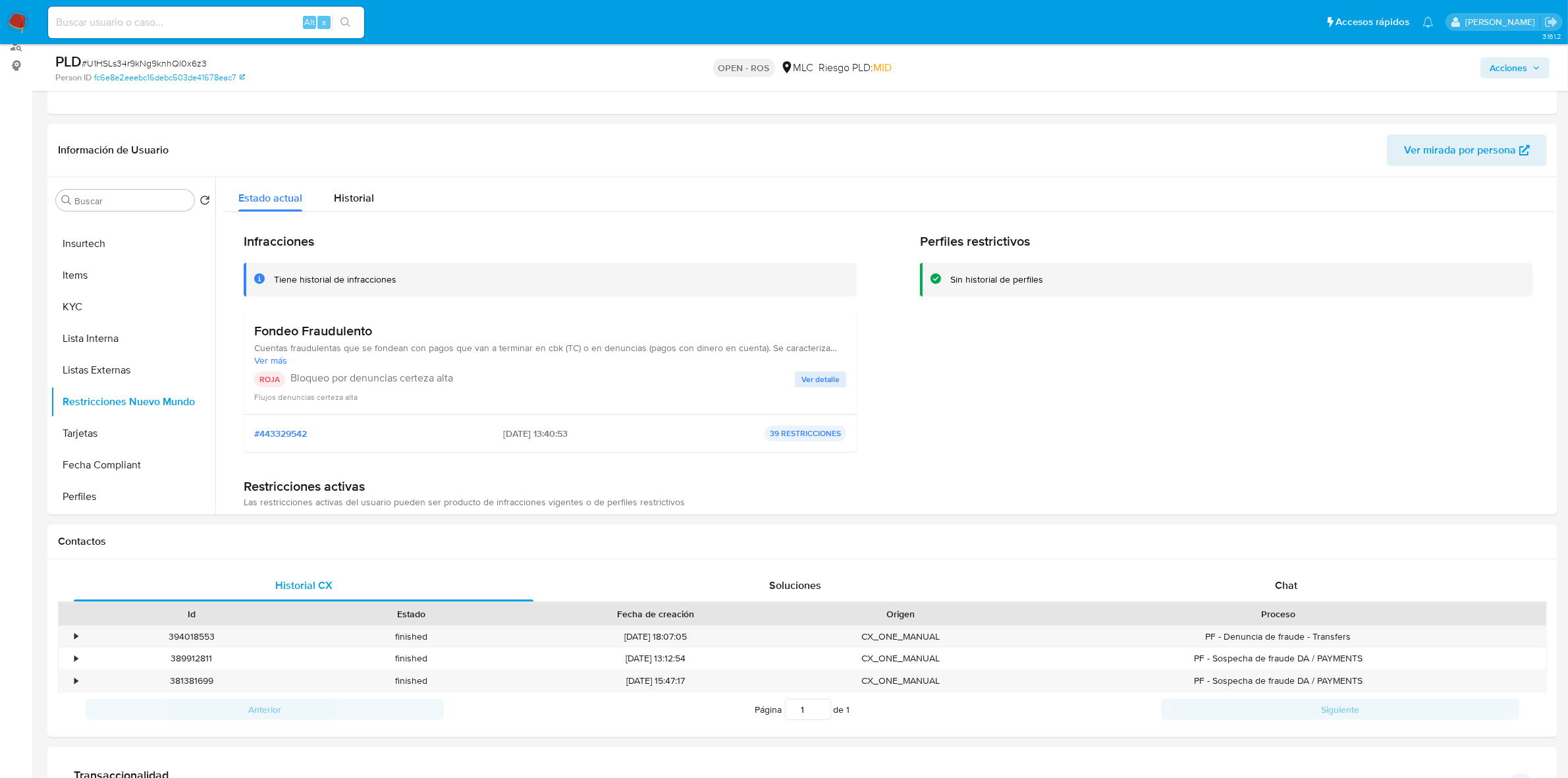
click at [281, 331] on h3 "Fondeo Fraudulento" at bounding box center [550, 331] width 592 height 16
click at [328, 333] on h3 "Fondeo Fraudulento" at bounding box center [550, 331] width 592 height 16
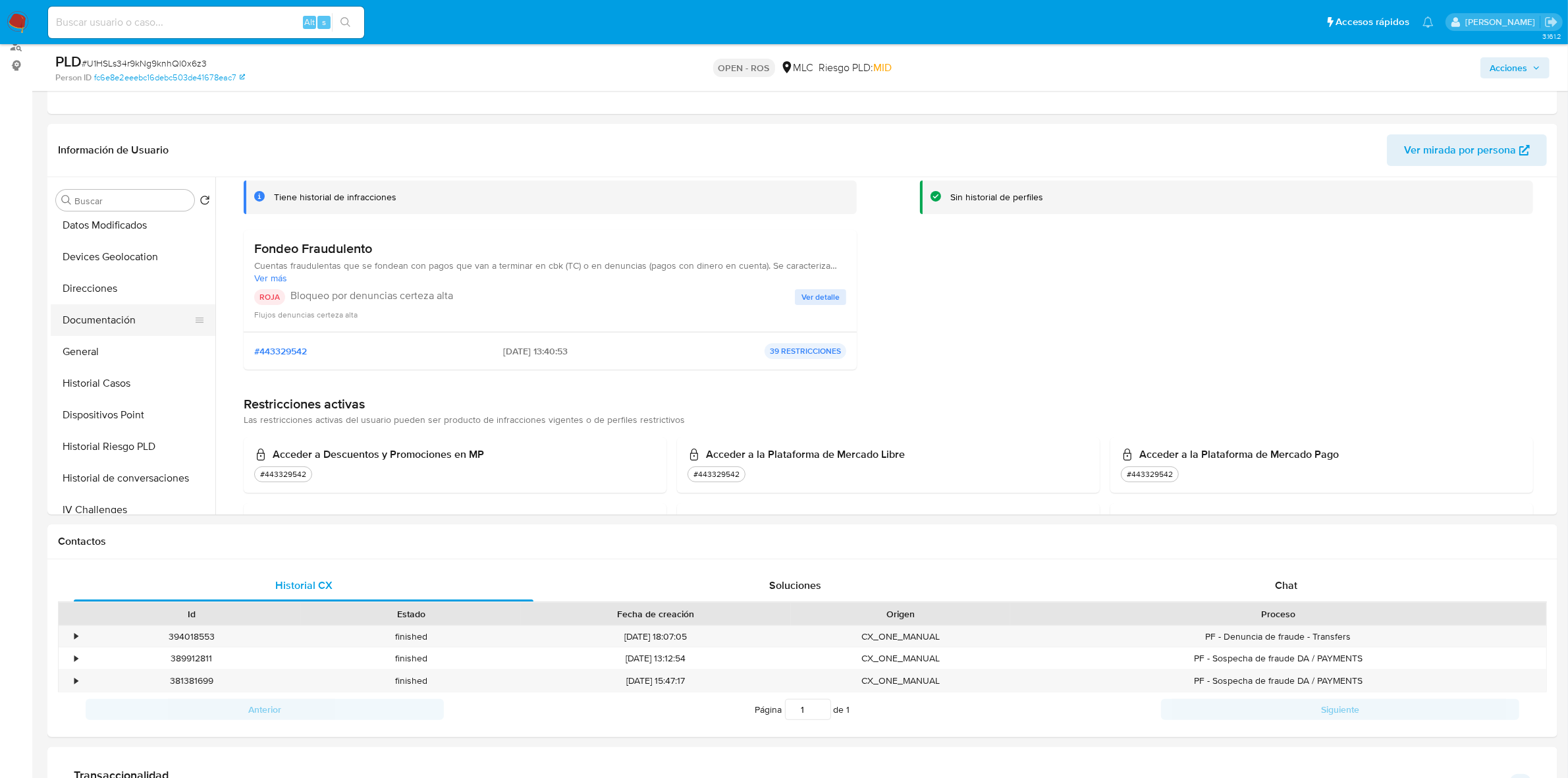
click at [117, 316] on button "Documentación" at bounding box center [128, 320] width 154 height 31
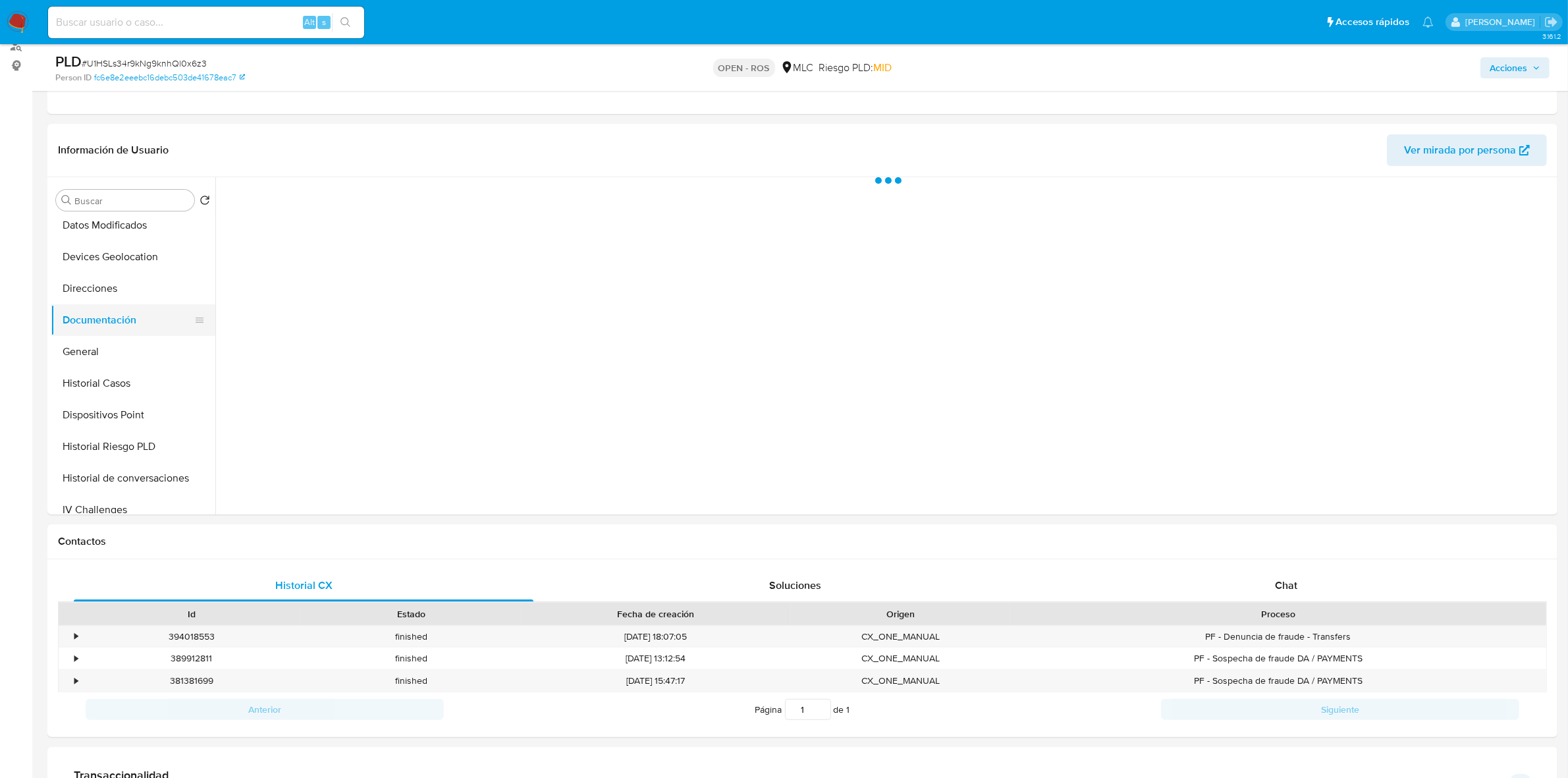
scroll to position [0, 0]
click at [338, 241] on button "Prueba de vida" at bounding box center [379, 242] width 312 height 34
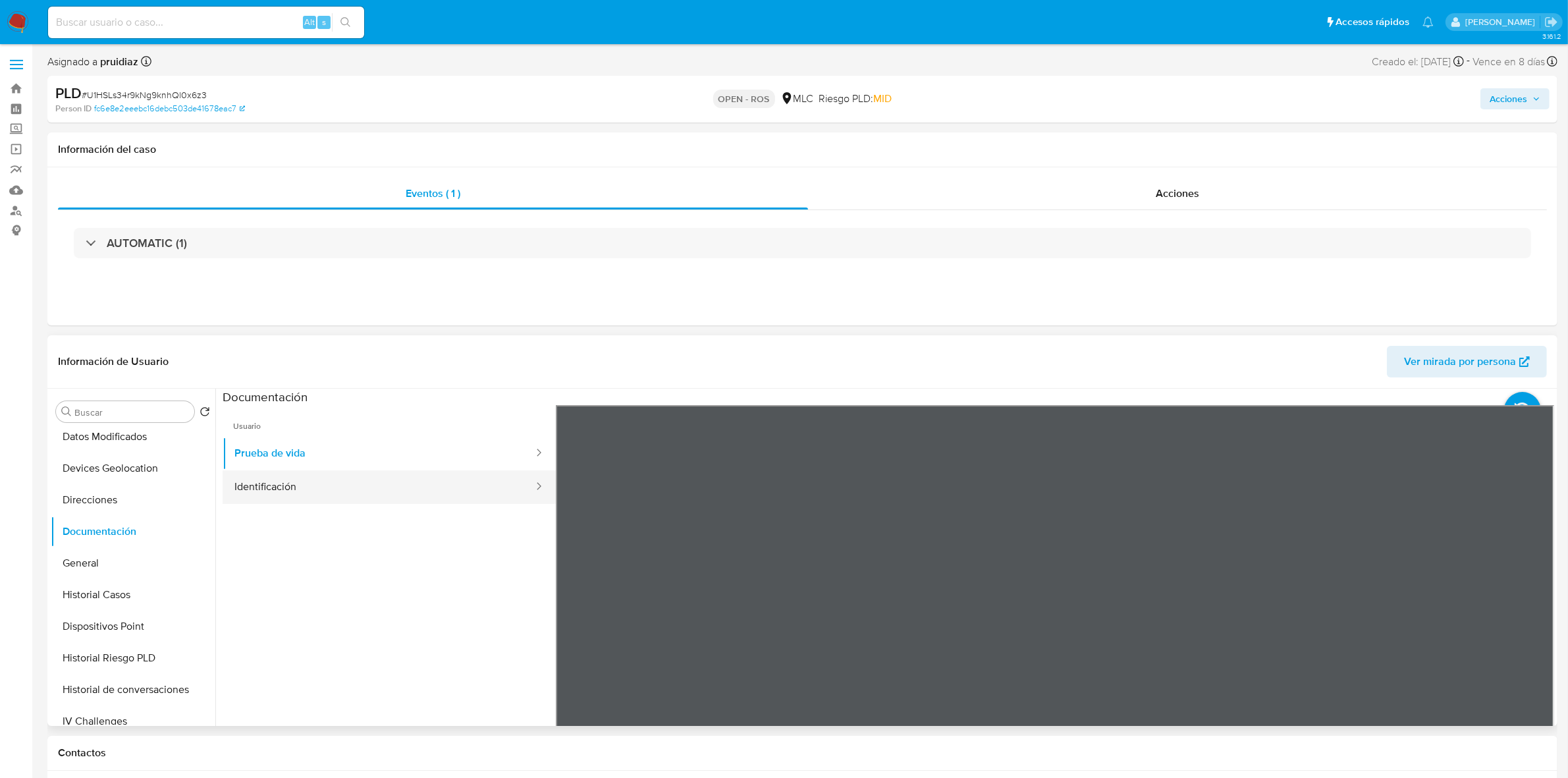
click at [337, 492] on button "Identificación" at bounding box center [379, 487] width 312 height 34
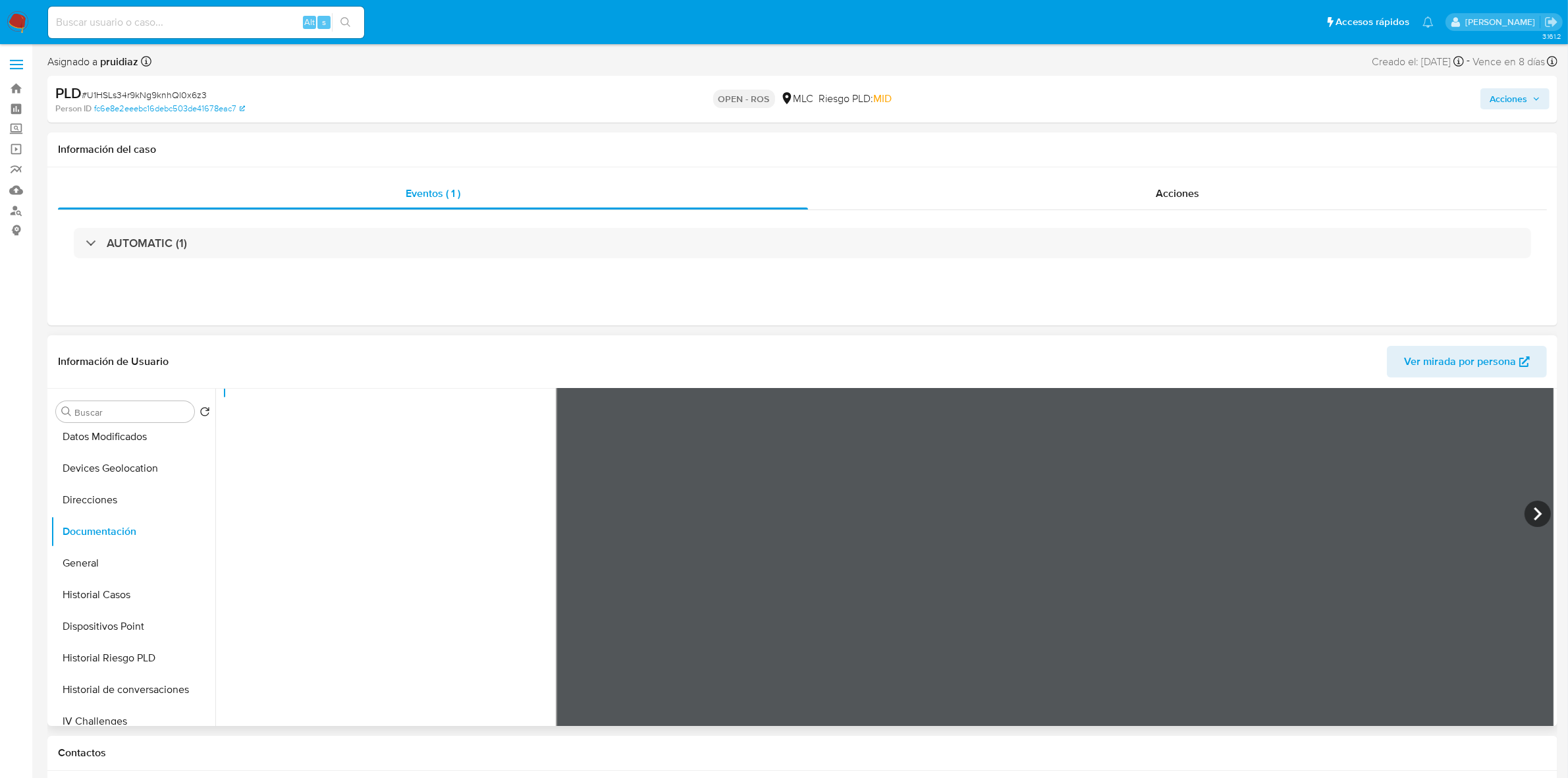
scroll to position [111, 0]
